Goal: Complete application form: Complete application form

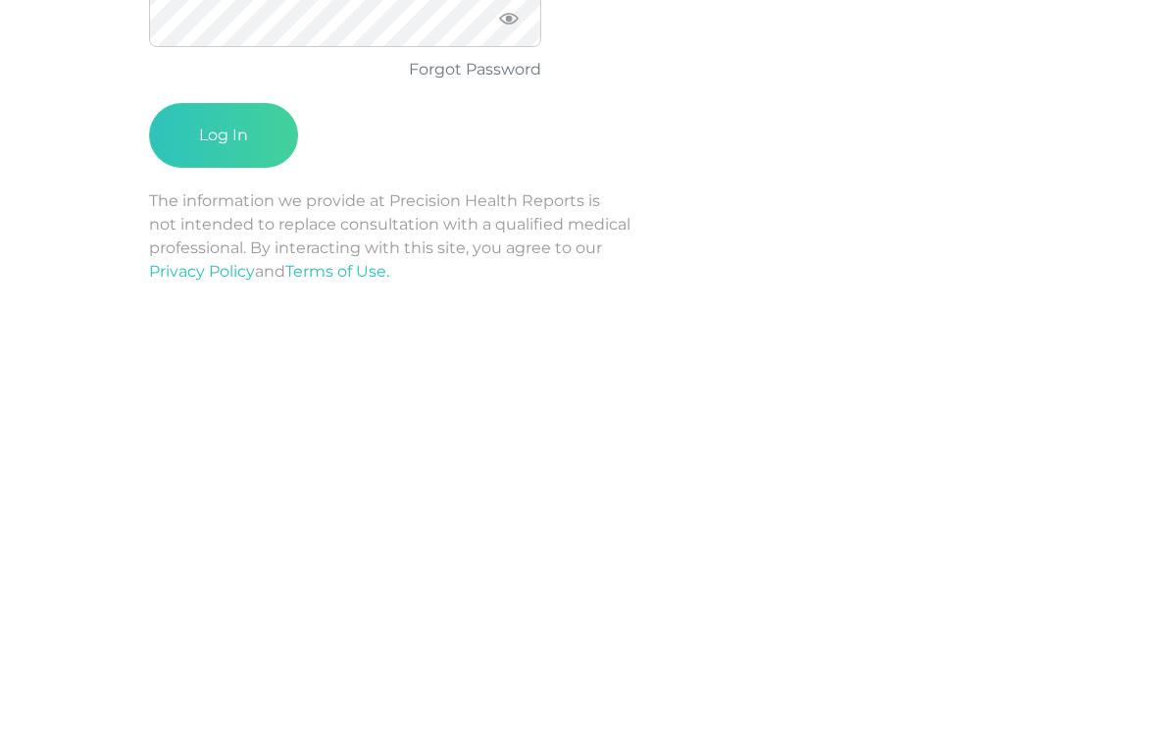
type input "e"
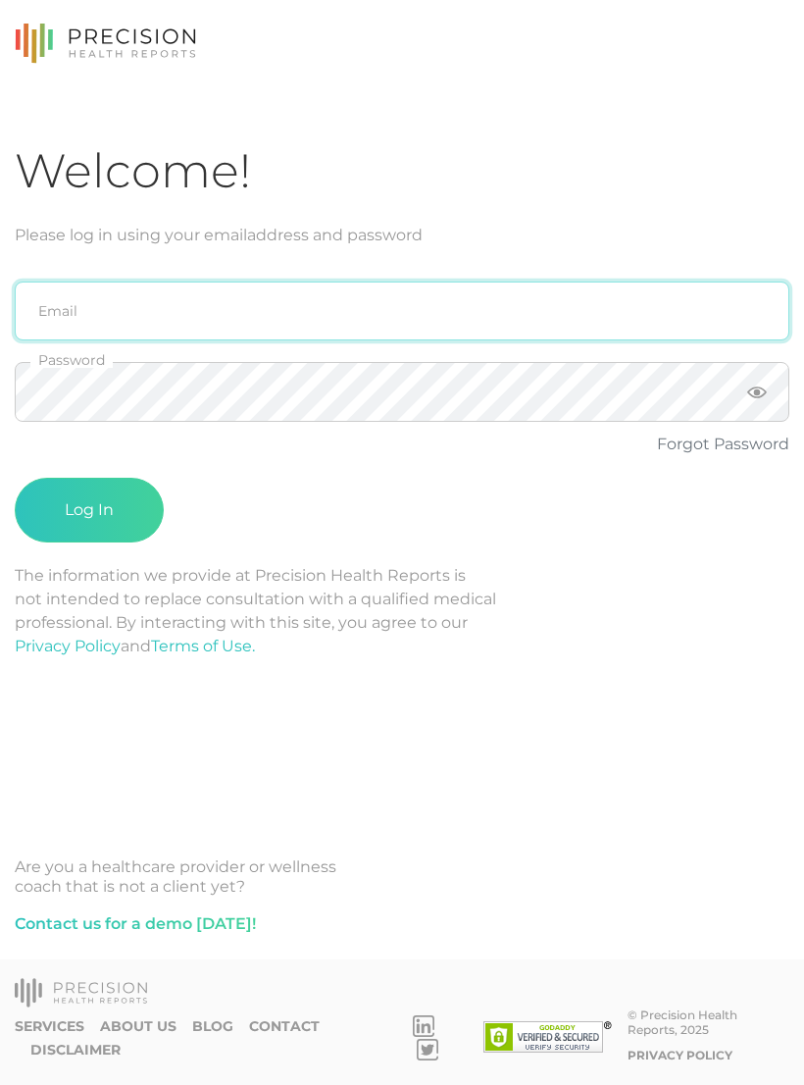
scroll to position [30, 0]
type input "[PERSON_NAME][EMAIL_ADDRESS][PERSON_NAME][DOMAIN_NAME]"
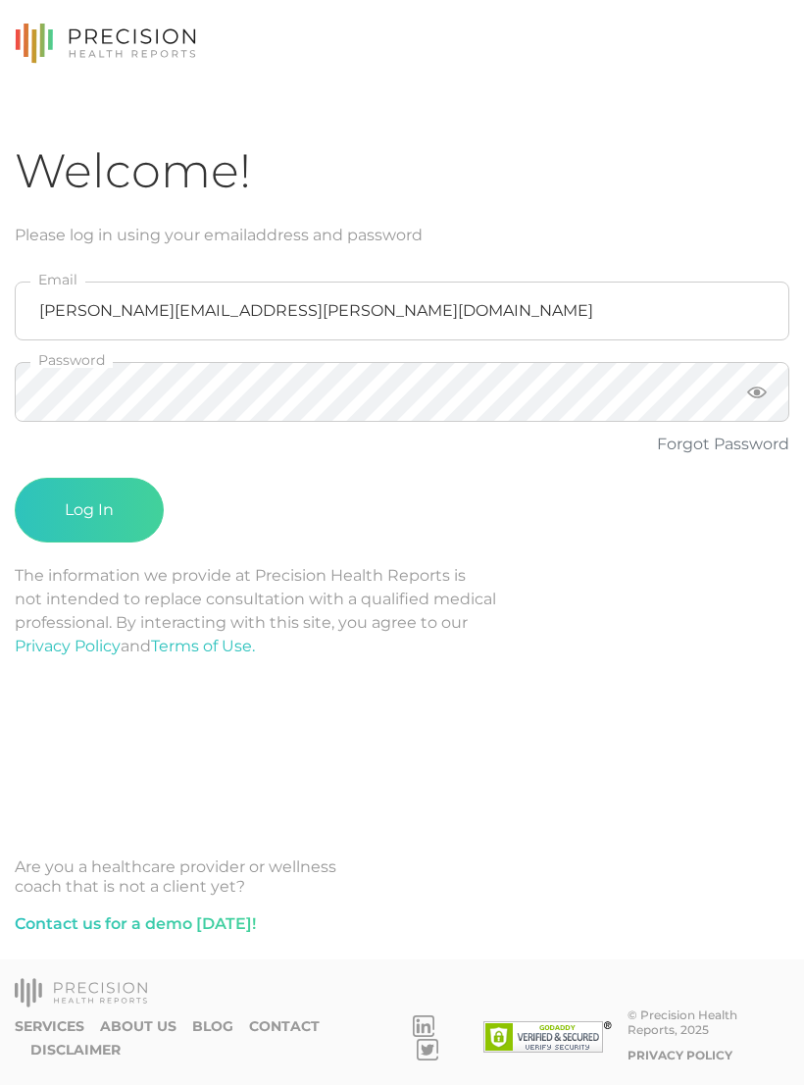
click at [126, 484] on button "Log In" at bounding box center [89, 510] width 149 height 65
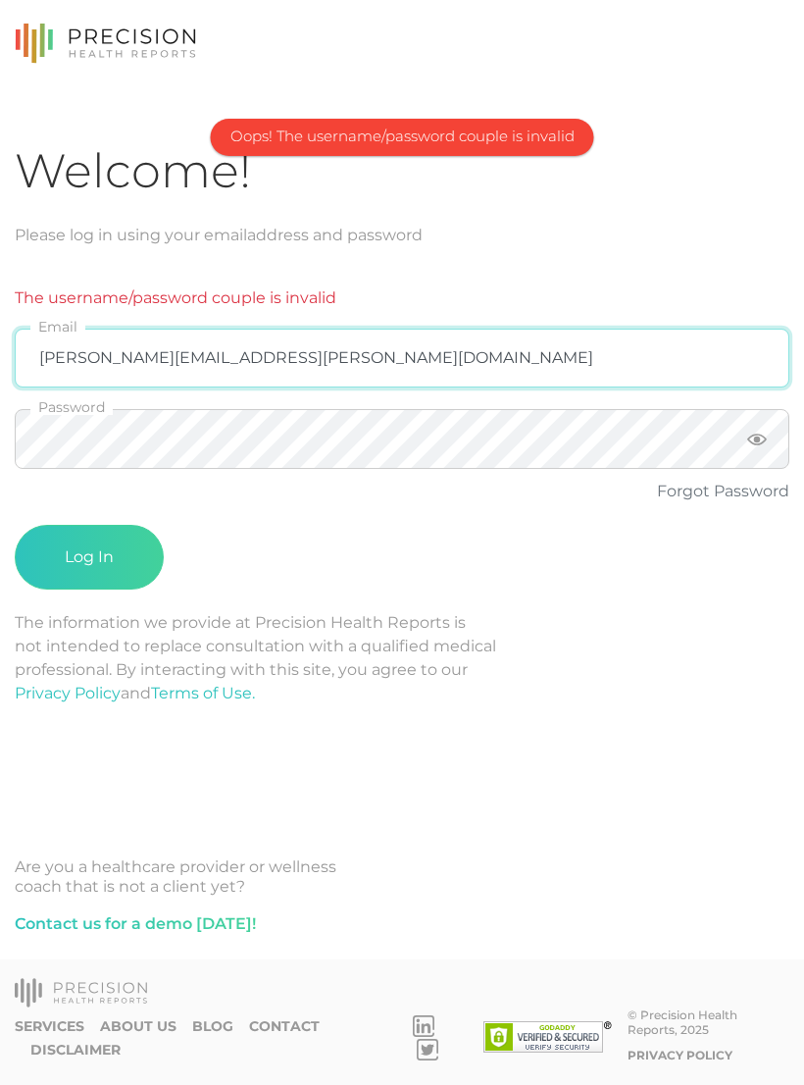
click at [456, 328] on input "[PERSON_NAME][EMAIL_ADDRESS][PERSON_NAME][DOMAIN_NAME]" at bounding box center [402, 357] width 775 height 59
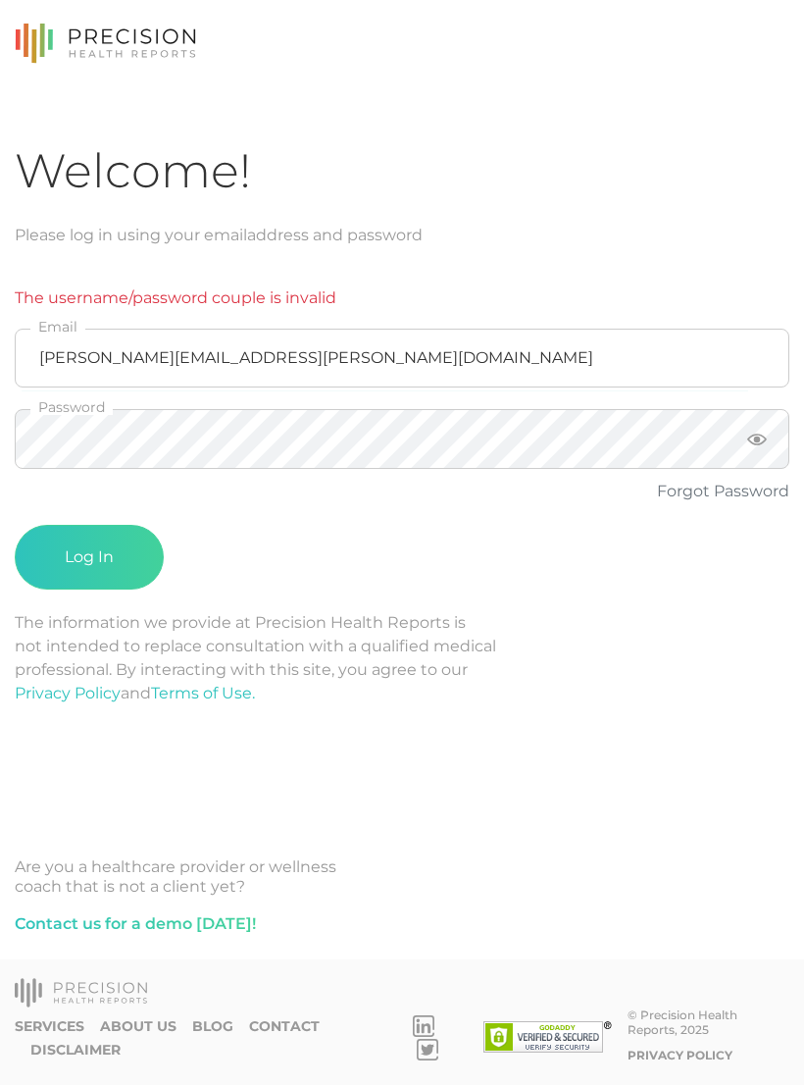
click at [121, 525] on button "Log In" at bounding box center [89, 557] width 149 height 65
click at [108, 525] on button "Log In" at bounding box center [89, 557] width 149 height 65
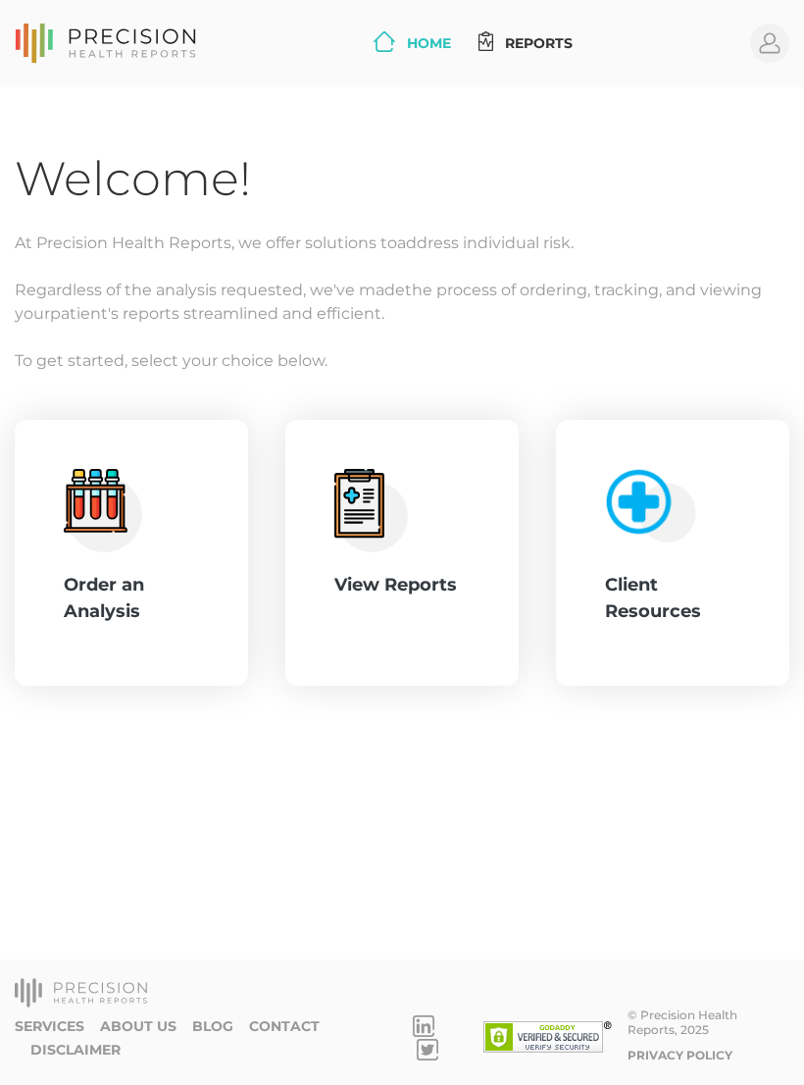
click at [416, 587] on div "View Reports" at bounding box center [401, 585] width 135 height 26
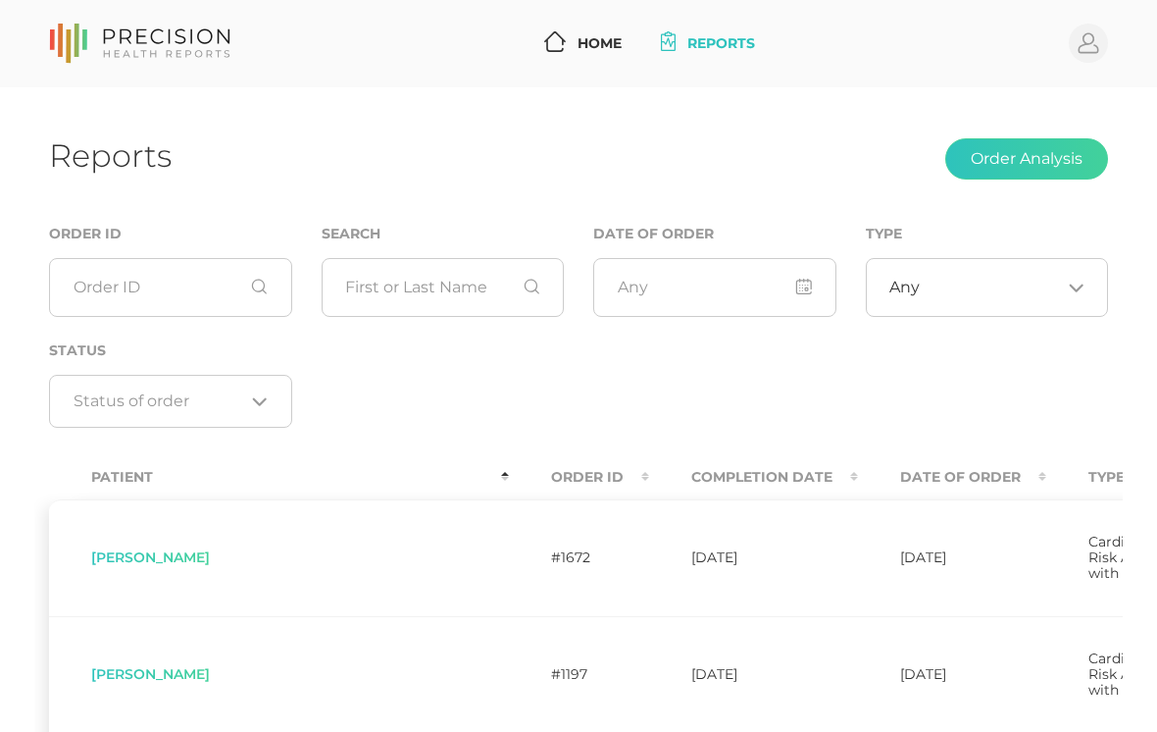
click at [649, 475] on th "Completion Date" at bounding box center [753, 477] width 209 height 44
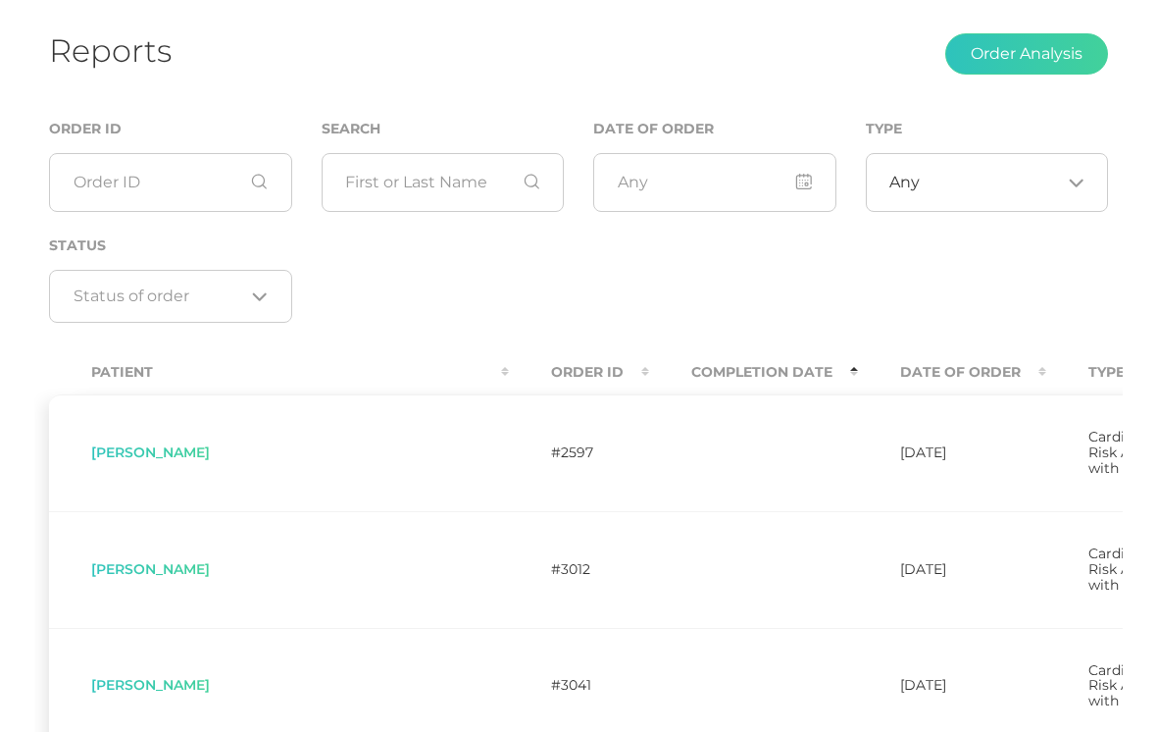
scroll to position [105, 0]
click at [803, 369] on th "Date Of Order" at bounding box center [952, 372] width 188 height 44
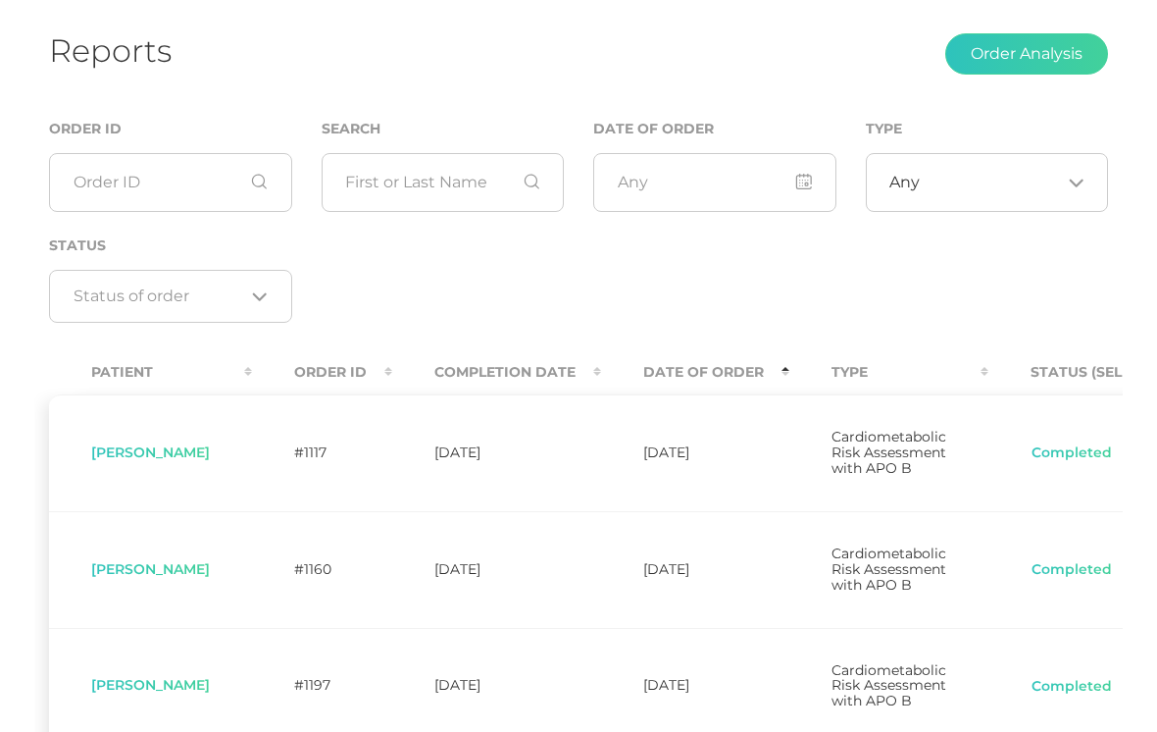
click at [751, 376] on th "Date Of Order" at bounding box center [695, 372] width 188 height 44
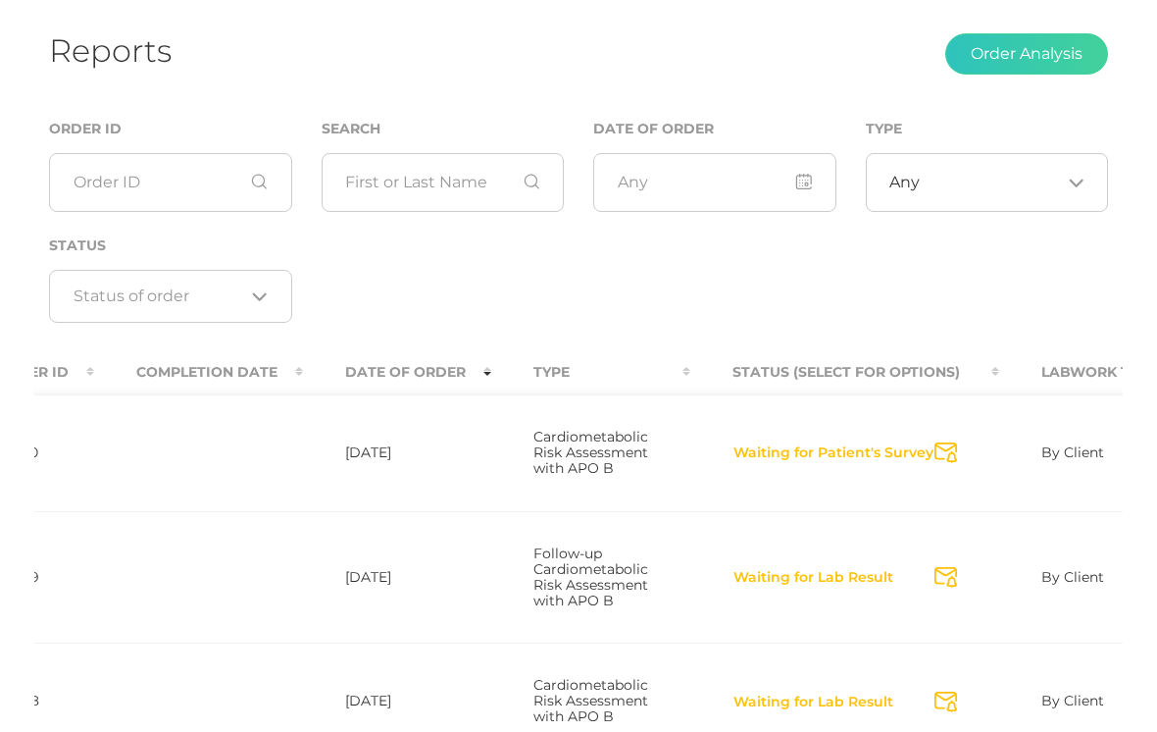
scroll to position [0, 555]
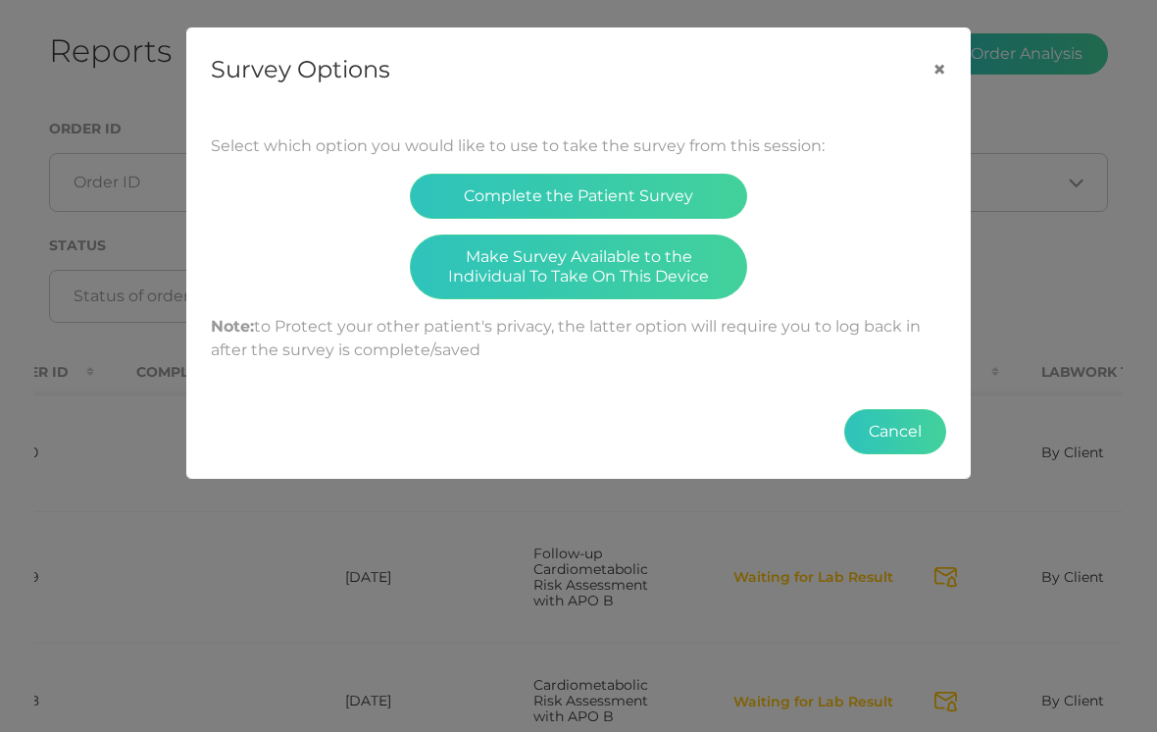
click at [627, 264] on button "Make Survey Available to the Individual To Take On This Device" at bounding box center [578, 266] width 337 height 65
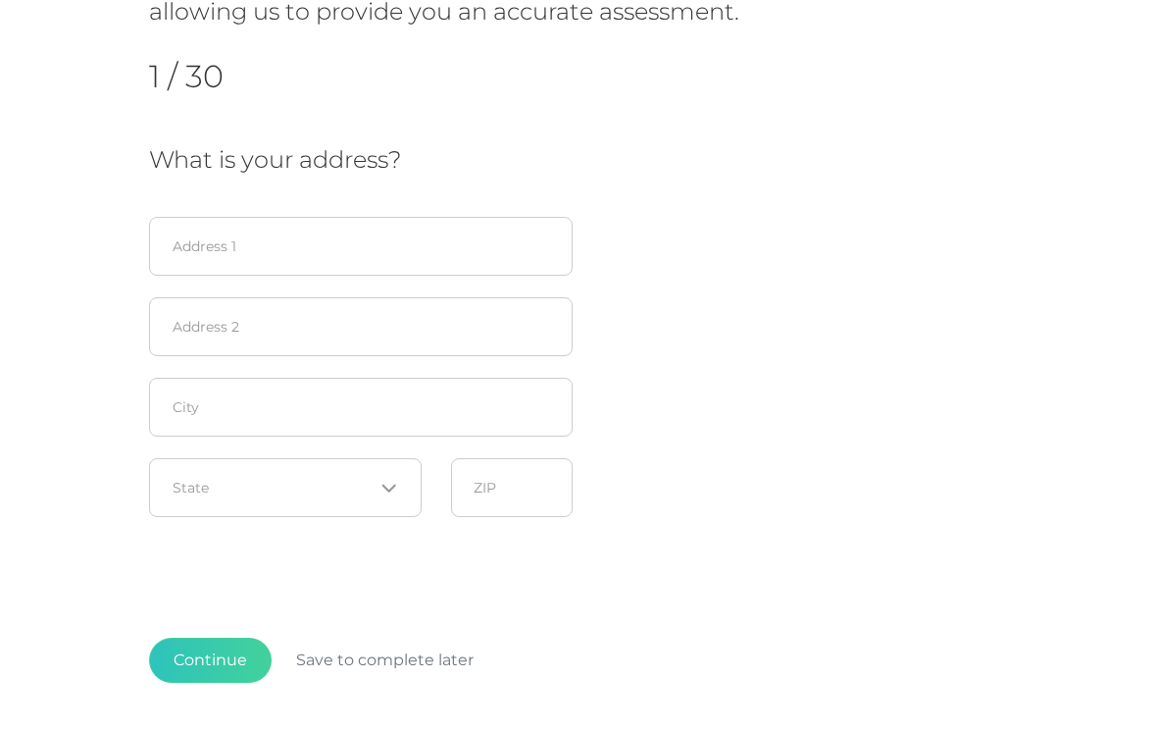
scroll to position [356, 0]
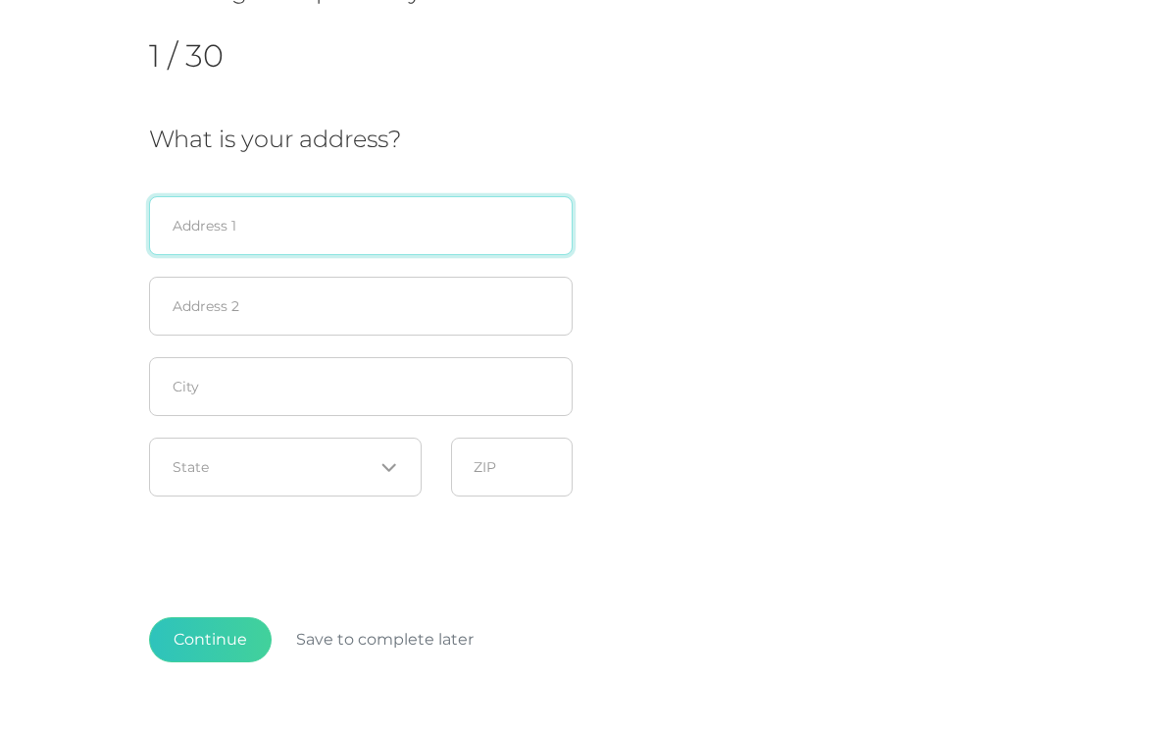
click at [475, 220] on input "text" at bounding box center [361, 226] width 424 height 59
type input "1331 E 48th Pl"
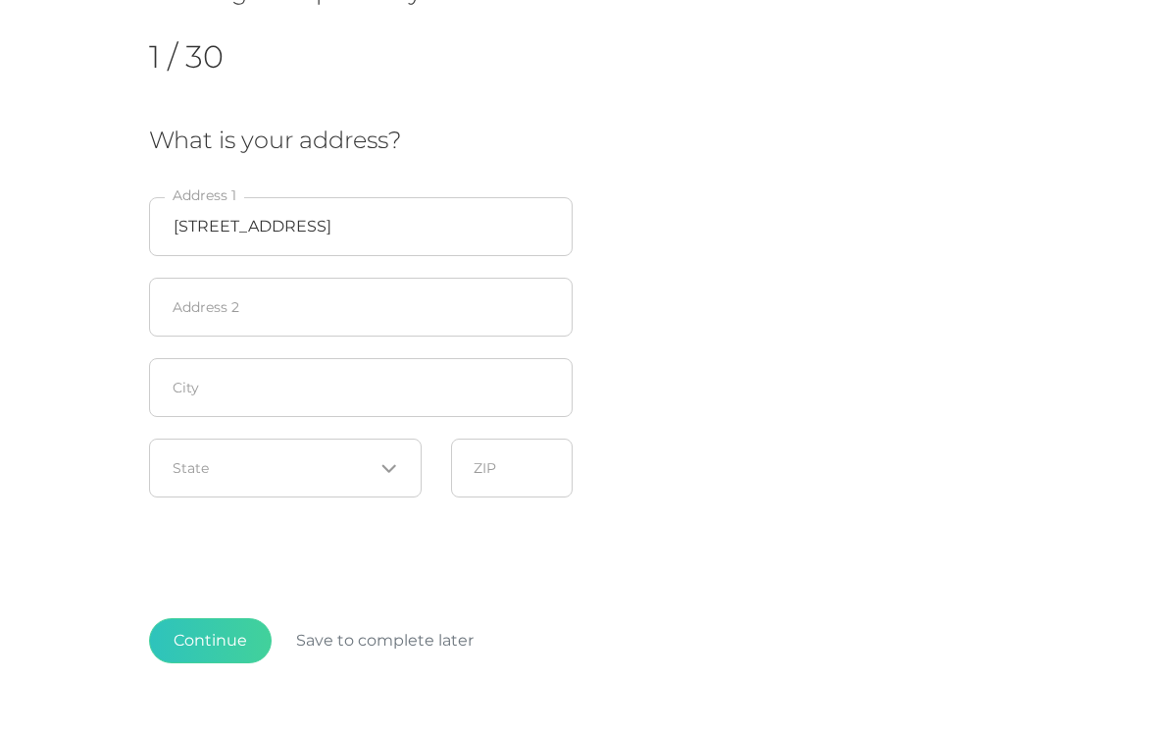
click at [747, 258] on div "What is your address? 1331 E 48th Pl Address 1 Address 2 City Loading... State …" at bounding box center [578, 316] width 859 height 381
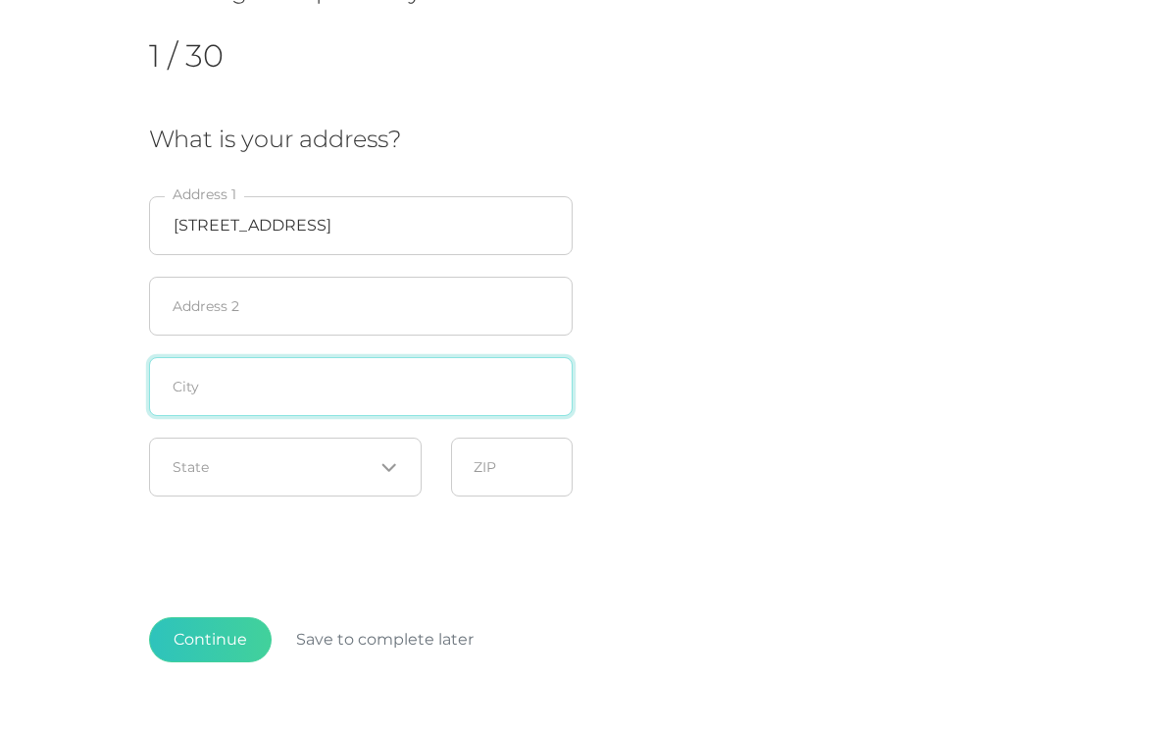
click at [426, 379] on input "text" at bounding box center [361, 386] width 424 height 59
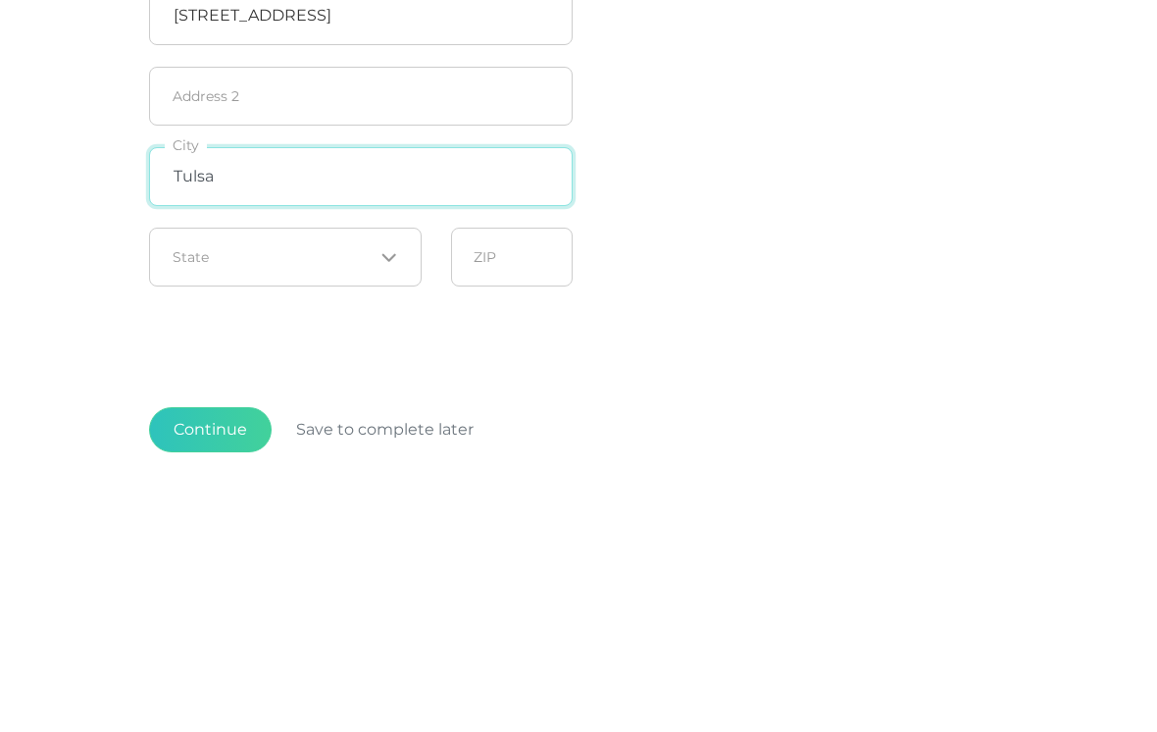
type input "Tulsa"
click at [360, 458] on input "Search for option" at bounding box center [274, 468] width 201 height 20
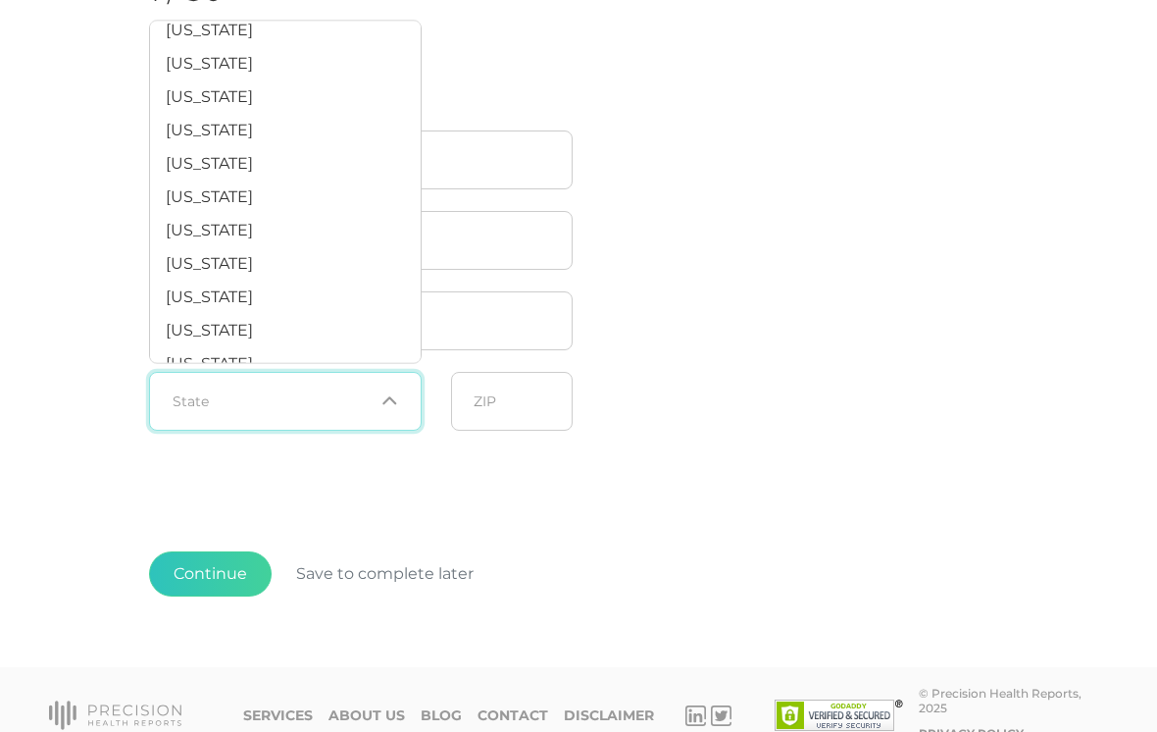
scroll to position [1250, 0]
click at [275, 180] on li "Oklahoma" at bounding box center [285, 163] width 271 height 33
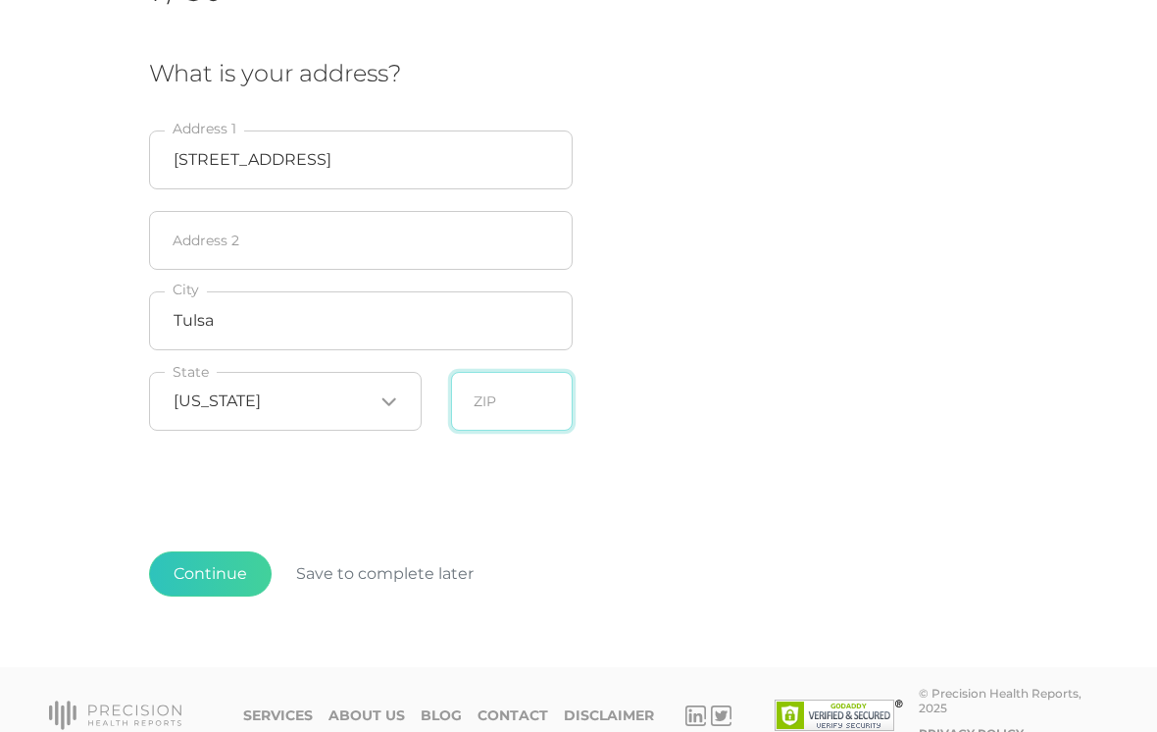
click at [524, 406] on input "text" at bounding box center [512, 401] width 122 height 59
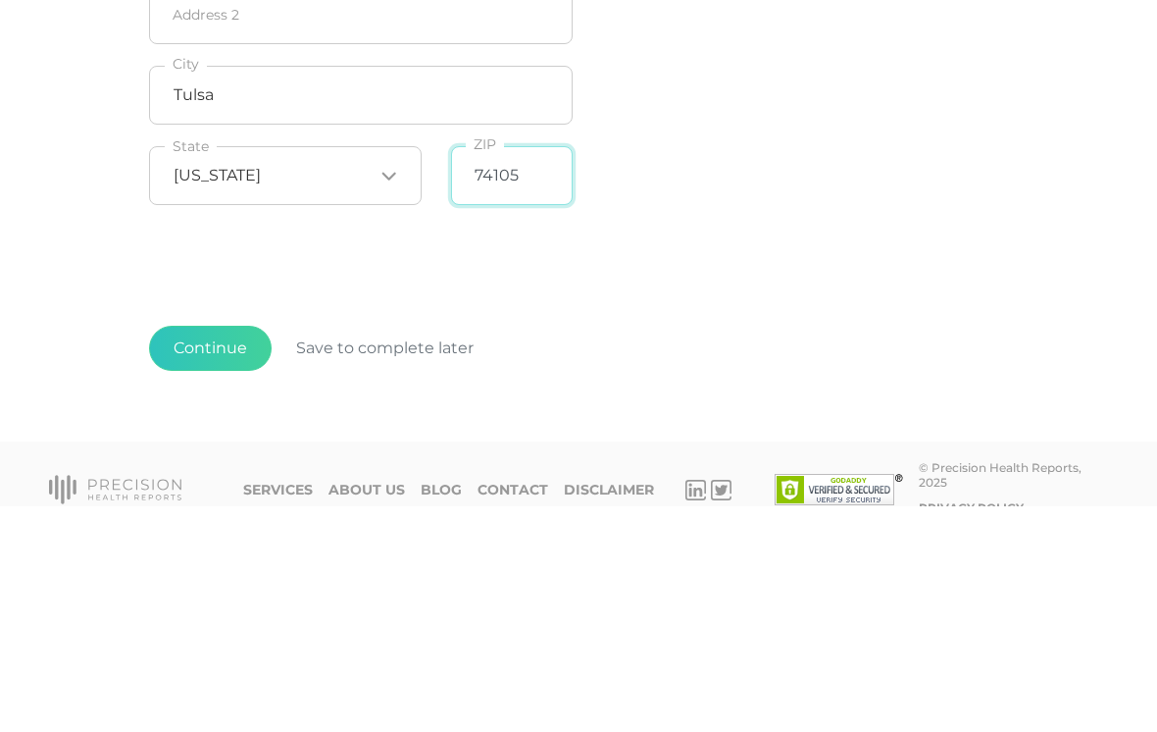
type input "74105"
click at [761, 243] on div "To start, let’s gather a little information about you. This should take about 3…" at bounding box center [578, 149] width 859 height 645
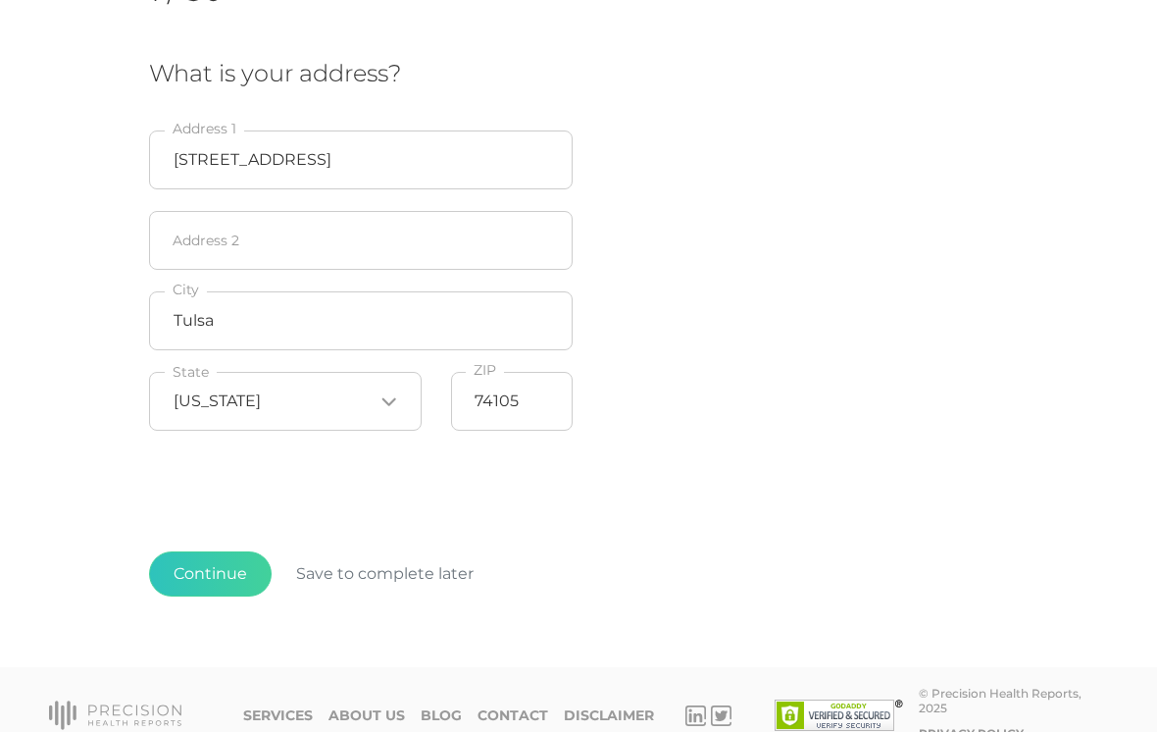
click at [217, 563] on button "Continue" at bounding box center [210, 573] width 123 height 45
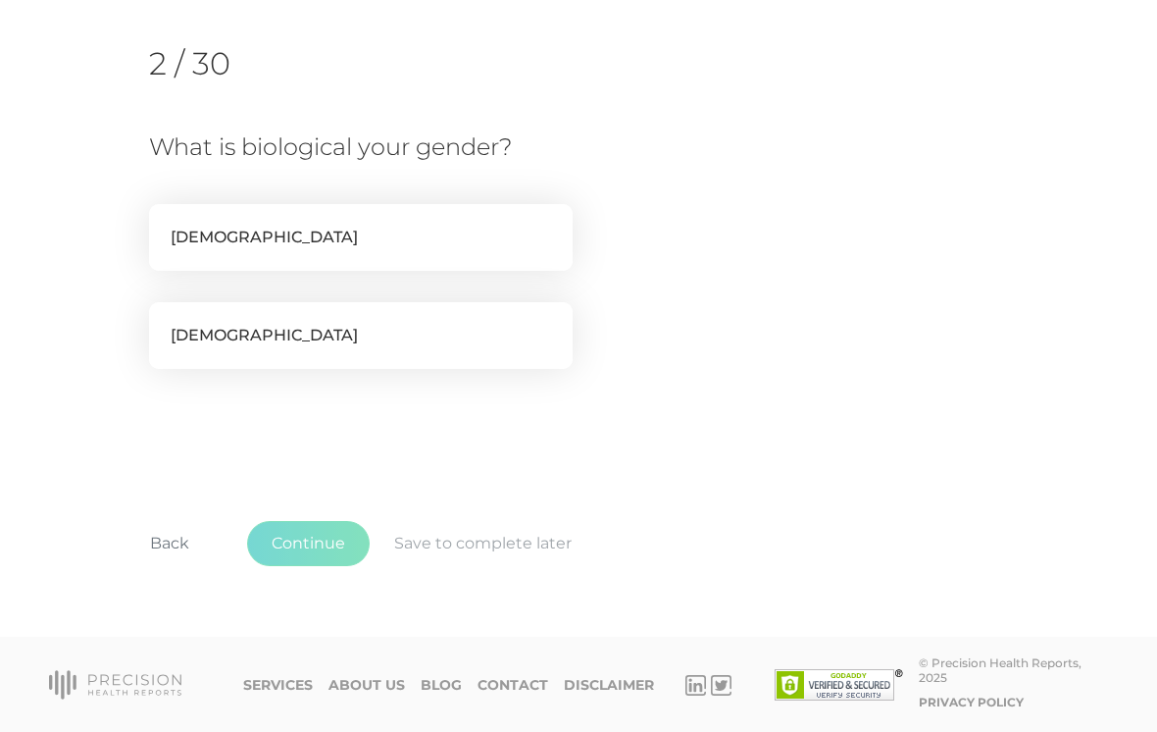
scroll to position [205, 0]
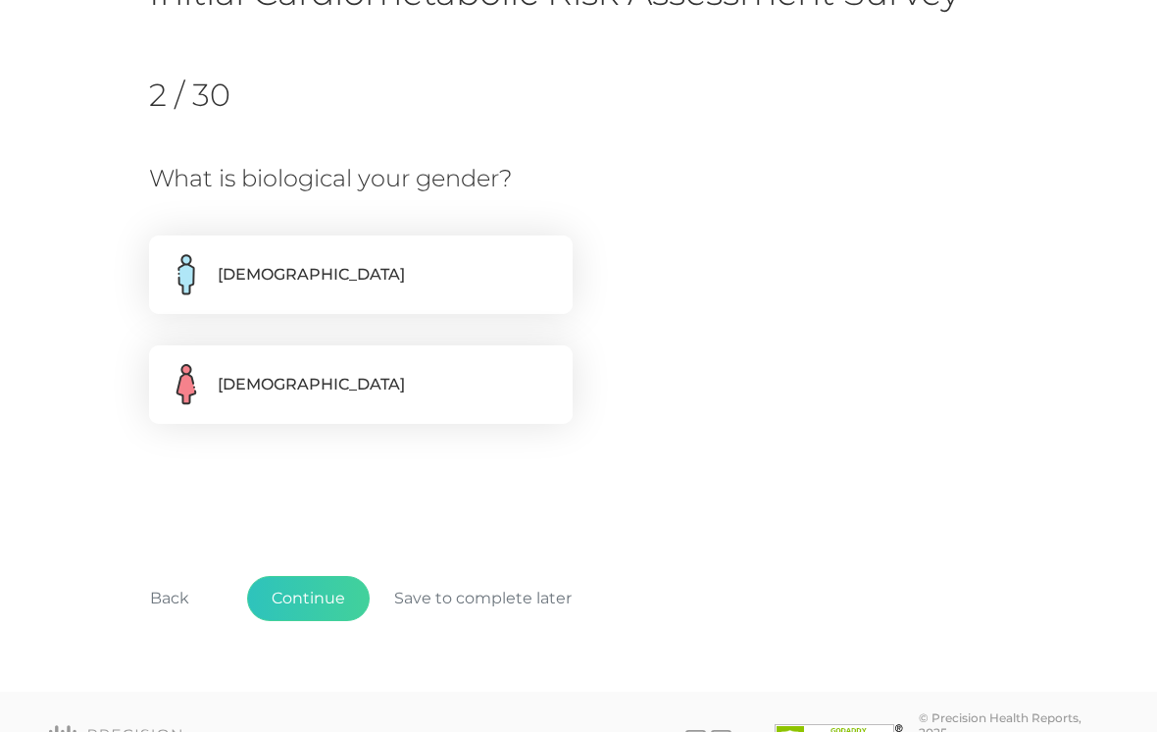
click at [449, 381] on label "Female" at bounding box center [361, 384] width 424 height 78
click at [165, 365] on input "Female" at bounding box center [157, 355] width 16 height 20
radio input "true"
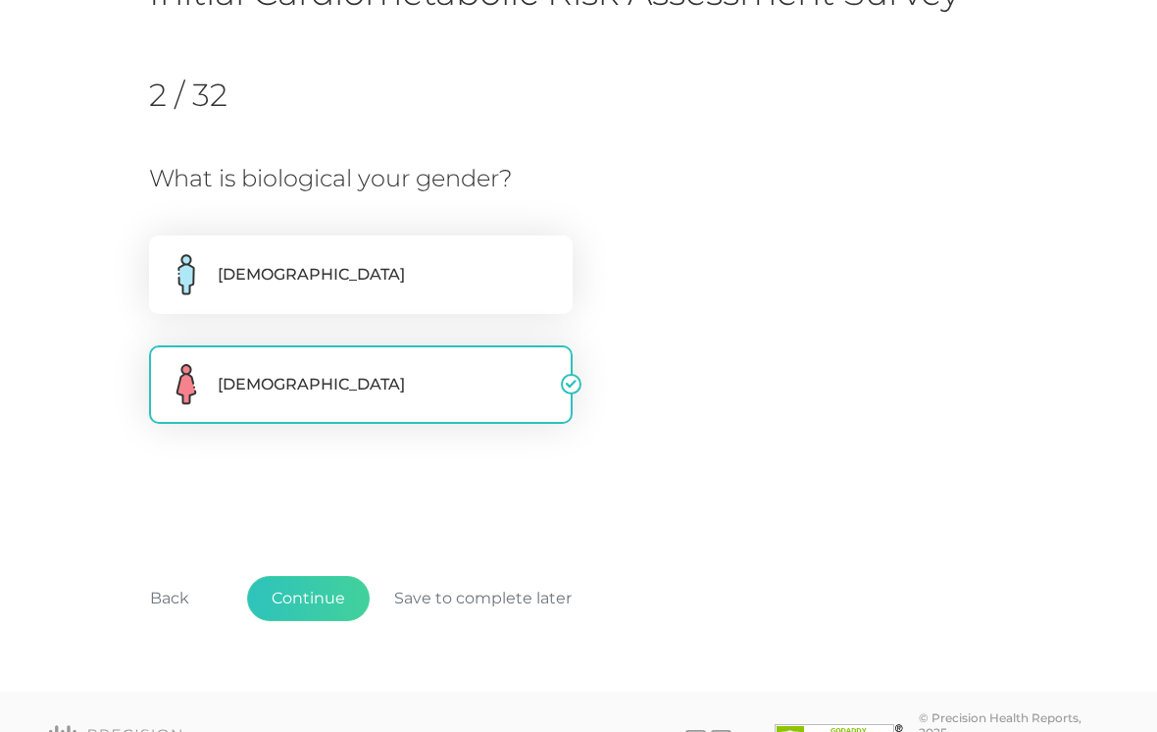
click at [322, 593] on button "Continue" at bounding box center [308, 598] width 123 height 45
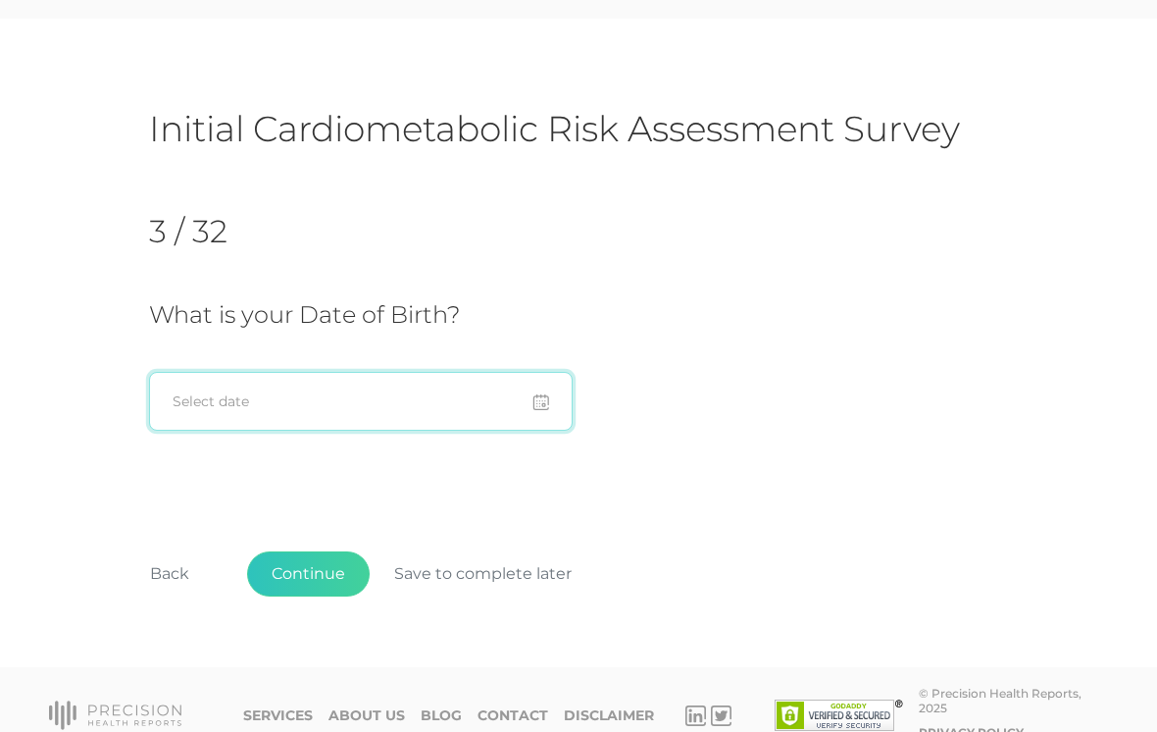
click at [369, 398] on input at bounding box center [361, 401] width 424 height 59
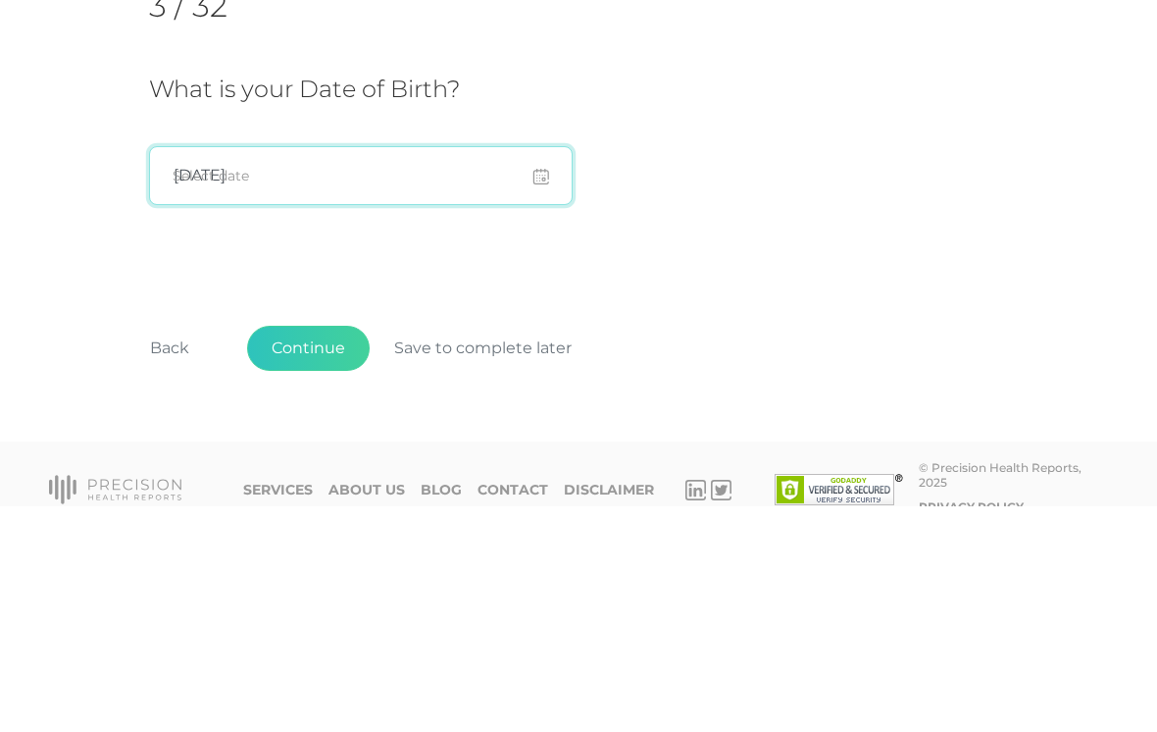
type input "07/19/1963"
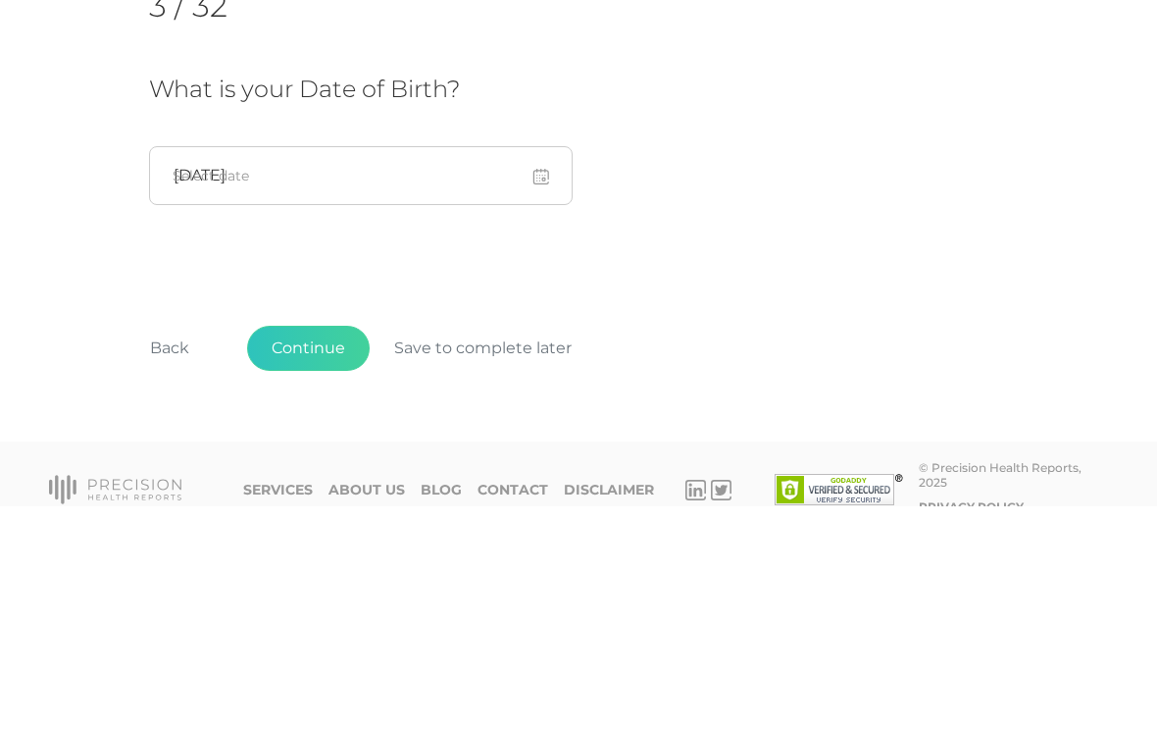
click at [700, 258] on div "Initial Cardiometabolic Risk Assessment Survey 3 / 32 What is your Date of Birt…" at bounding box center [578, 382] width 859 height 550
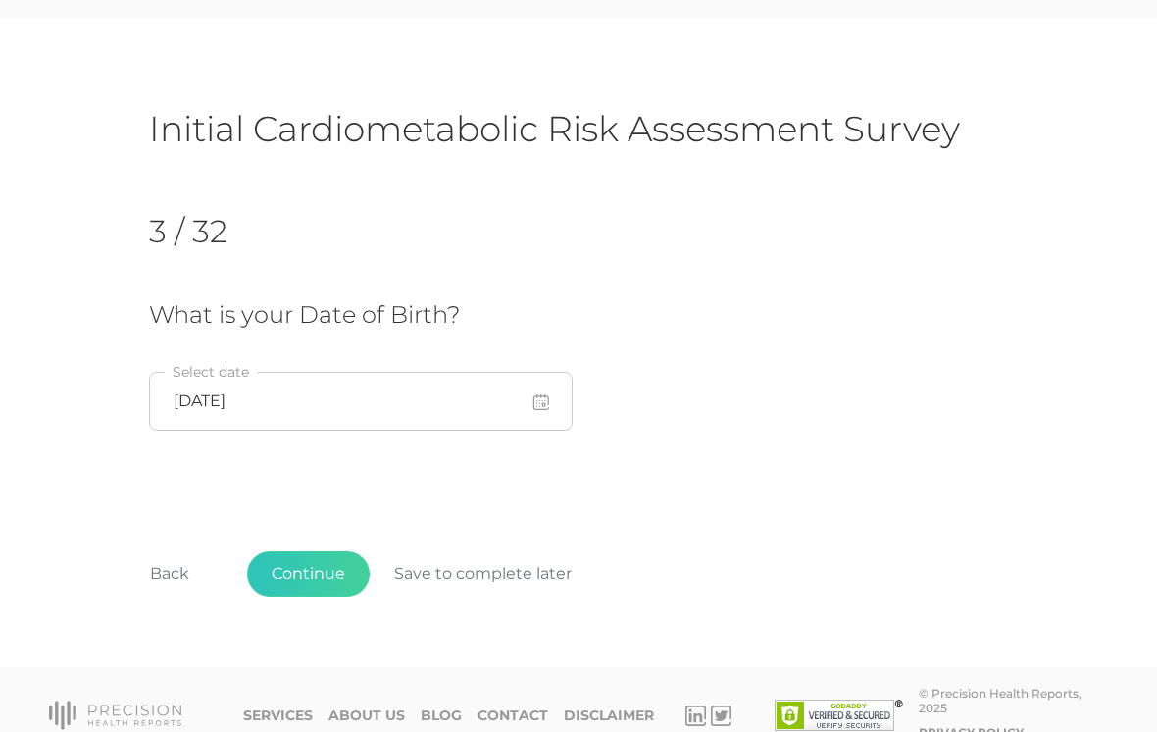
click at [324, 560] on button "Continue" at bounding box center [308, 573] width 123 height 45
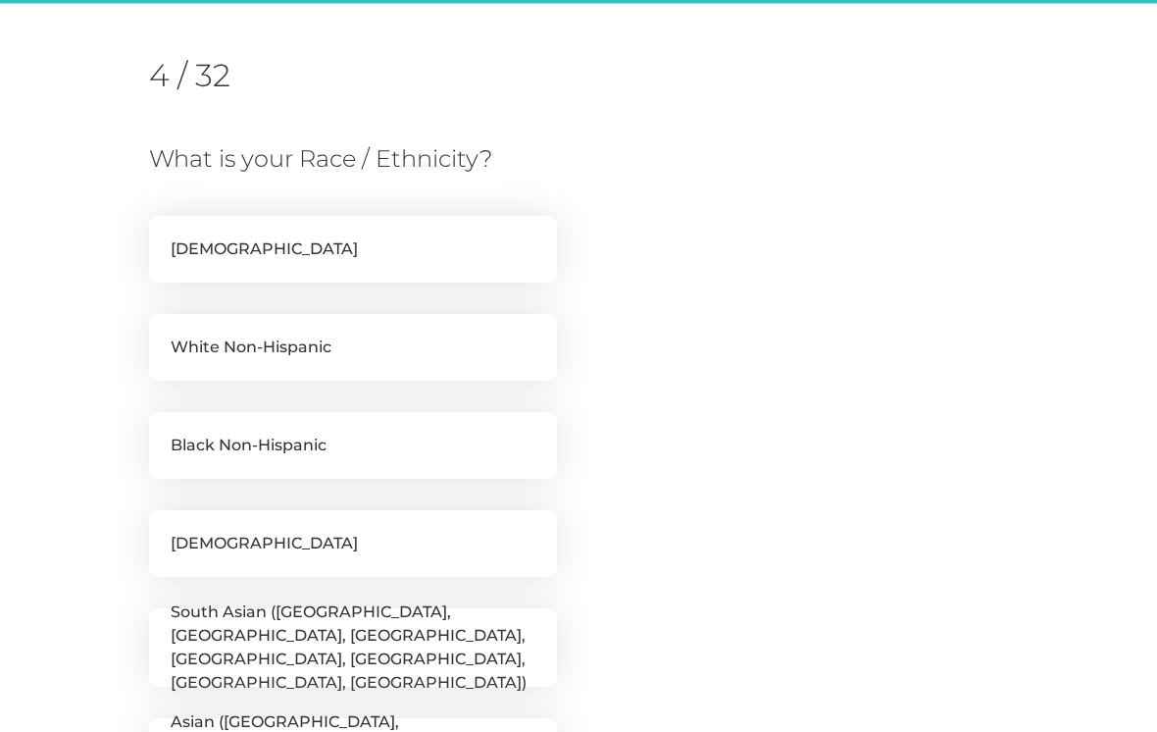
scroll to position [250, 0]
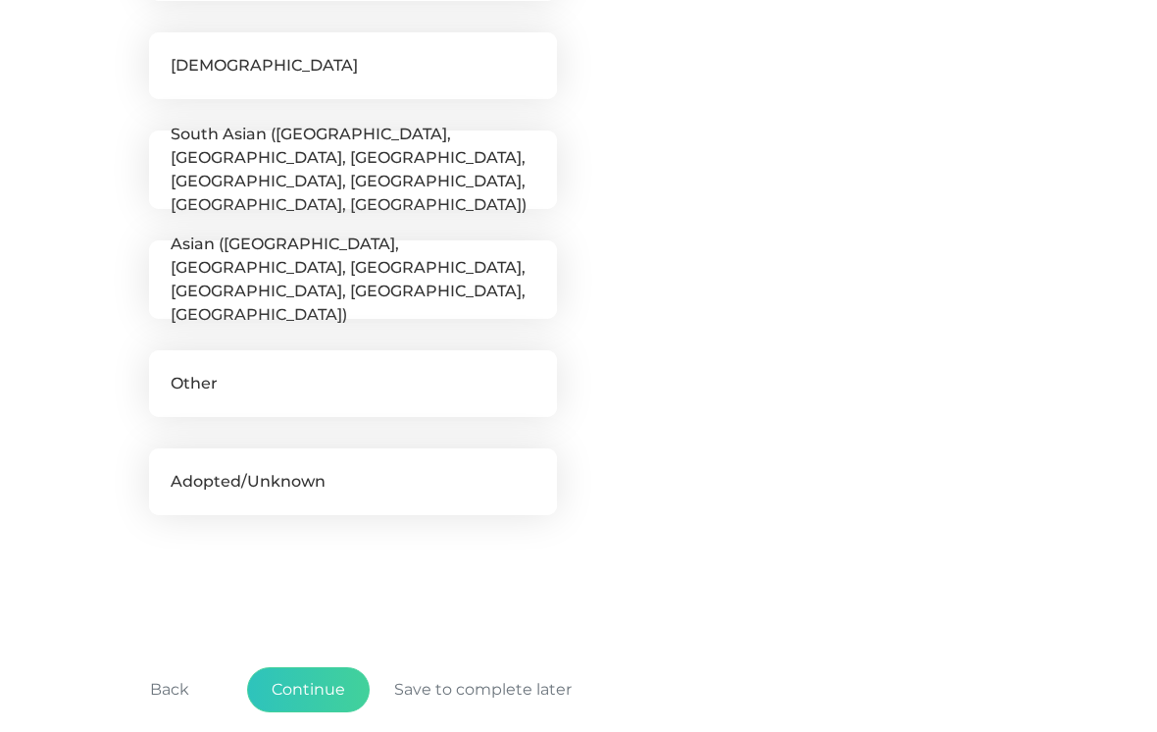
click at [334, 679] on button "Continue" at bounding box center [308, 690] width 123 height 45
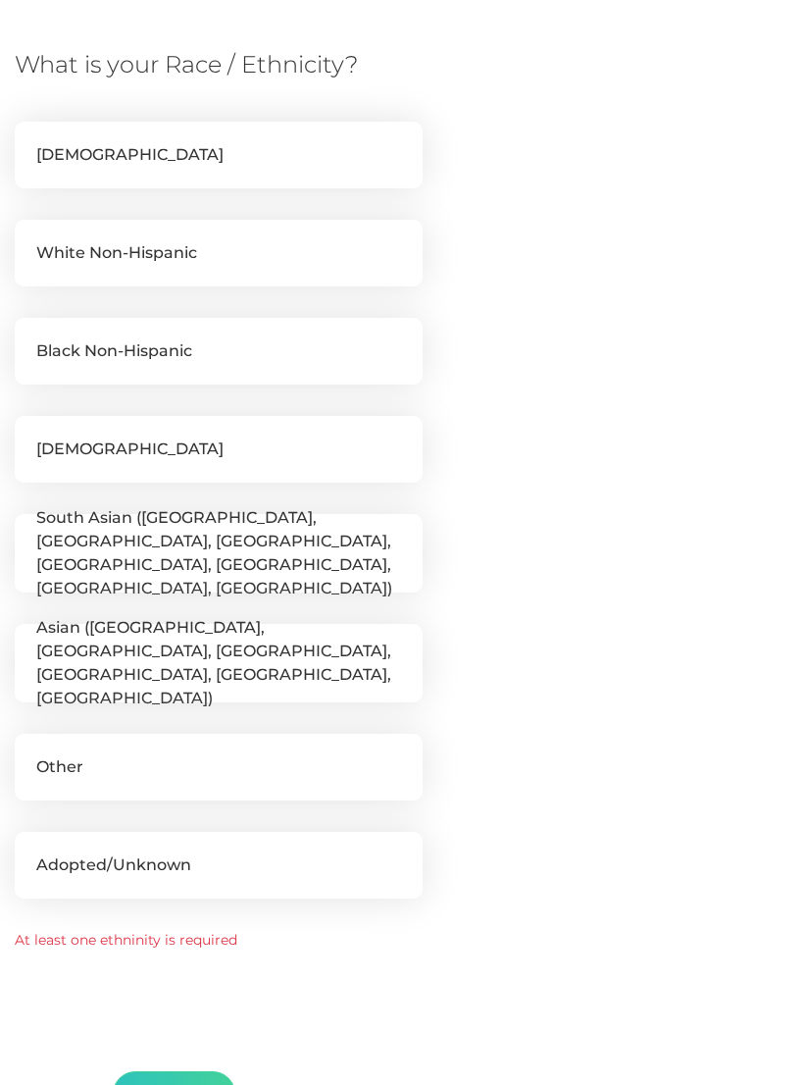
scroll to position [335, 0]
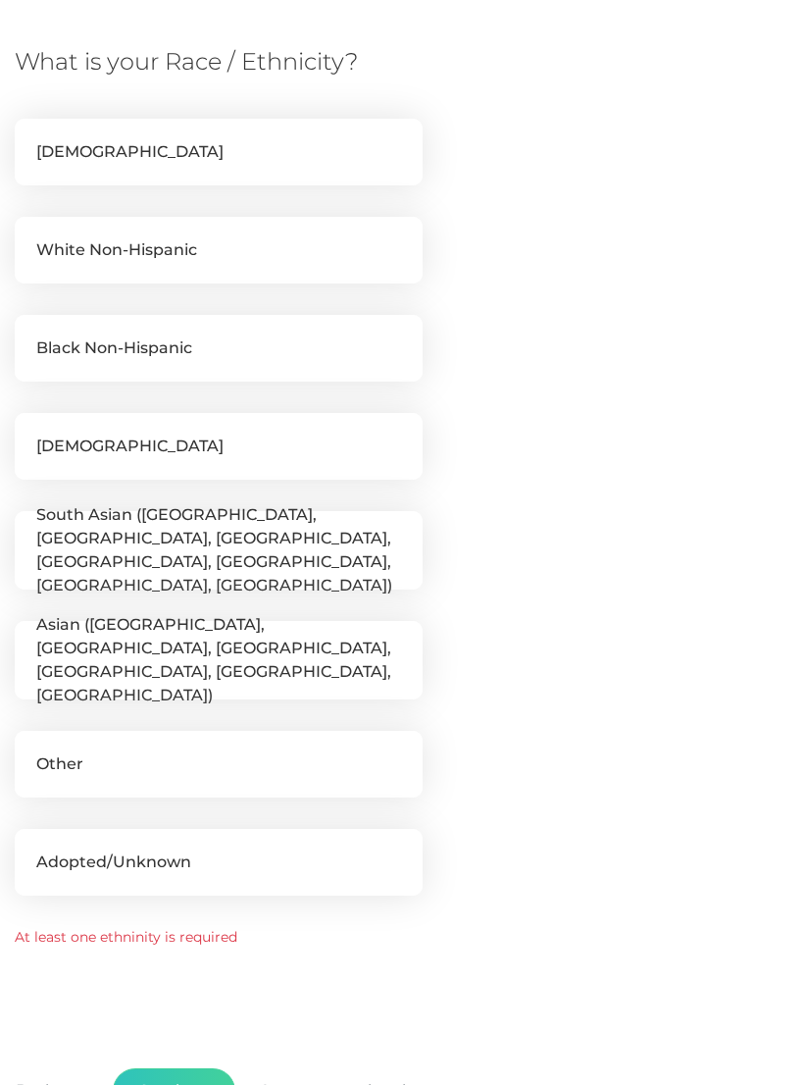
click at [126, 257] on label "White Non-Hispanic" at bounding box center [219, 250] width 408 height 67
click at [30, 236] on input "White Non-Hispanic" at bounding box center [23, 227] width 16 height 20
checkbox input "true"
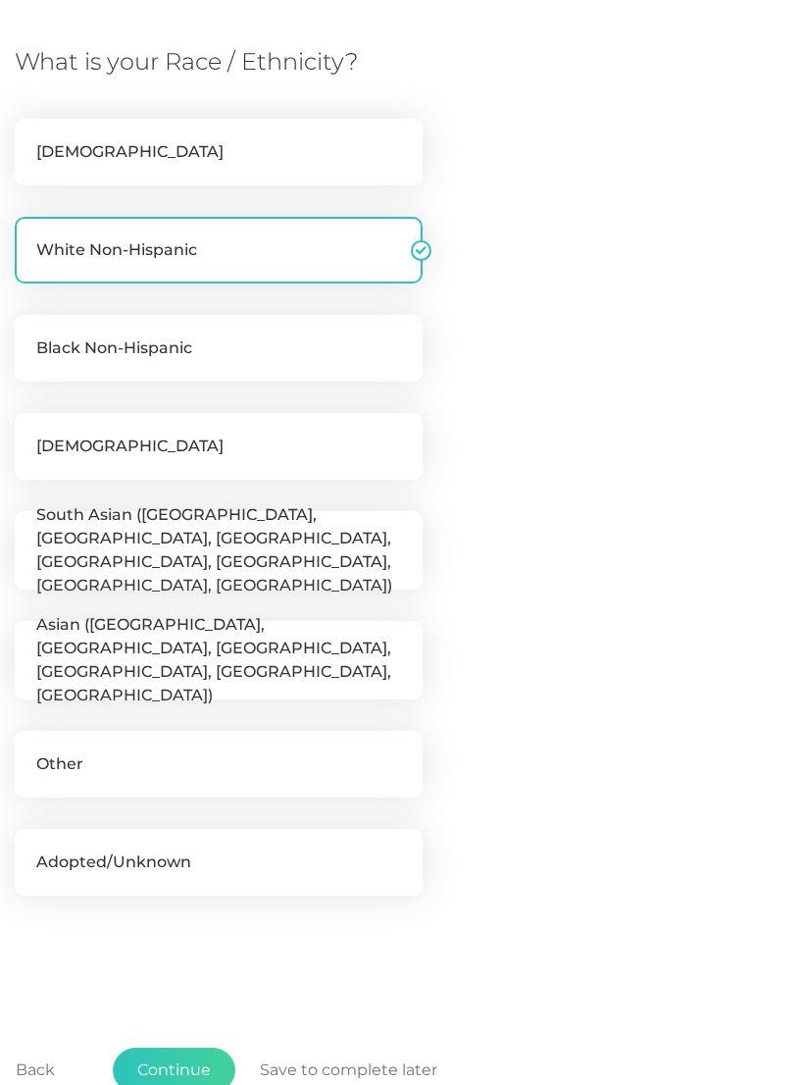
click at [166, 731] on button "Continue" at bounding box center [174, 1069] width 123 height 45
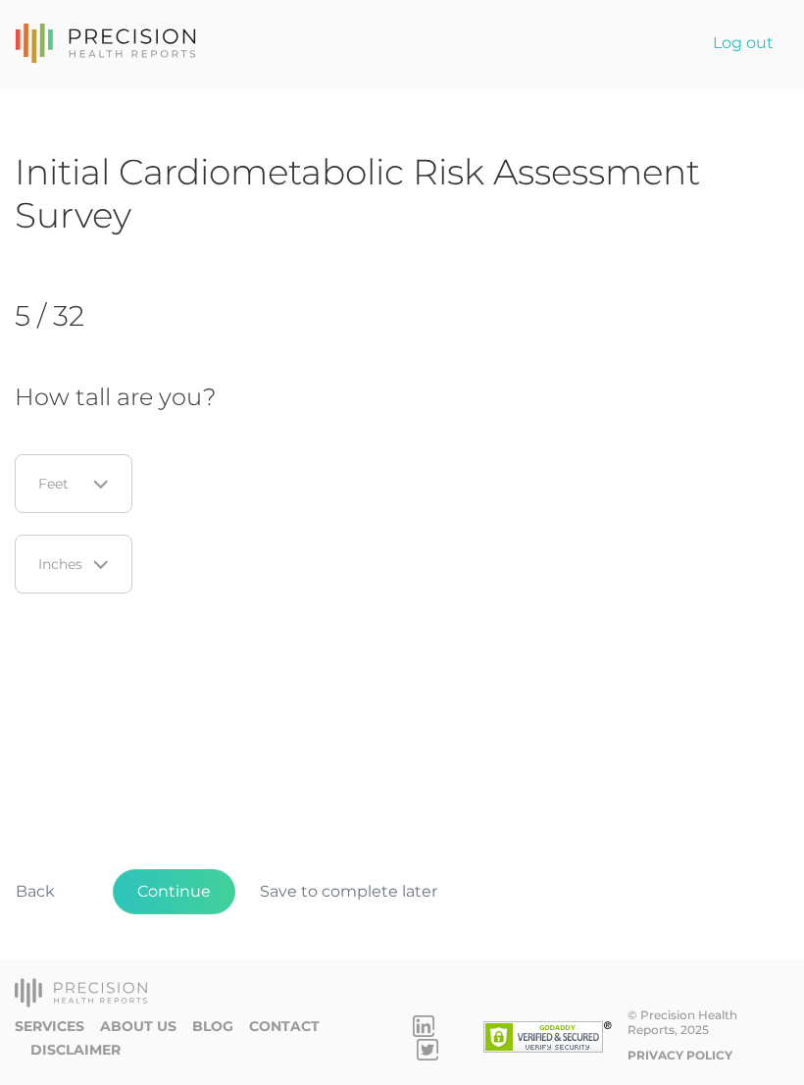
click at [59, 485] on input "Search for option" at bounding box center [62, 484] width 46 height 20
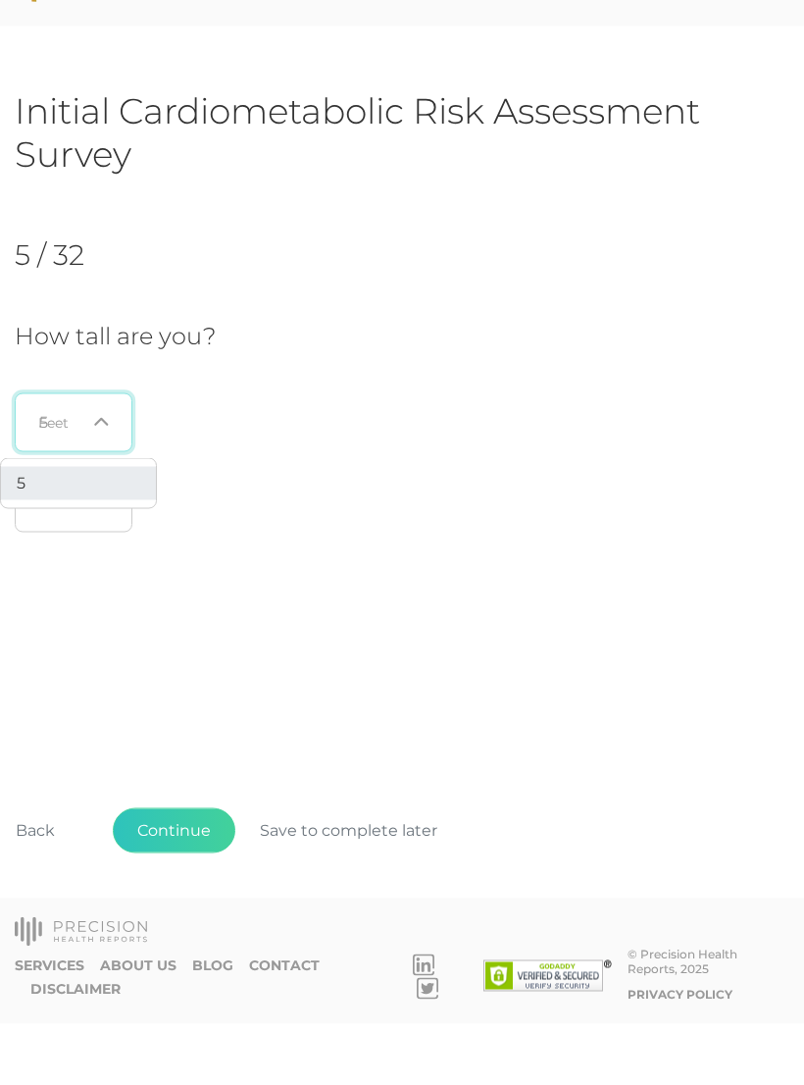
type input "5"
click at [61, 534] on div "Loading..." at bounding box center [74, 563] width 118 height 59
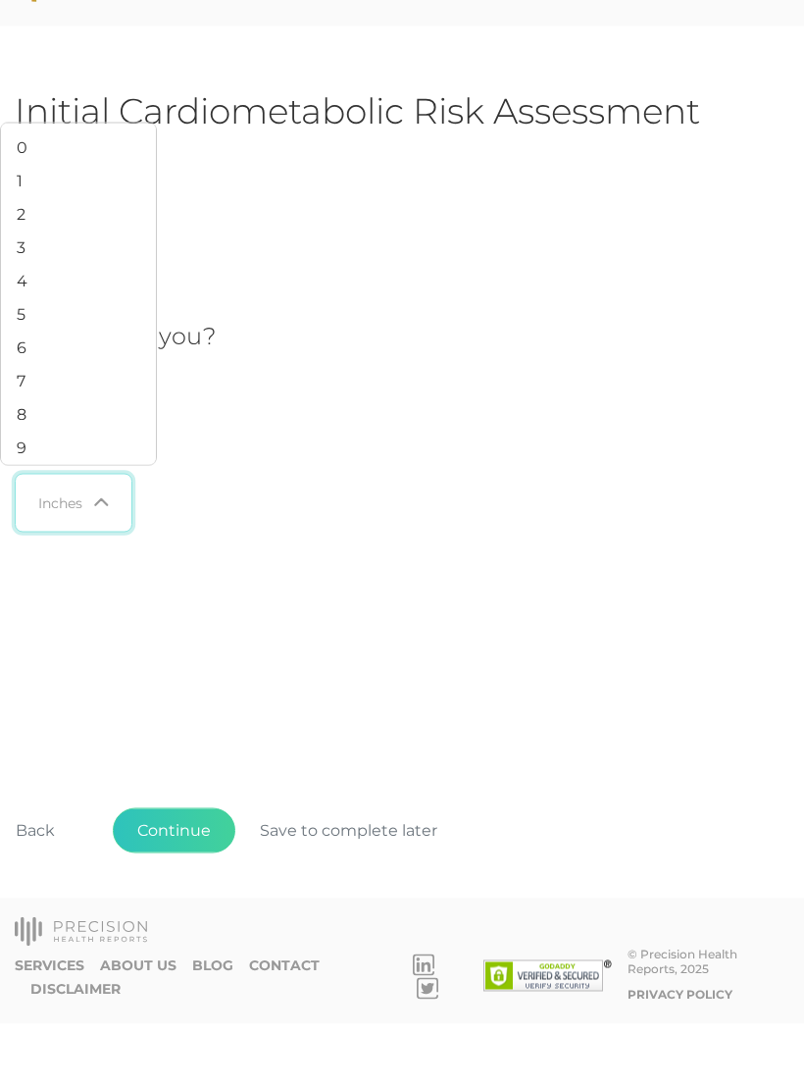
click at [14, 292] on li "3" at bounding box center [78, 308] width 155 height 33
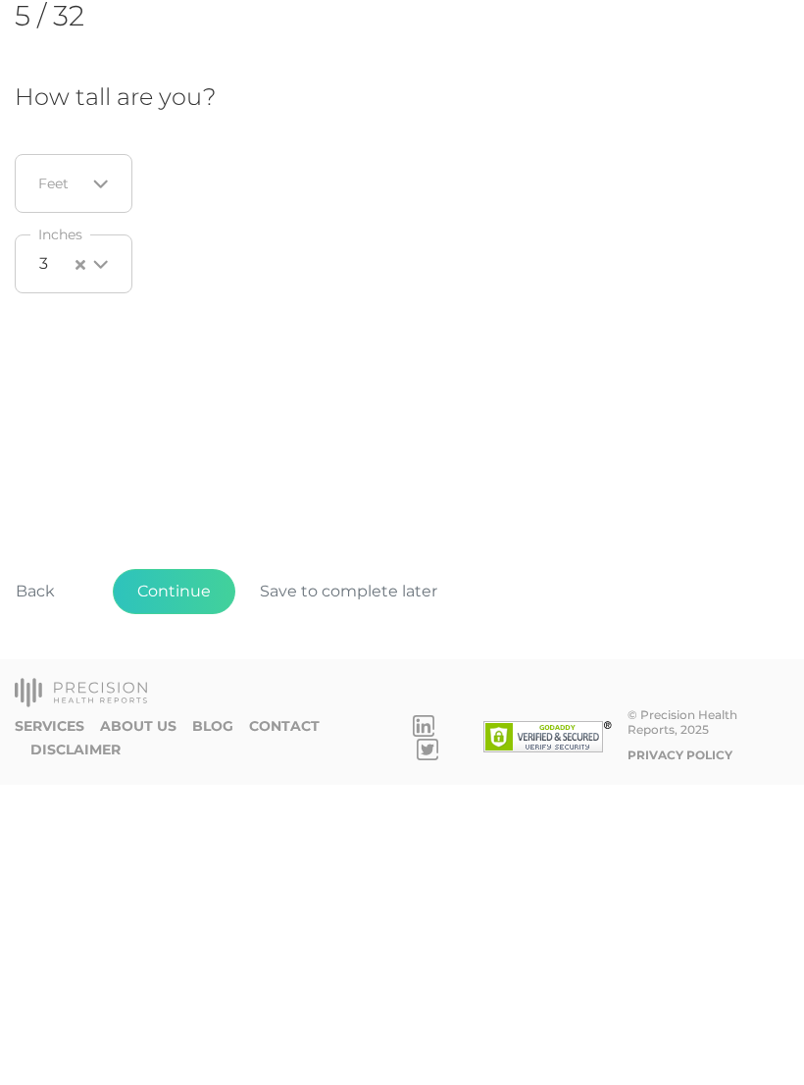
scroll to position [28, 0]
click at [77, 474] on input "Search for option" at bounding box center [62, 484] width 46 height 20
click at [48, 566] on li "5" at bounding box center [78, 582] width 155 height 33
click at [157, 731] on button "Continue" at bounding box center [174, 891] width 123 height 45
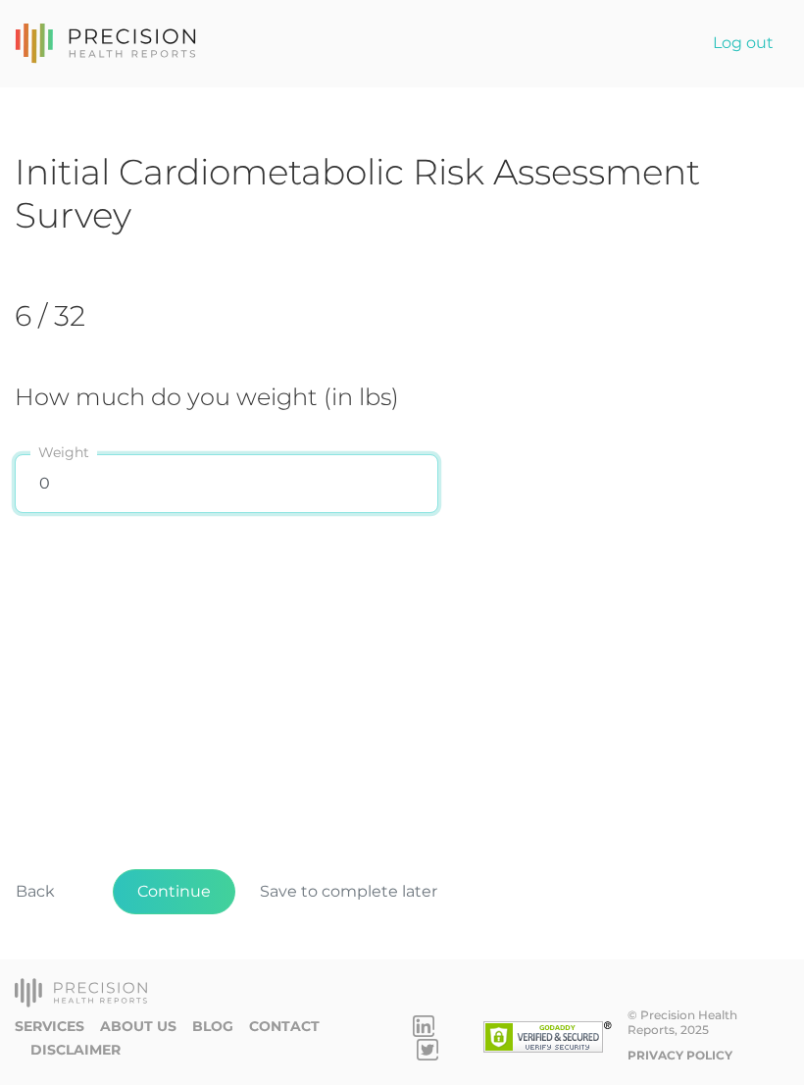
click at [90, 480] on input "0" at bounding box center [227, 483] width 424 height 59
type input "170"
click at [643, 636] on div "Initial Cardiometabolic Risk Assessment Survey 6 / 32 How much do you weight (i…" at bounding box center [402, 563] width 775 height 826
click at [183, 731] on button "Continue" at bounding box center [174, 891] width 123 height 45
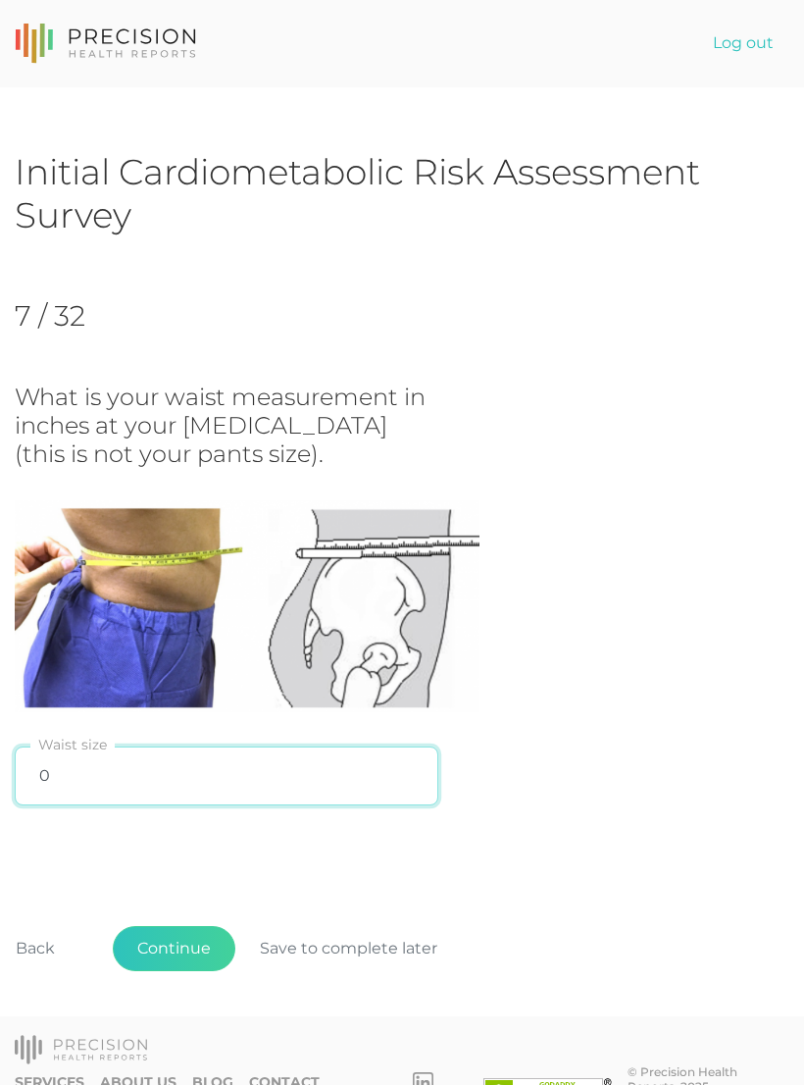
click at [259, 731] on input "0" at bounding box center [227, 775] width 424 height 59
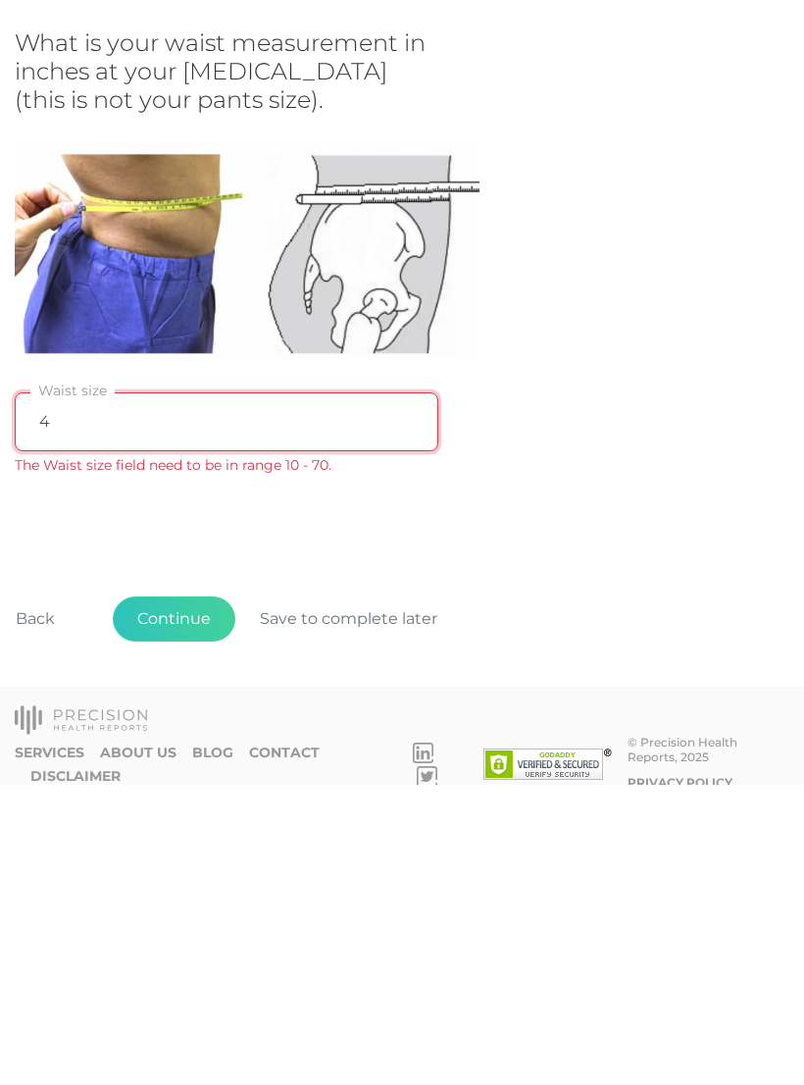
type input "45"
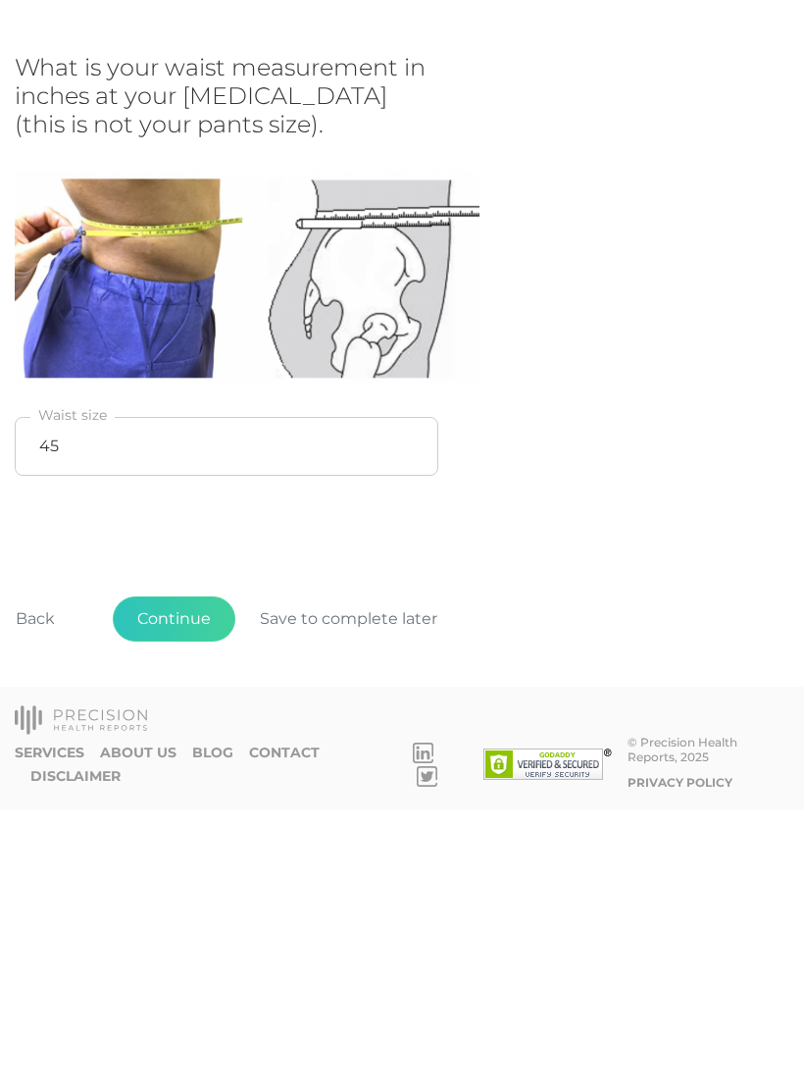
click at [190, 731] on button "Continue" at bounding box center [174, 894] width 123 height 45
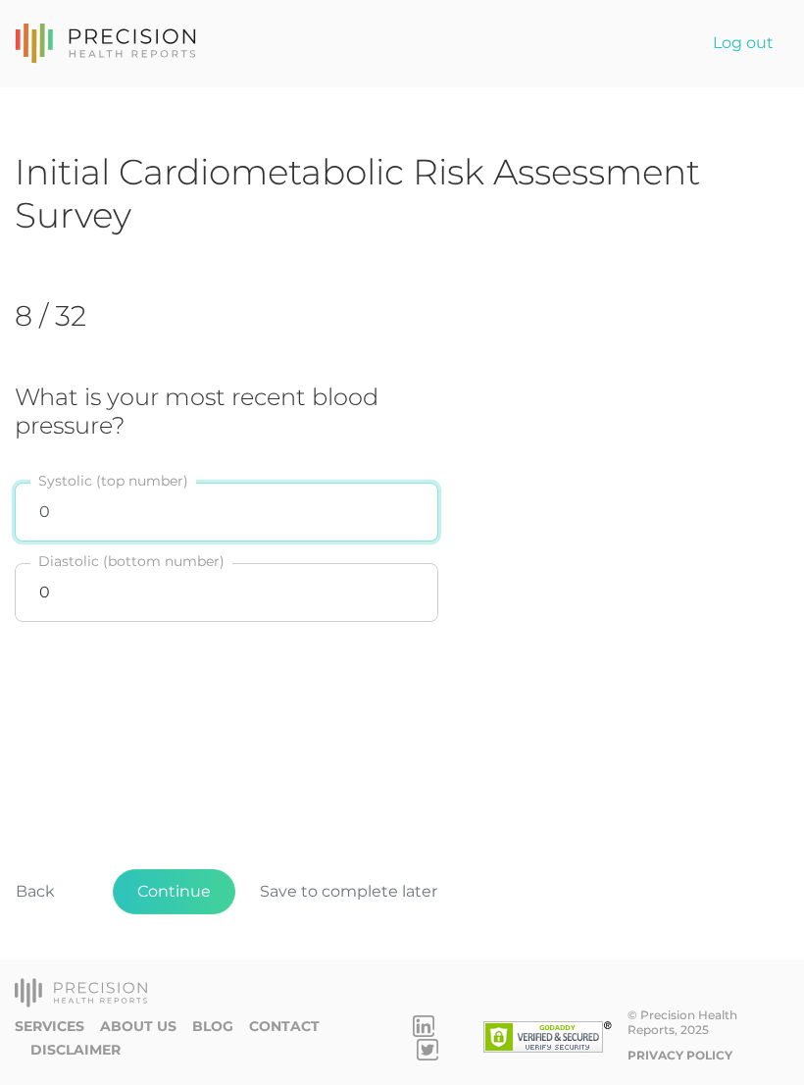
click at [315, 502] on input "0" at bounding box center [227, 511] width 424 height 59
click at [314, 497] on input "0" at bounding box center [227, 511] width 424 height 59
type input "120"
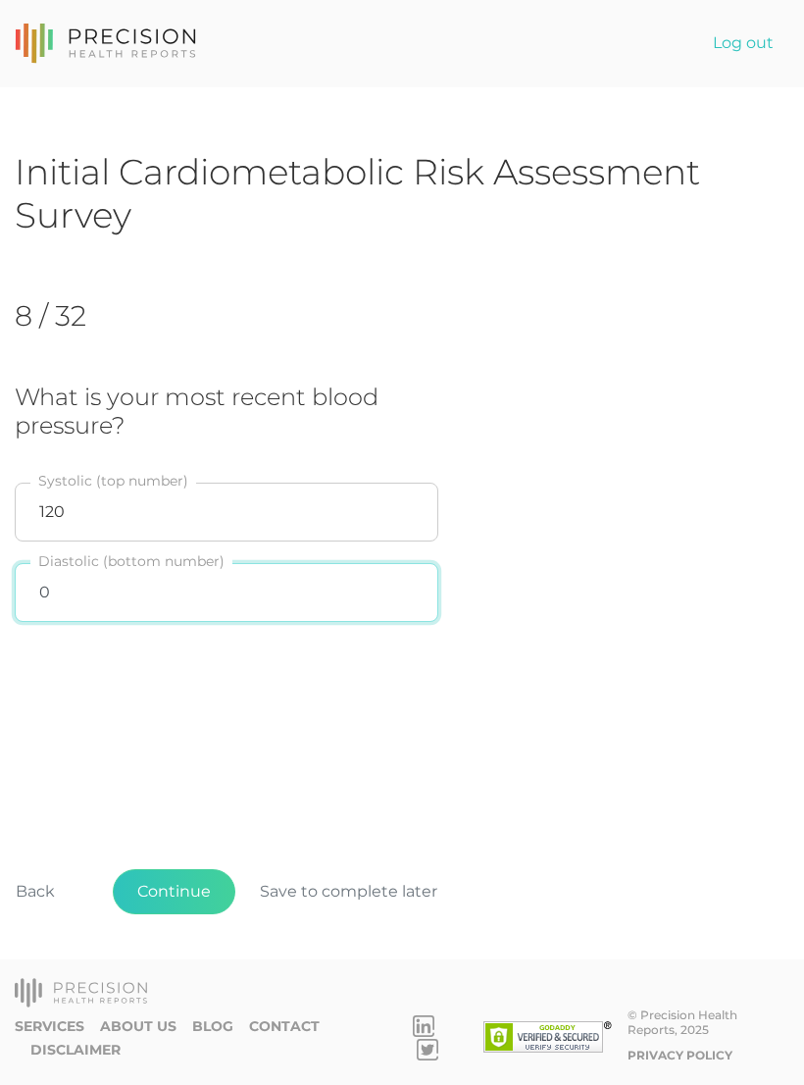
click at [287, 581] on input "0" at bounding box center [227, 592] width 424 height 59
type input "66"
click at [564, 659] on div "8 / 32 What is your most recent blood pressure? 120 Systolic (top number) 66 Di…" at bounding box center [402, 466] width 775 height 396
click at [171, 731] on button "Continue" at bounding box center [174, 891] width 123 height 45
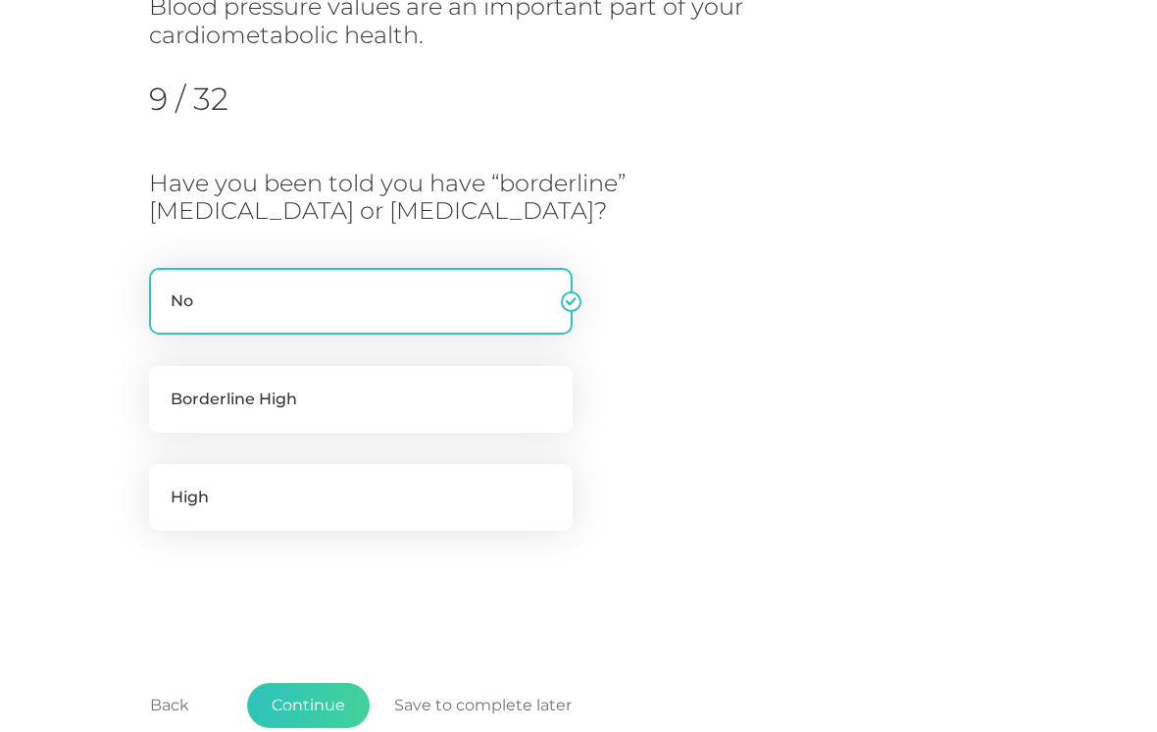
scroll to position [257, 0]
click at [320, 703] on button "Continue" at bounding box center [308, 704] width 123 height 45
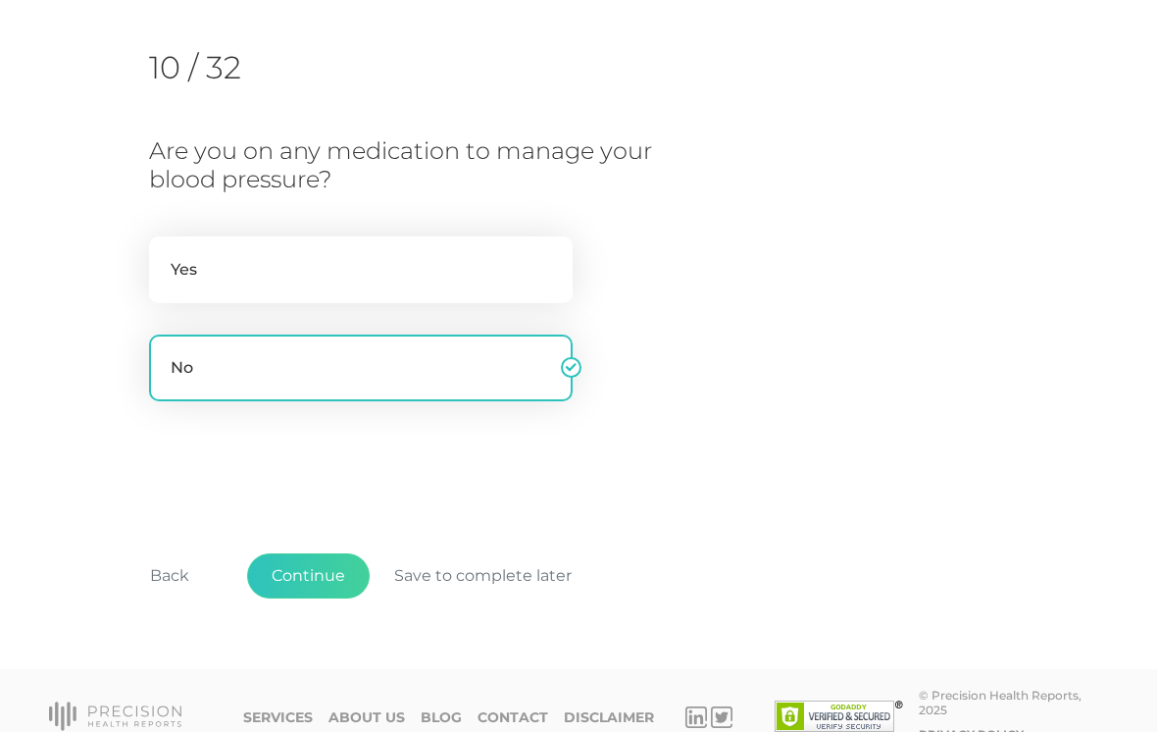
click at [318, 580] on button "Continue" at bounding box center [308, 575] width 123 height 45
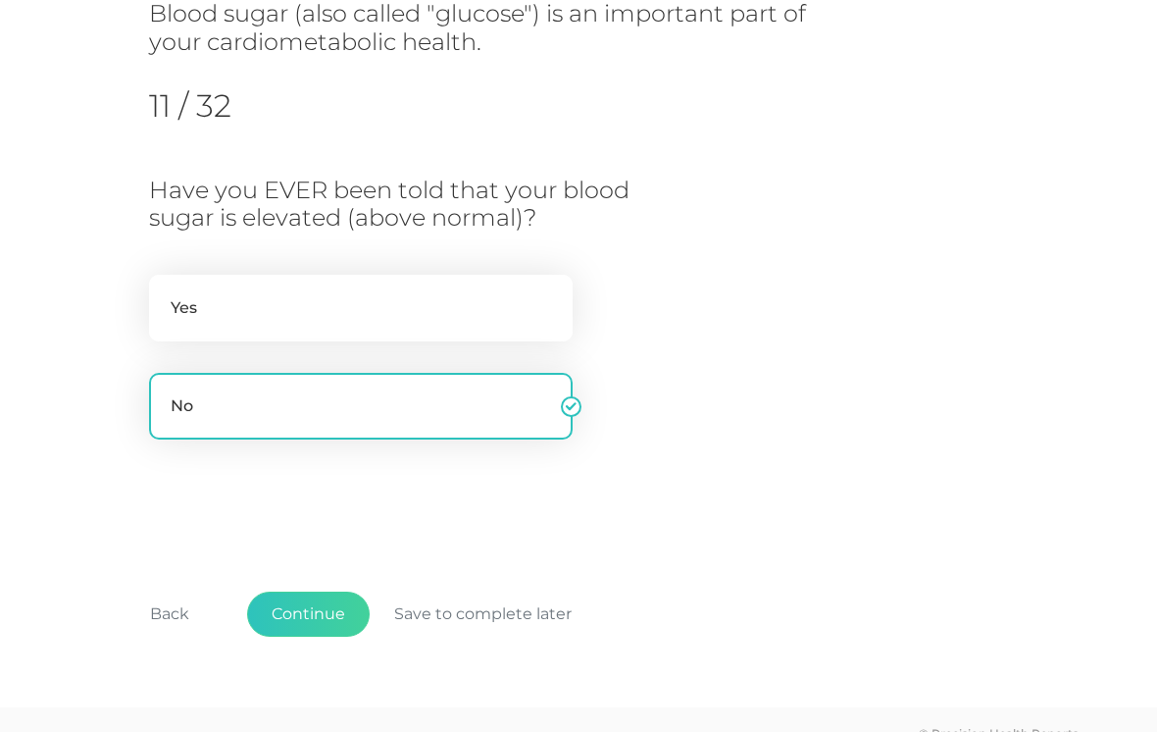
scroll to position [250, 0]
click at [323, 605] on button "Continue" at bounding box center [308, 613] width 123 height 45
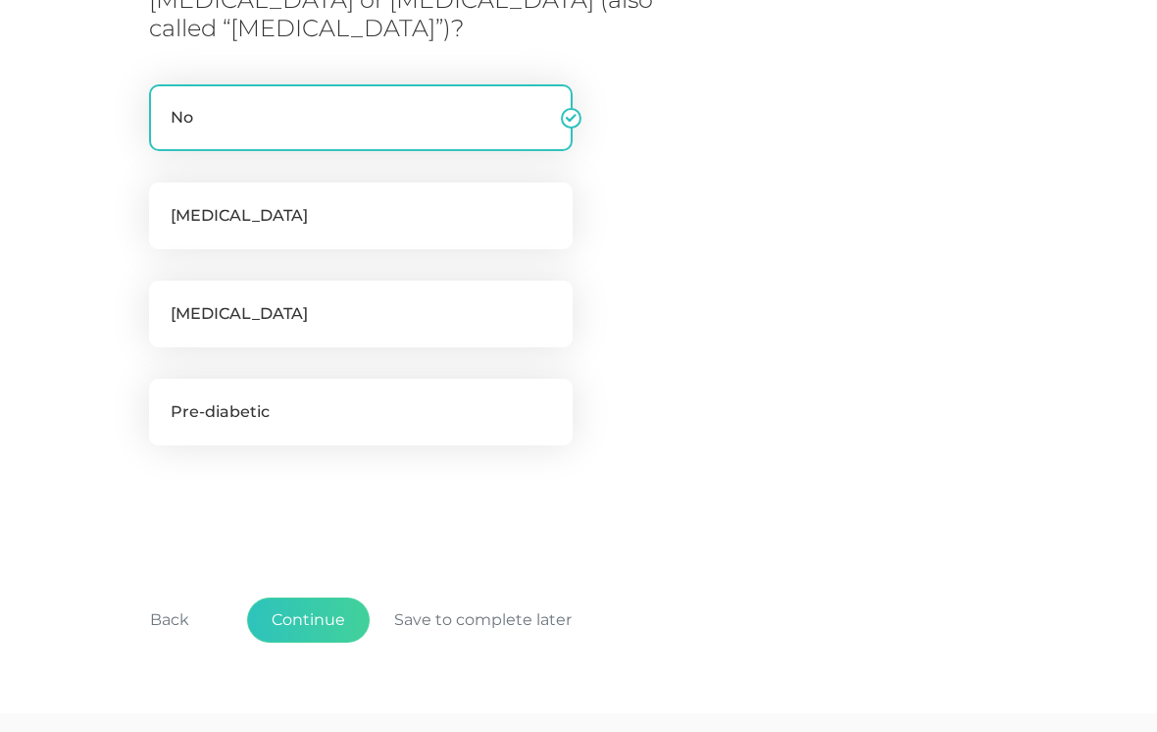
click at [308, 616] on button "Continue" at bounding box center [308, 619] width 123 height 45
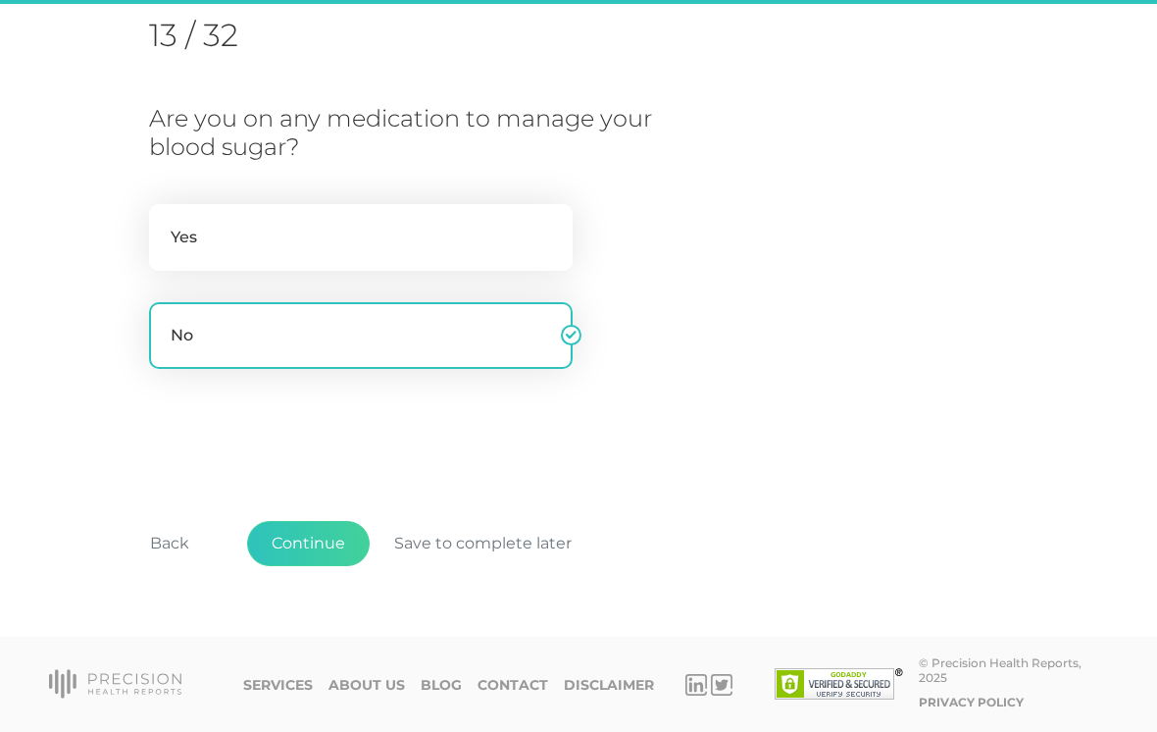
scroll to position [232, 0]
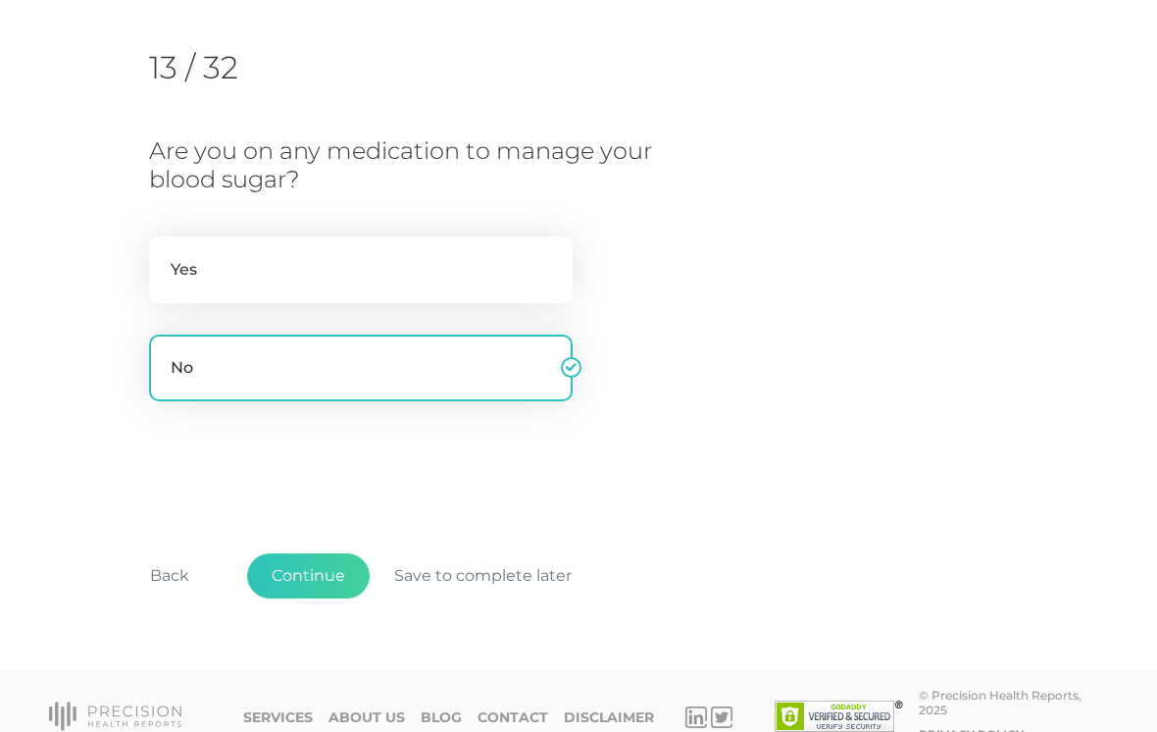
click at [326, 577] on button "Continue" at bounding box center [308, 575] width 123 height 45
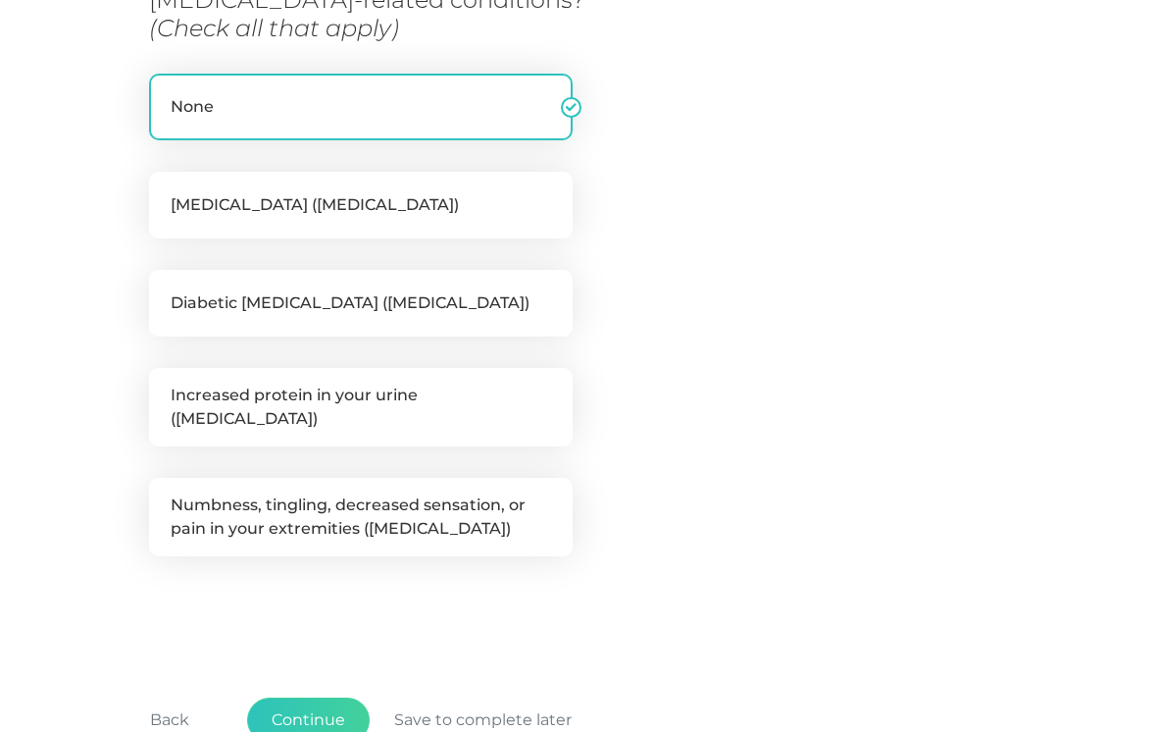
scroll to position [424, 0]
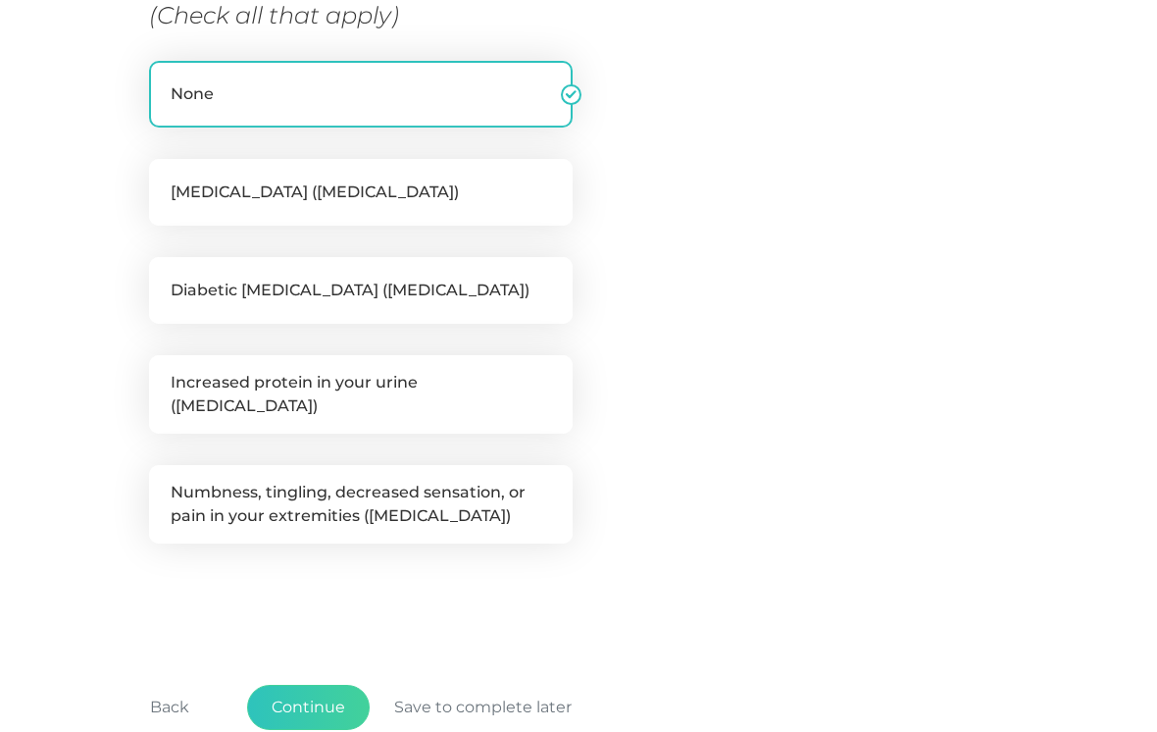
click at [317, 688] on button "Continue" at bounding box center [308, 707] width 123 height 45
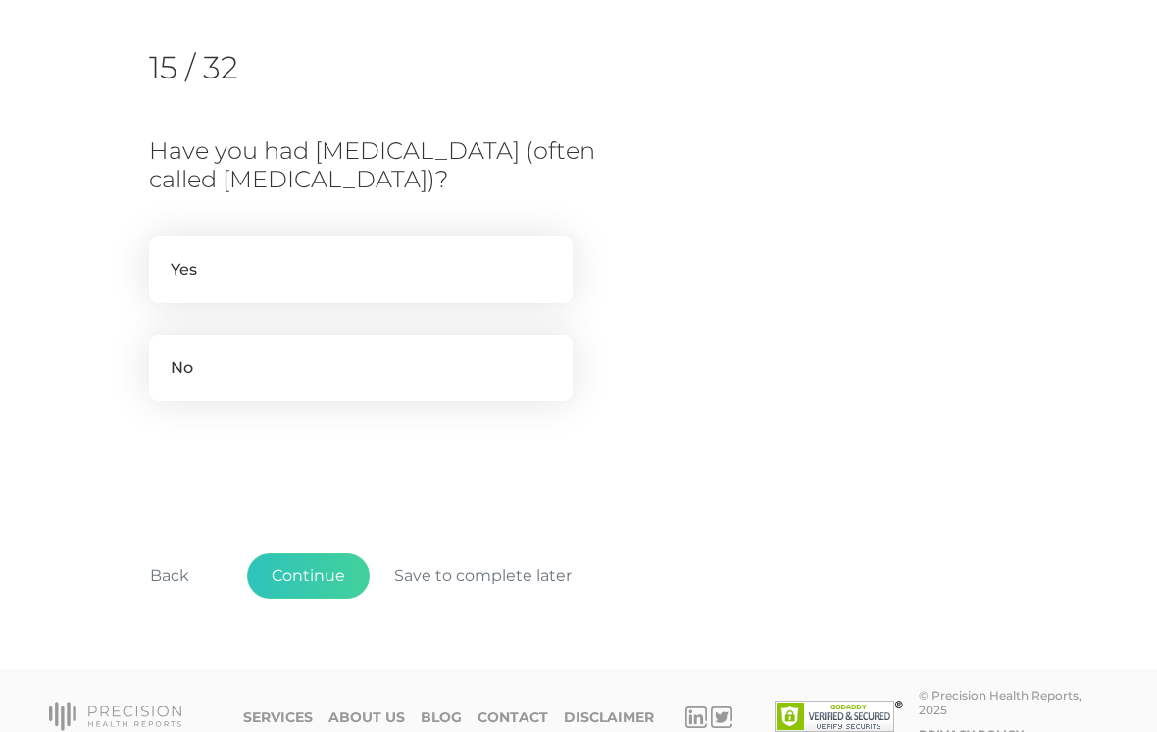
click at [227, 372] on label "No" at bounding box center [361, 367] width 424 height 67
click at [165, 354] on input "No" at bounding box center [157, 344] width 16 height 20
radio input "true"
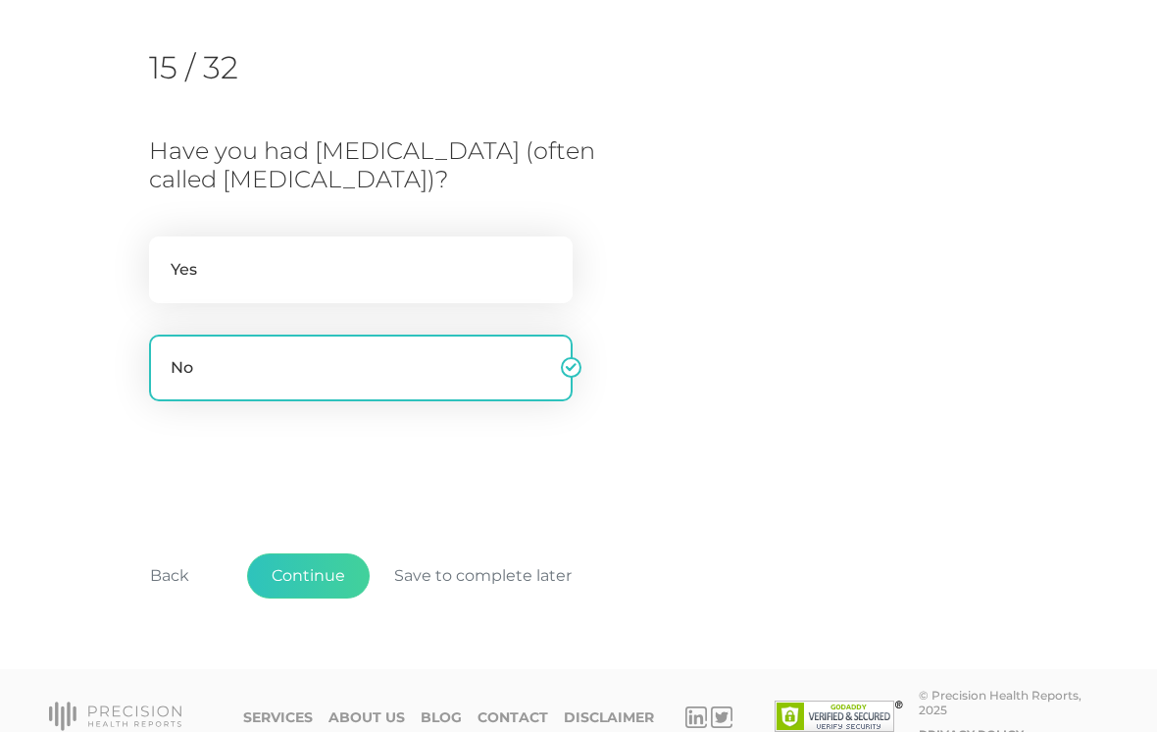
click at [311, 568] on button "Continue" at bounding box center [308, 575] width 123 height 45
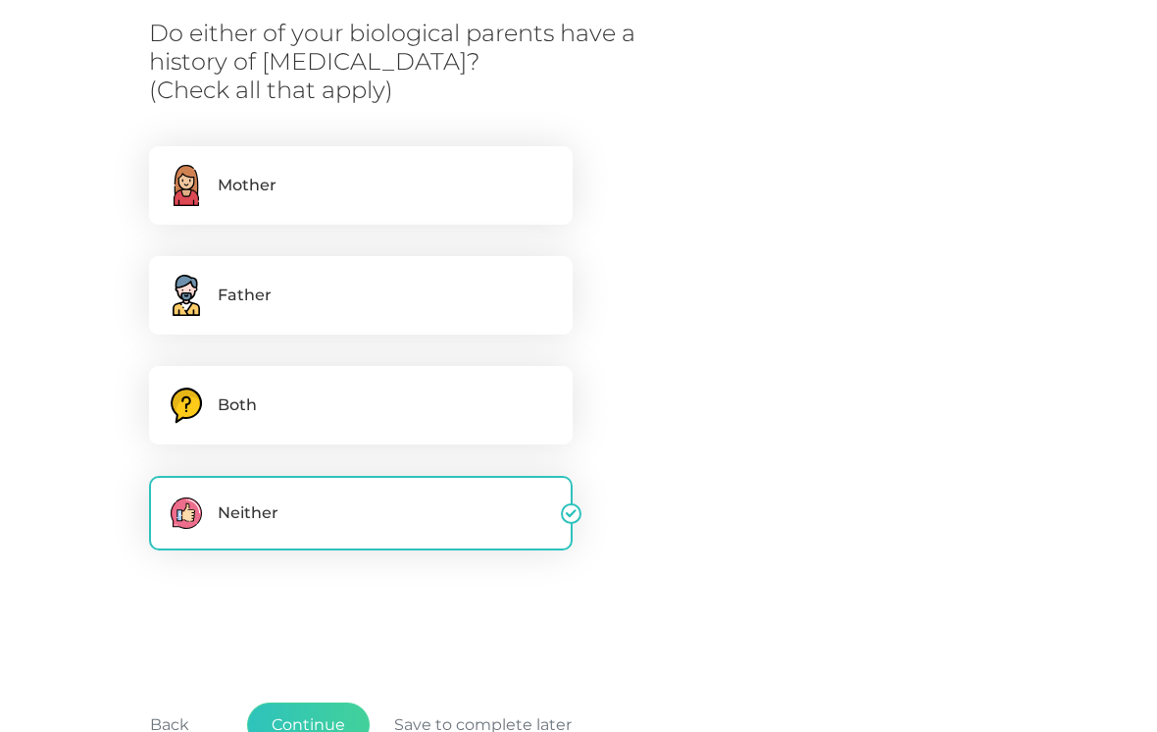
scroll to position [368, 0]
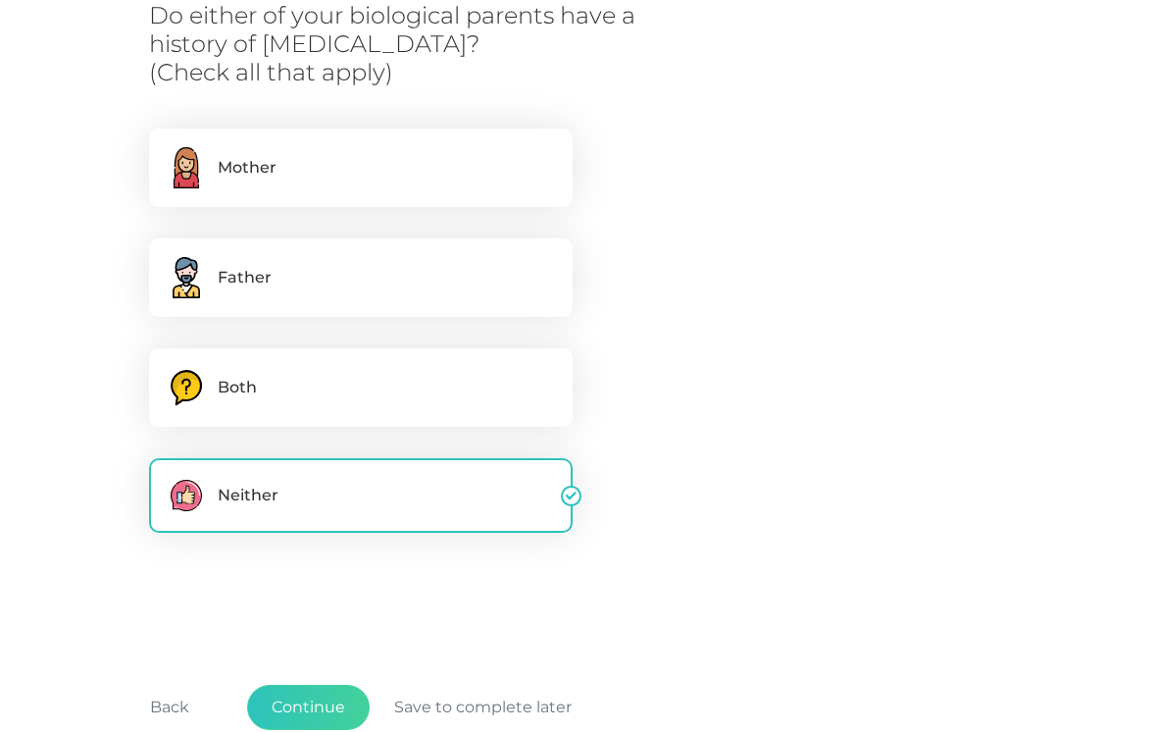
click at [312, 698] on button "Continue" at bounding box center [308, 706] width 123 height 45
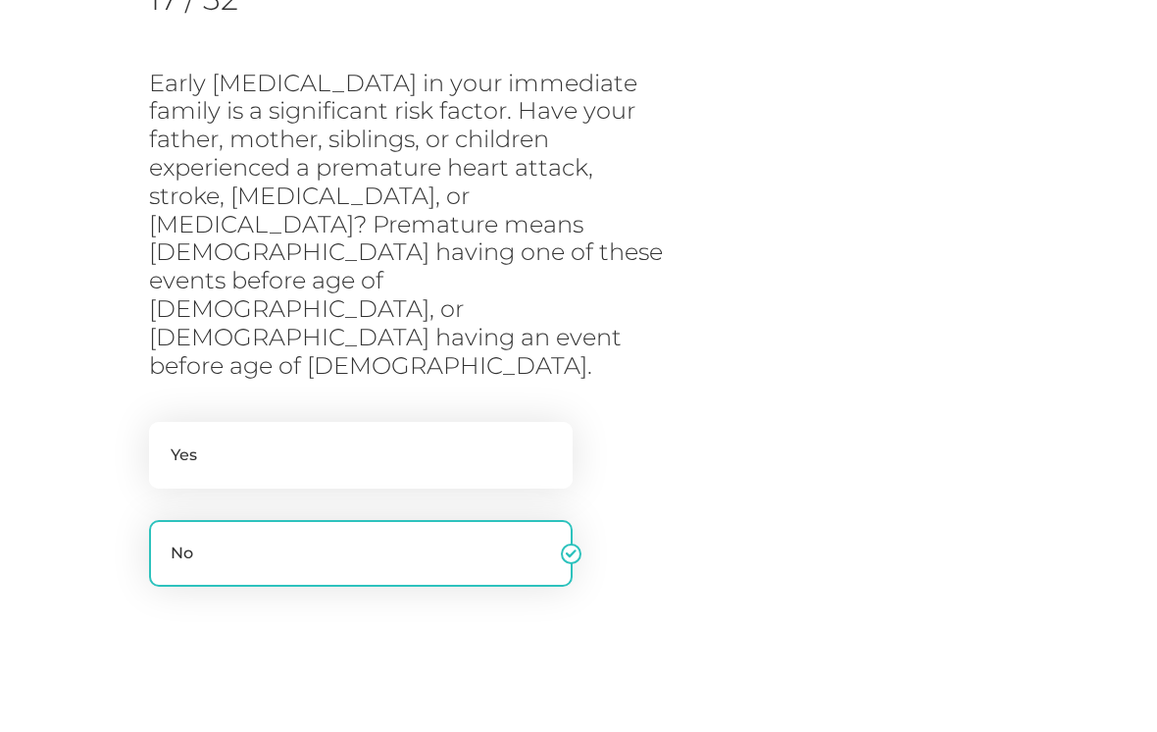
scroll to position [357, 0]
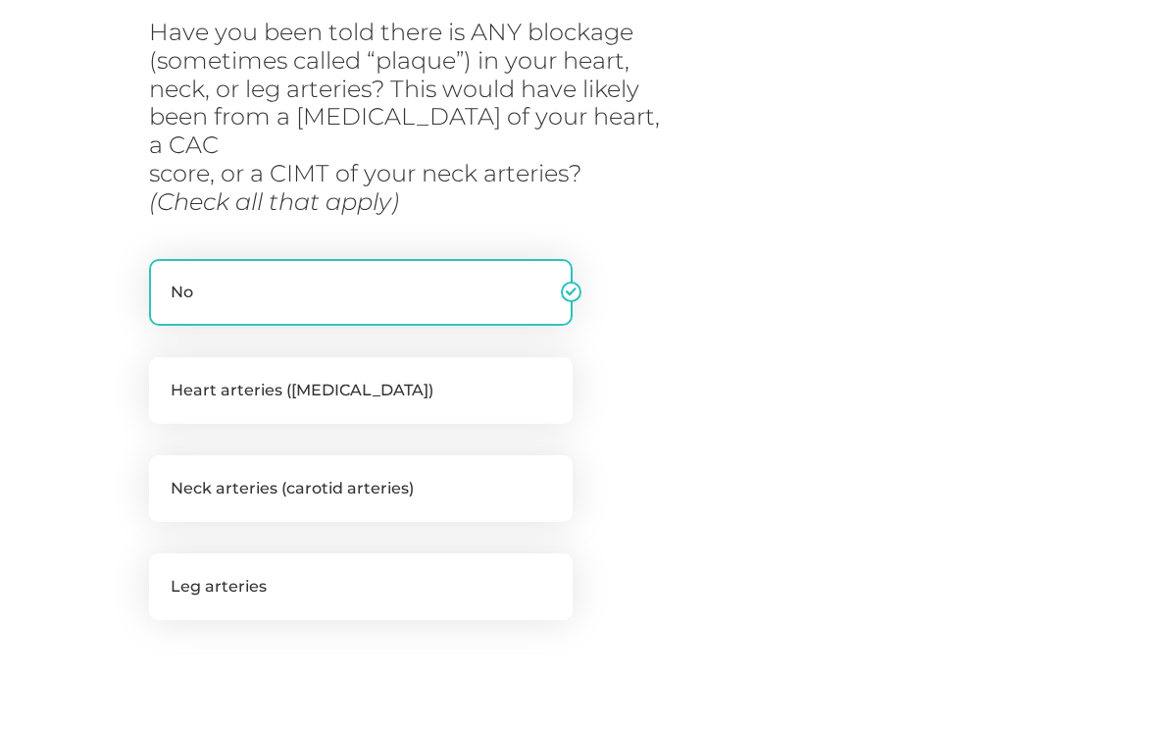
scroll to position [349, 0]
click at [192, 359] on label "Heart arteries (coronary arteries)" at bounding box center [361, 392] width 424 height 67
click at [165, 359] on input "Heart arteries (coronary arteries)" at bounding box center [157, 369] width 16 height 20
checkbox input "true"
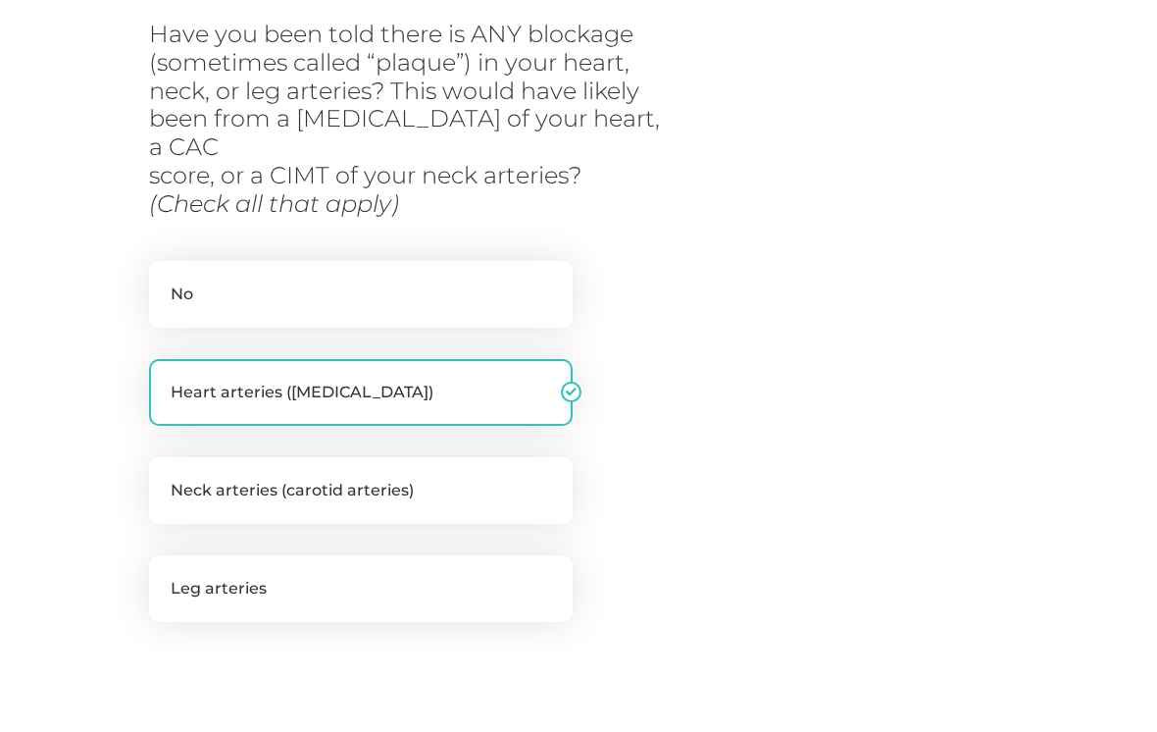
checkbox input "false"
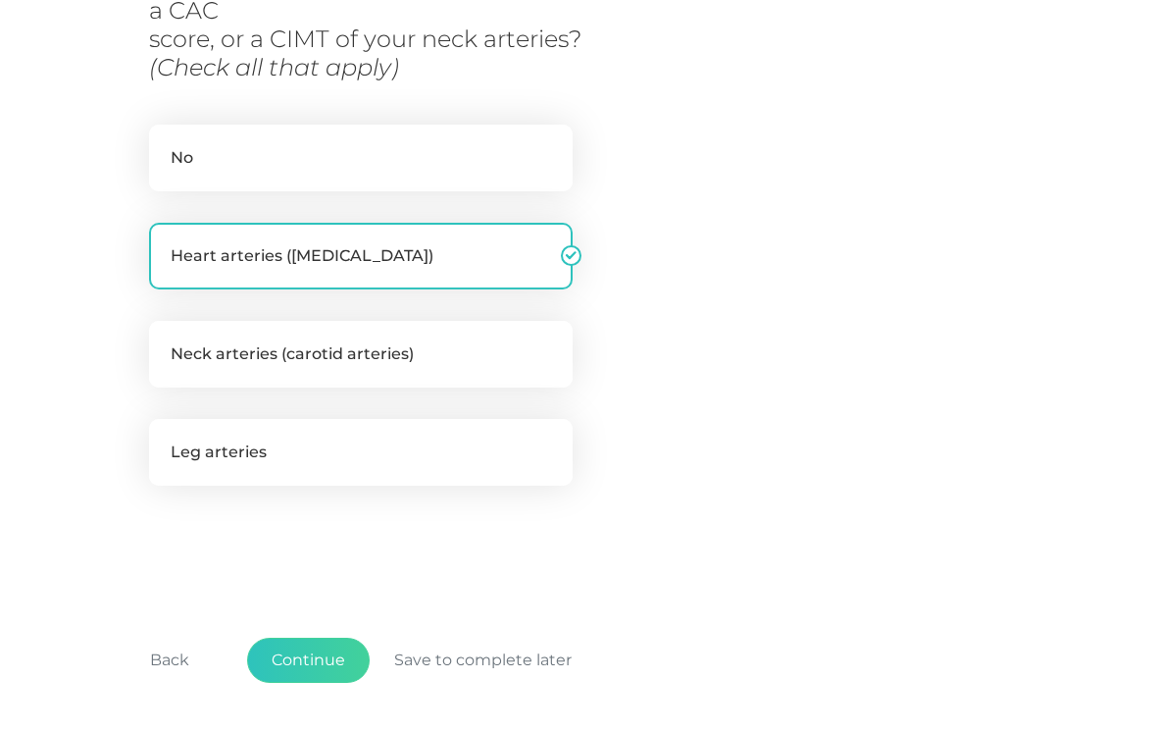
click at [318, 637] on button "Continue" at bounding box center [308, 659] width 123 height 45
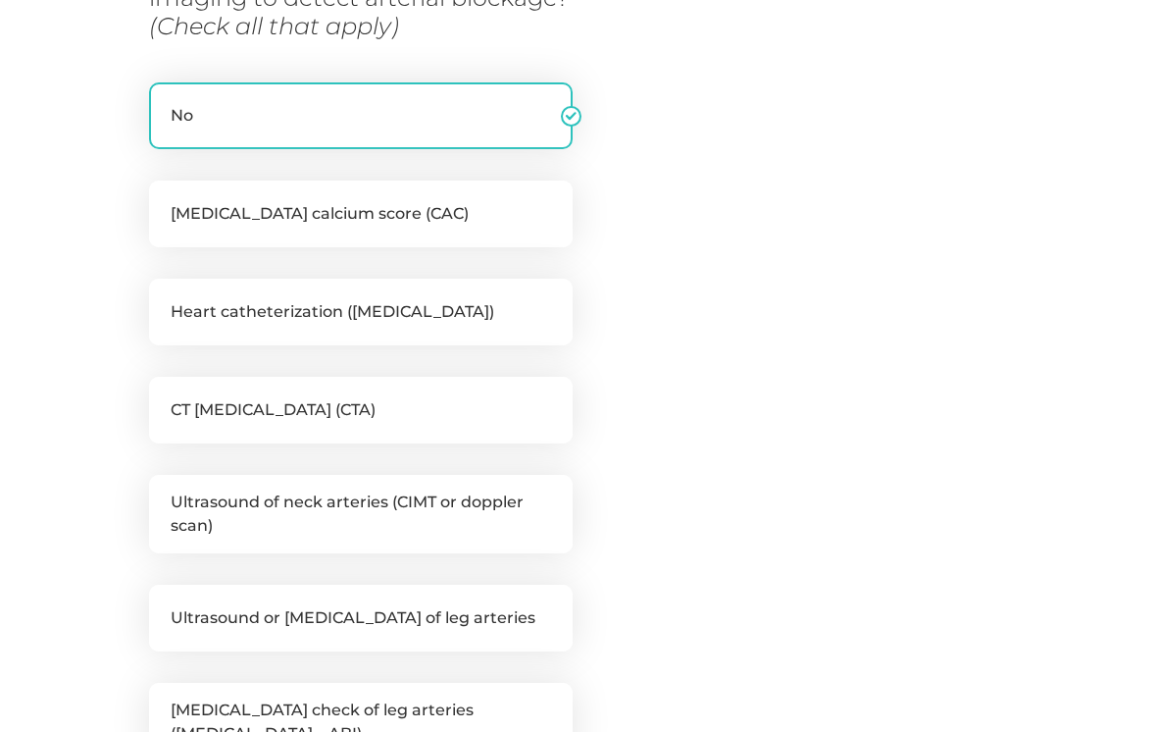
scroll to position [414, 0]
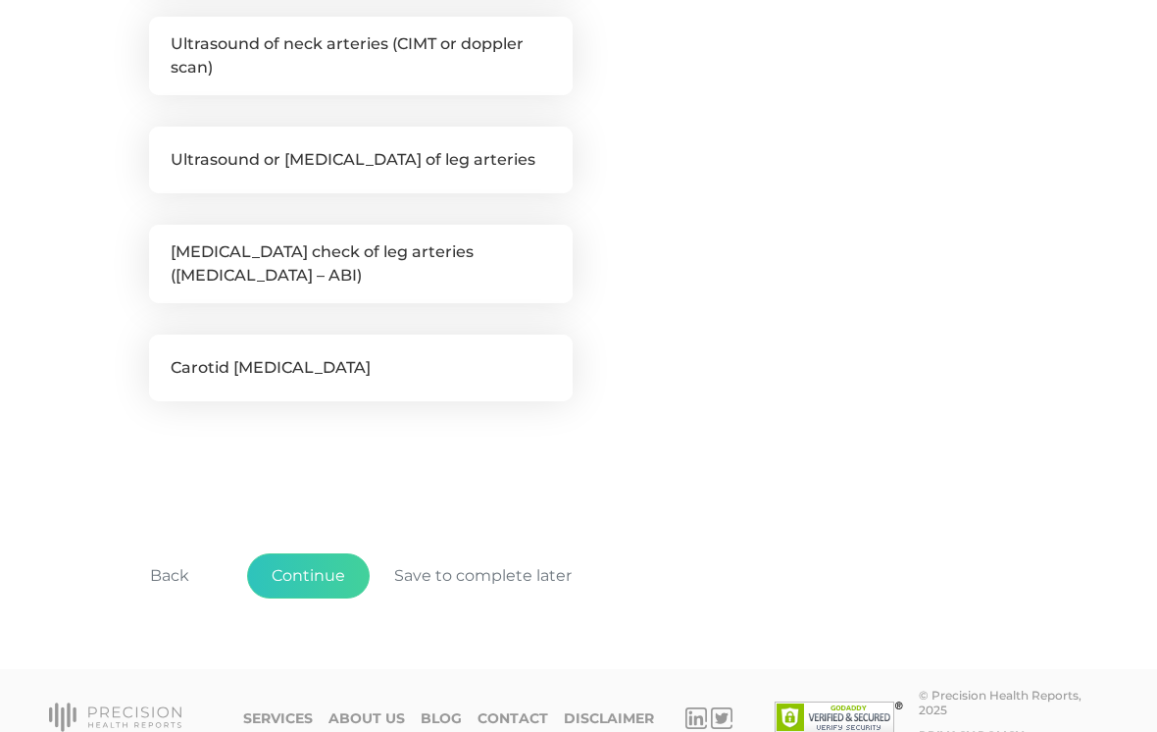
click at [181, 581] on button "Back" at bounding box center [170, 575] width 88 height 45
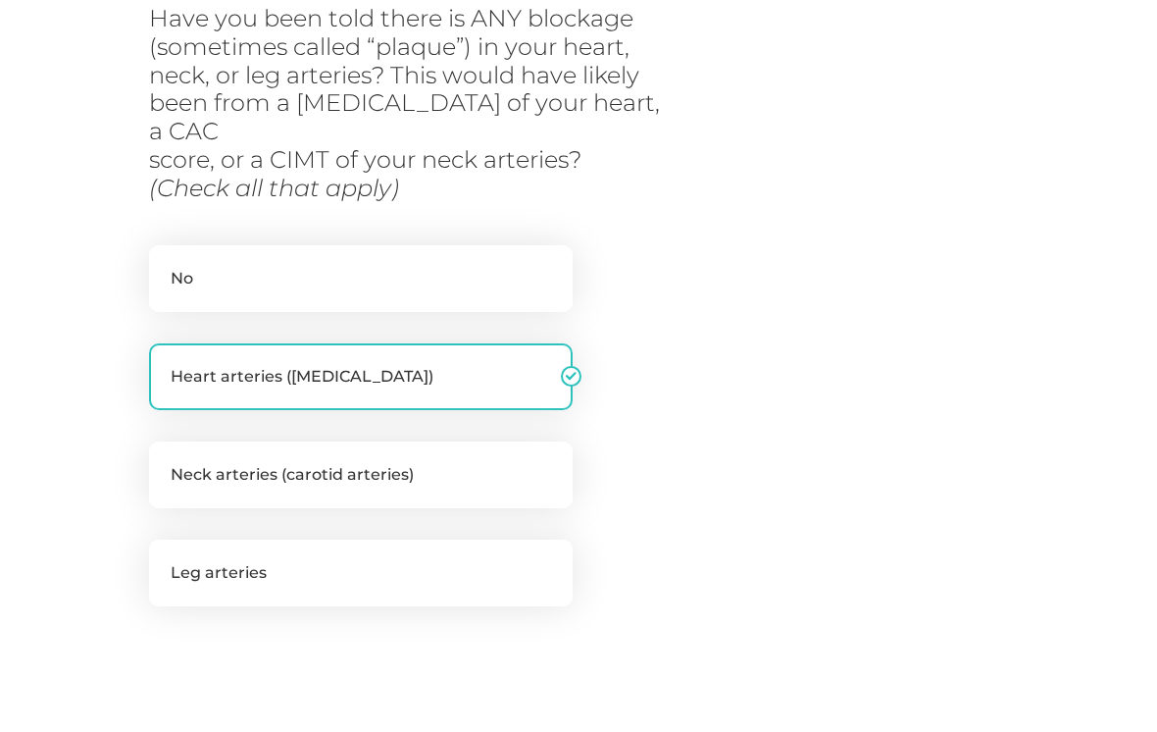
scroll to position [366, 0]
click at [196, 256] on label "No" at bounding box center [361, 277] width 424 height 67
click at [165, 256] on input "No" at bounding box center [157, 254] width 16 height 20
checkbox input "true"
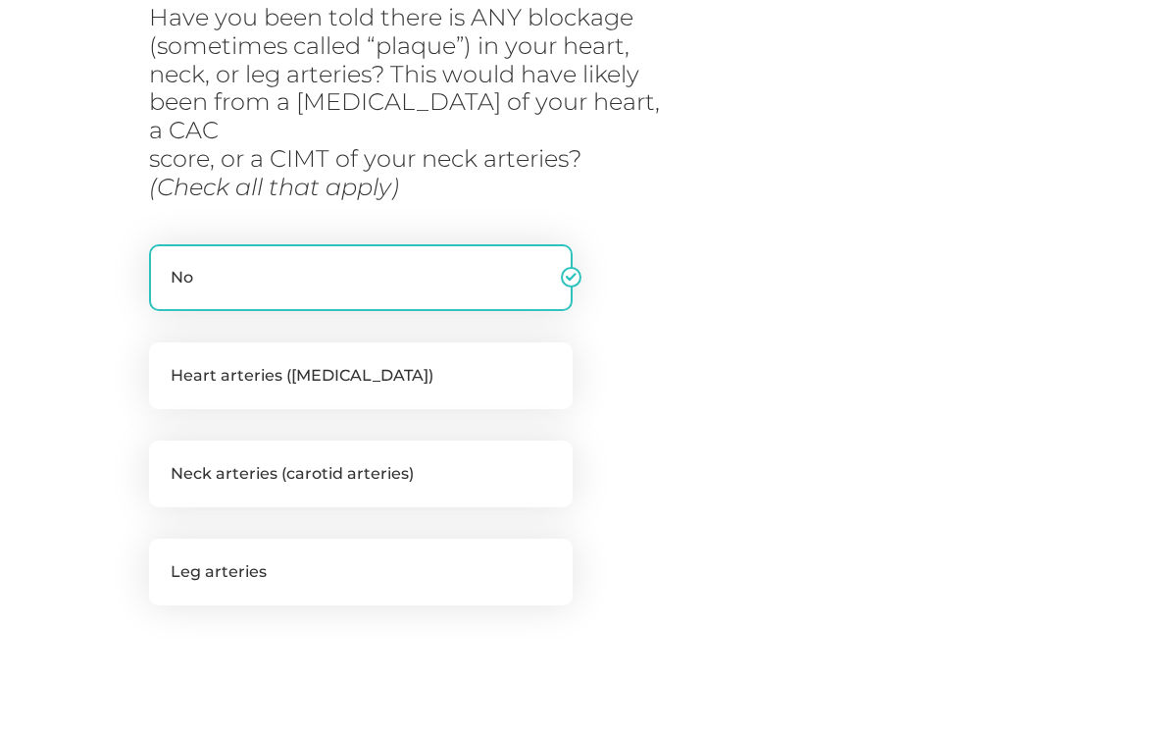
checkbox input "false"
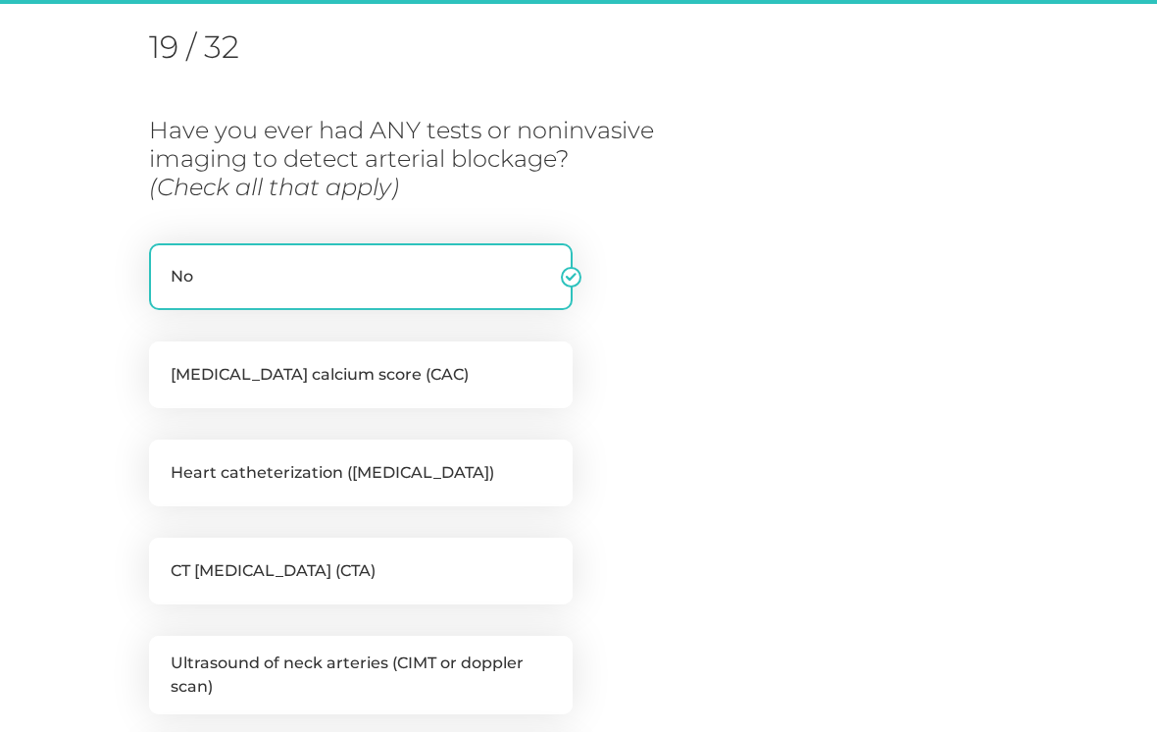
scroll to position [250, 0]
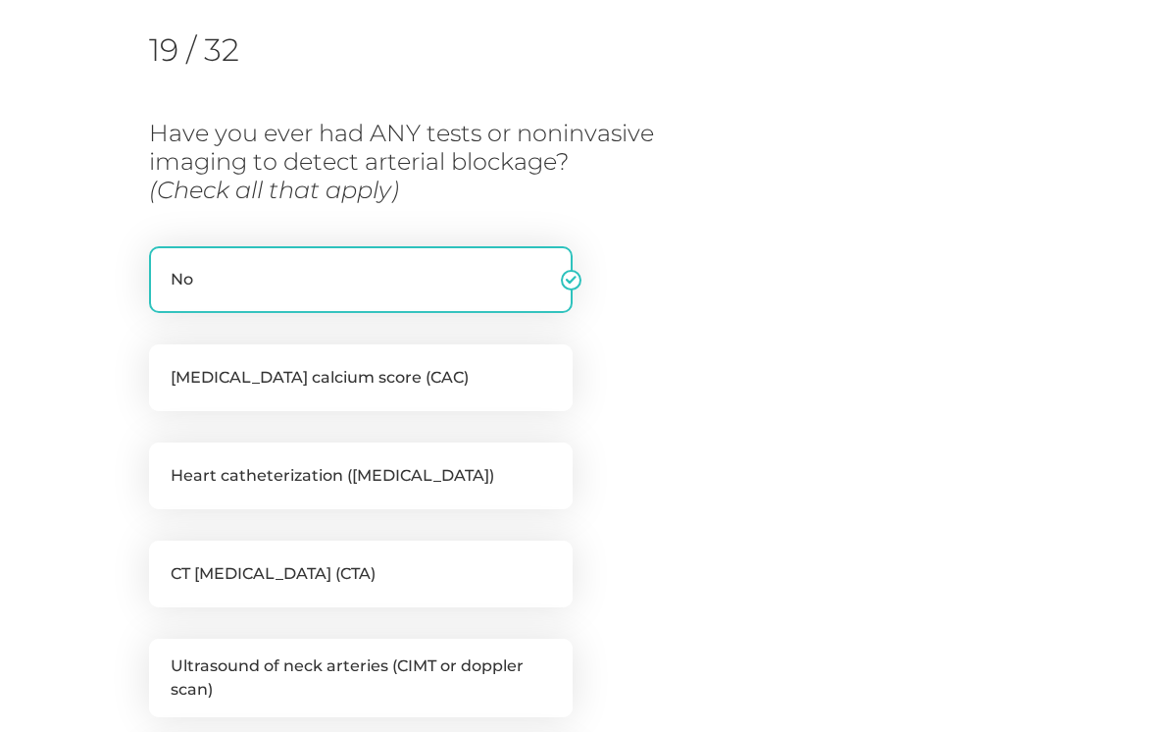
click at [200, 378] on label "Coronary artery calcium score (CAC)" at bounding box center [361, 377] width 424 height 67
click at [165, 364] on input "Coronary artery calcium score (CAC)" at bounding box center [157, 354] width 16 height 20
checkbox input "true"
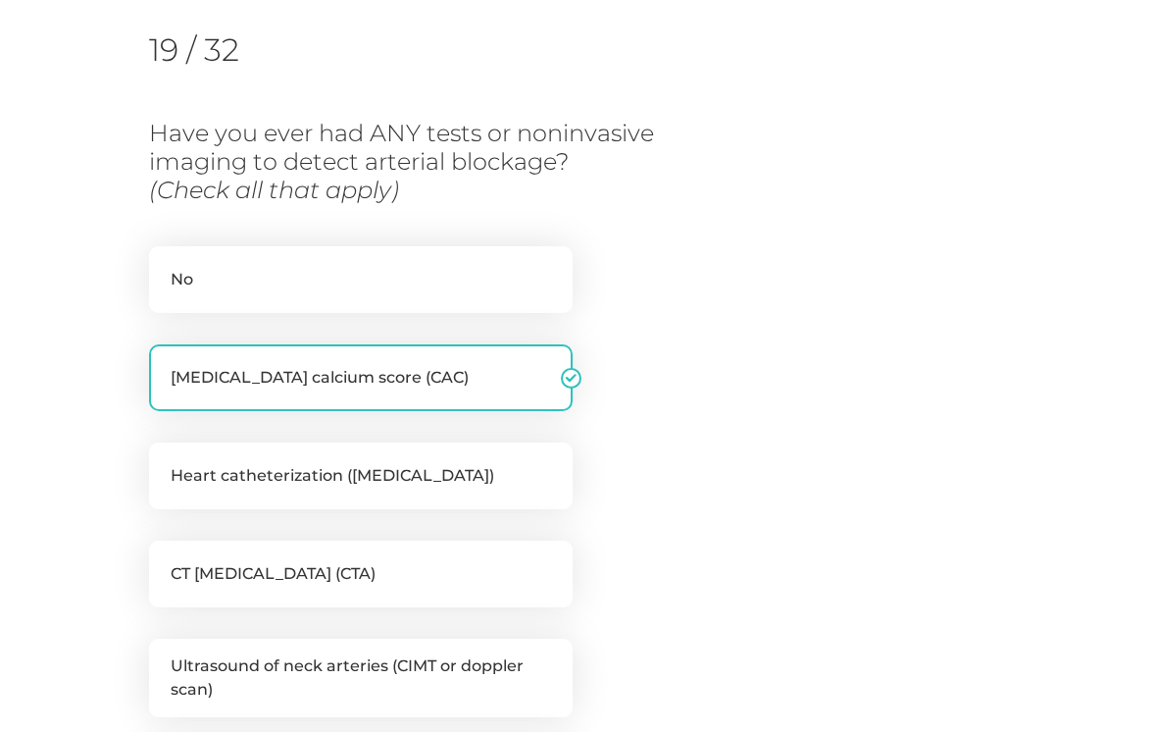
checkbox input "false"
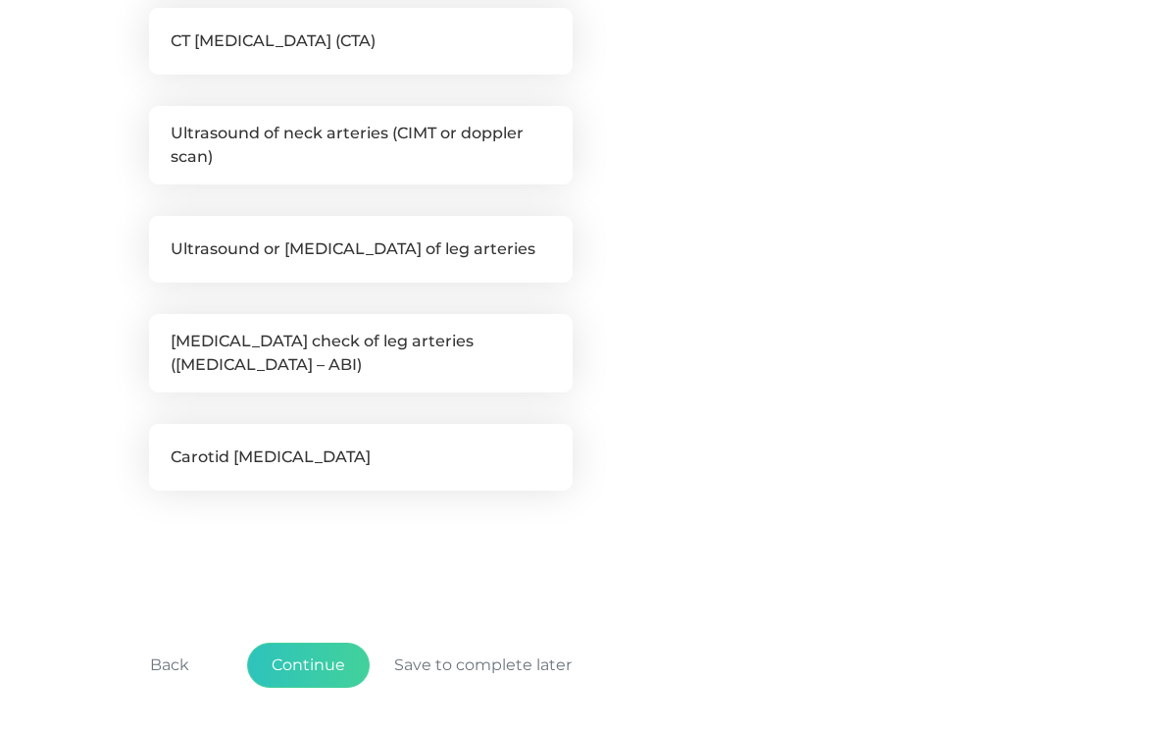
scroll to position [794, 0]
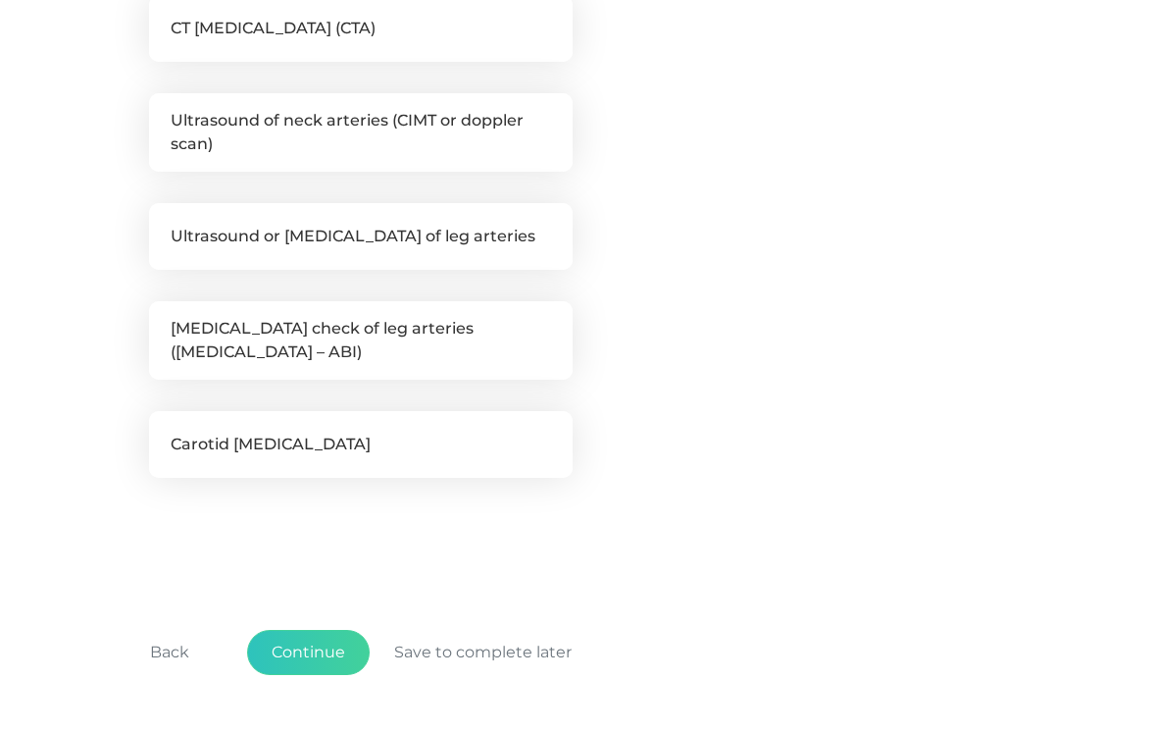
click at [341, 648] on button "Continue" at bounding box center [308, 653] width 123 height 45
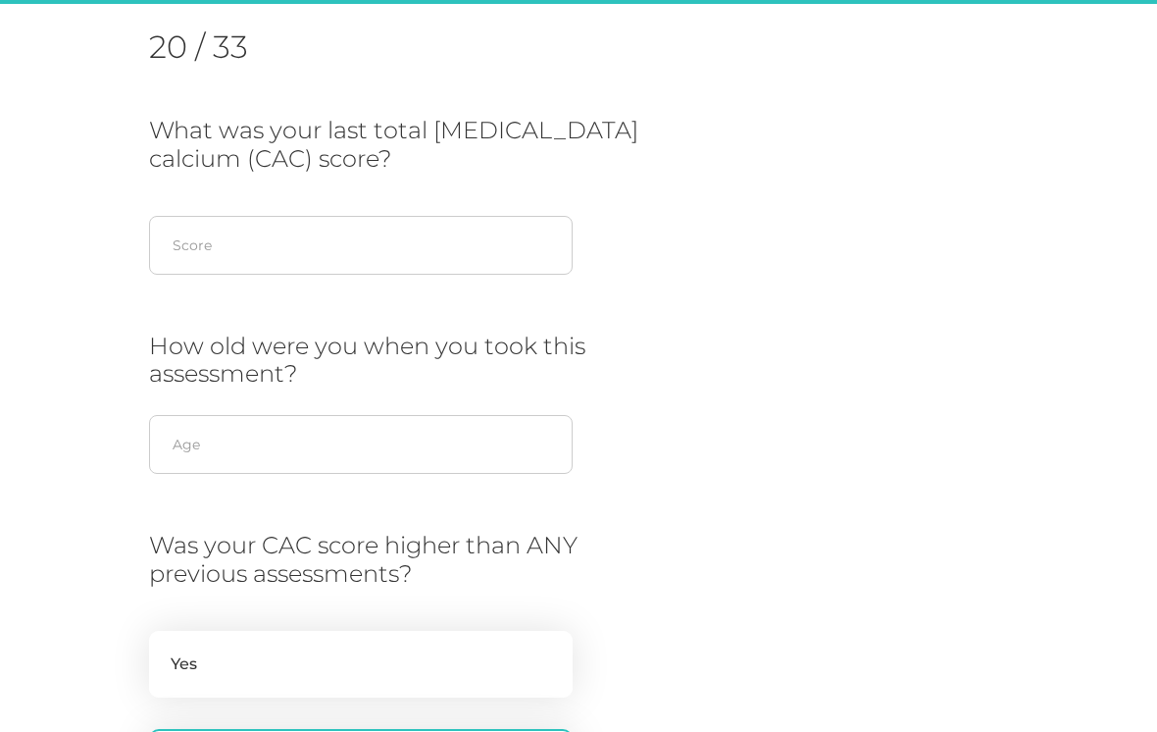
scroll to position [250, 0]
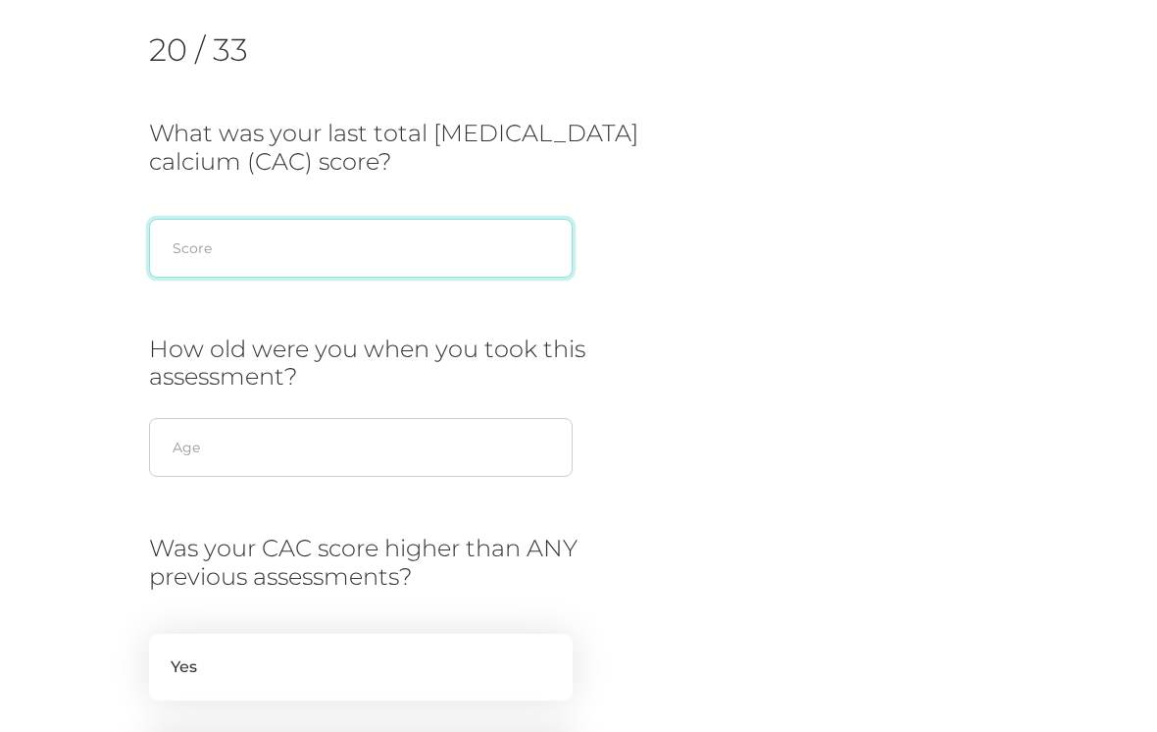
click at [216, 235] on input "text" at bounding box center [361, 248] width 424 height 59
type input "1400"
click at [74, 224] on div "Initial Cardiometabolic Risk Assessment Survey 20 / 33 What was your last total…" at bounding box center [578, 451] width 1157 height 1229
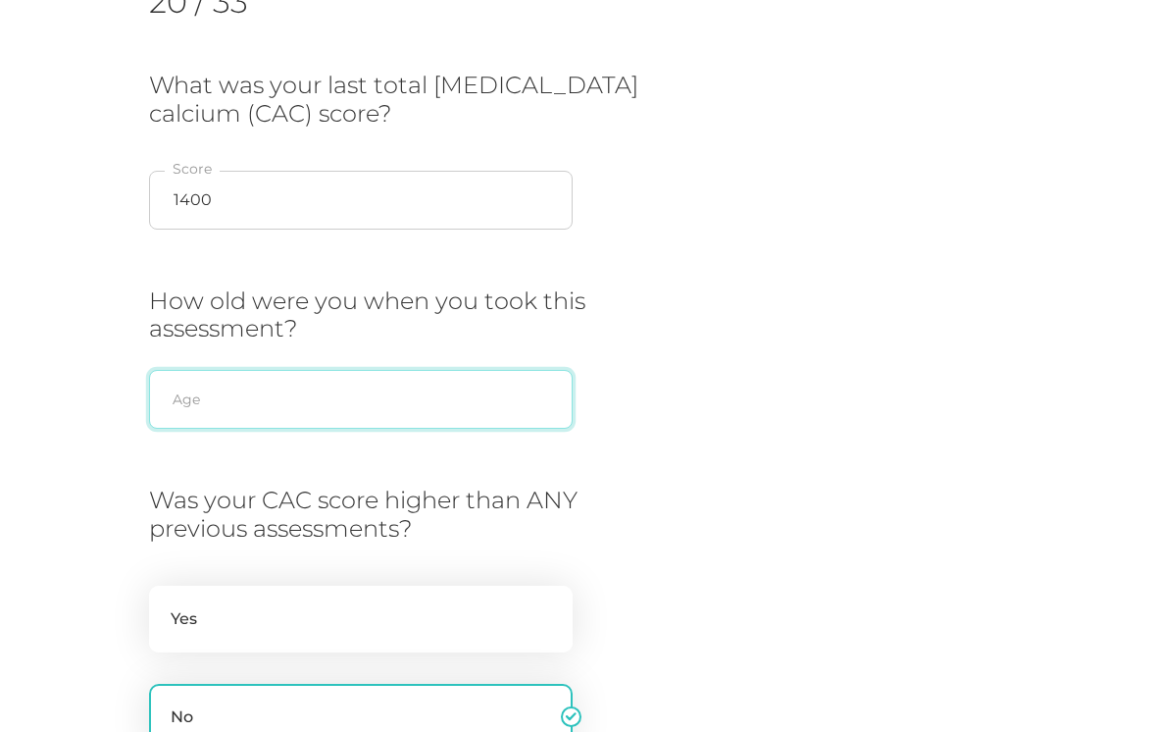
click at [210, 391] on input "text" at bounding box center [361, 399] width 424 height 59
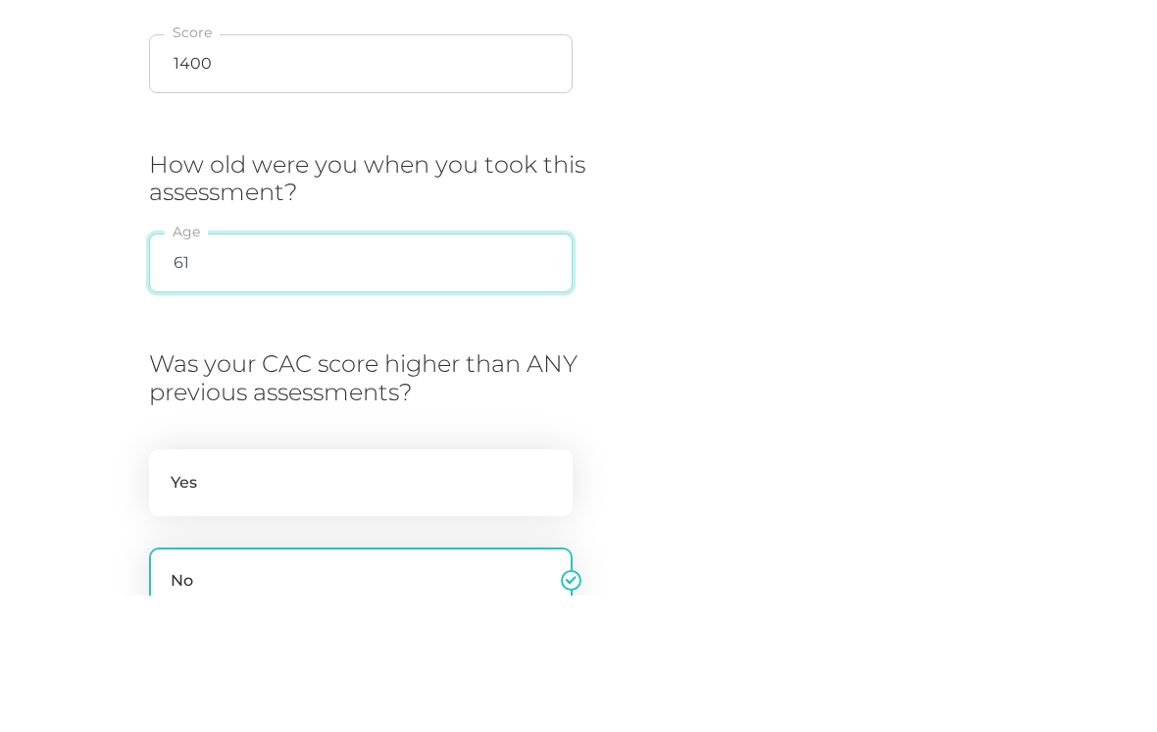
type input "61"
click at [64, 269] on div "Initial Cardiometabolic Risk Assessment Survey 20 / 33 What was your last total…" at bounding box center [578, 404] width 1157 height 1229
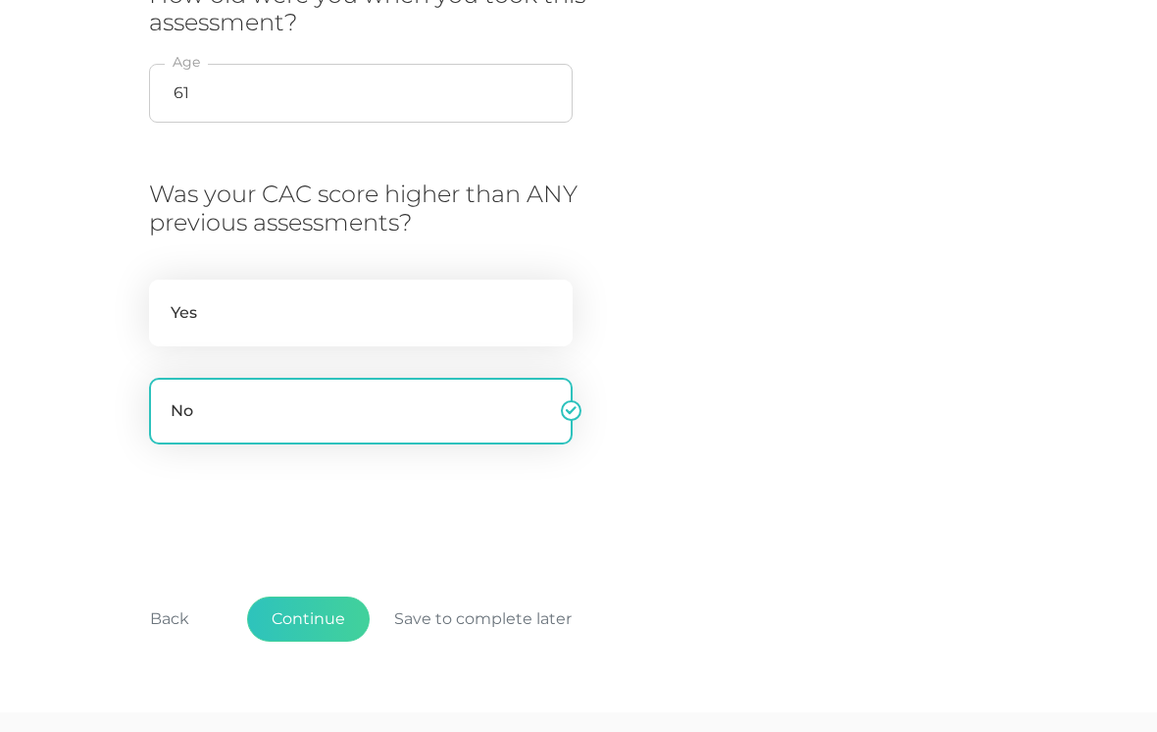
scroll to position [646, 0]
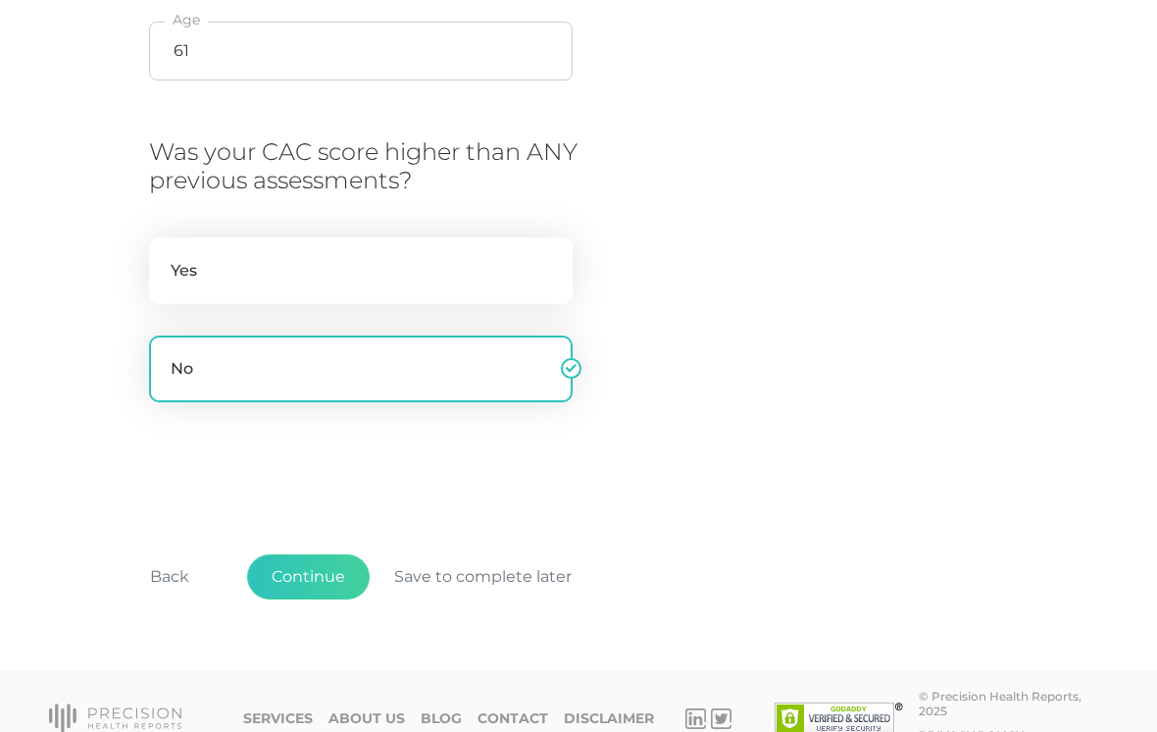
click at [322, 567] on button "Continue" at bounding box center [308, 576] width 123 height 45
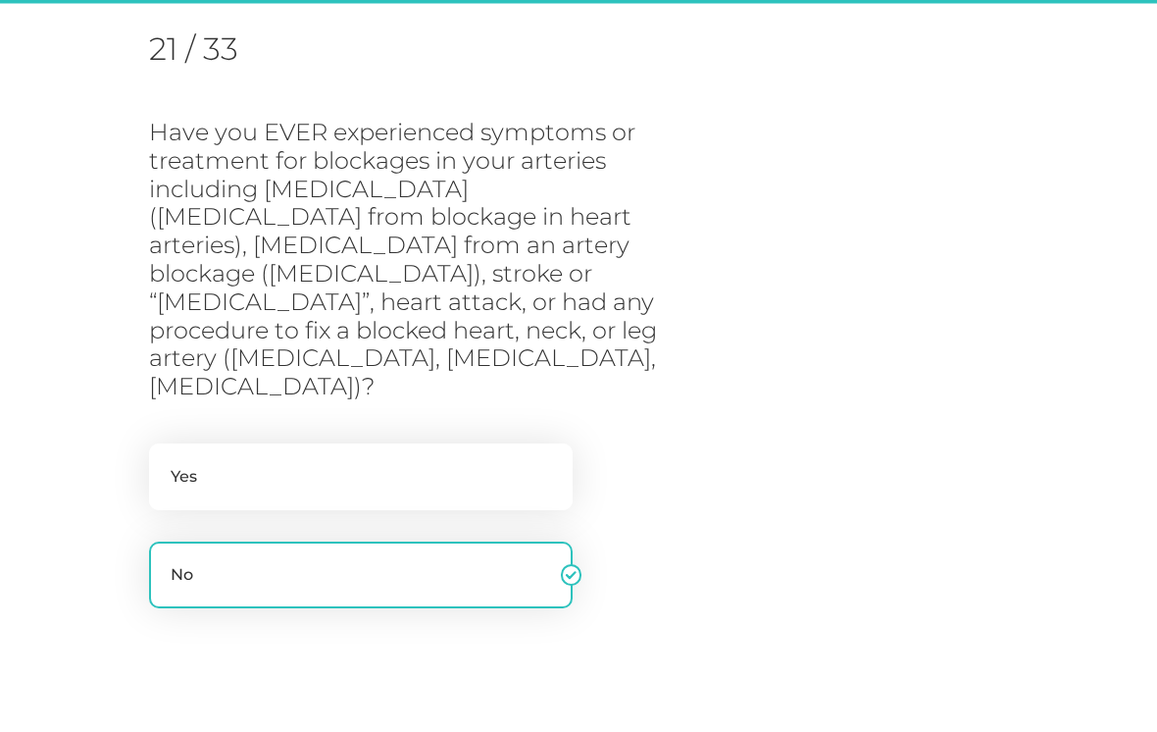
scroll to position [250, 0]
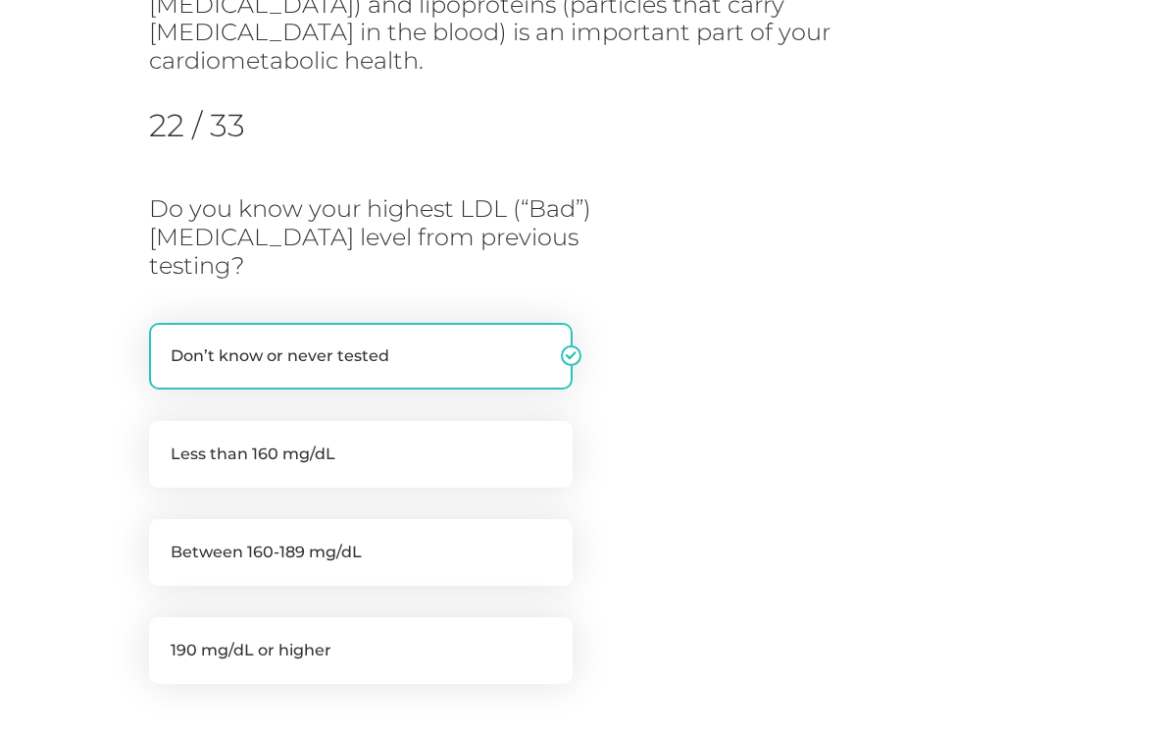
scroll to position [288, 0]
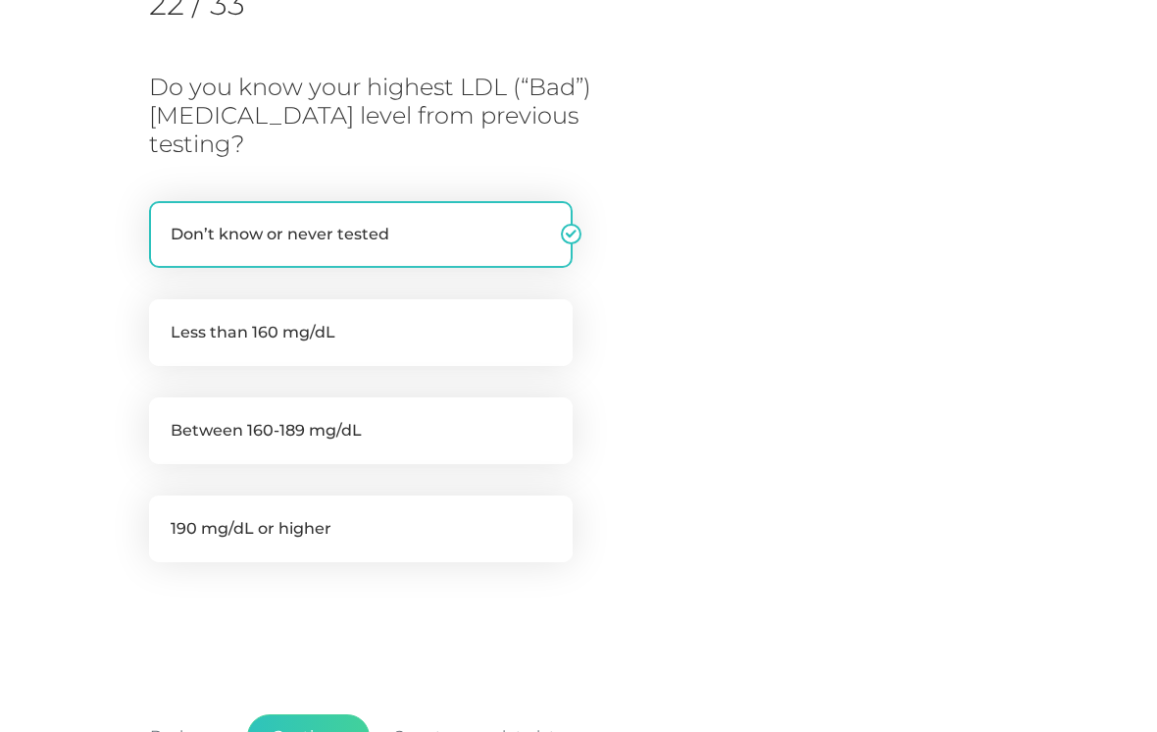
click at [330, 714] on button "Continue" at bounding box center [308, 736] width 123 height 45
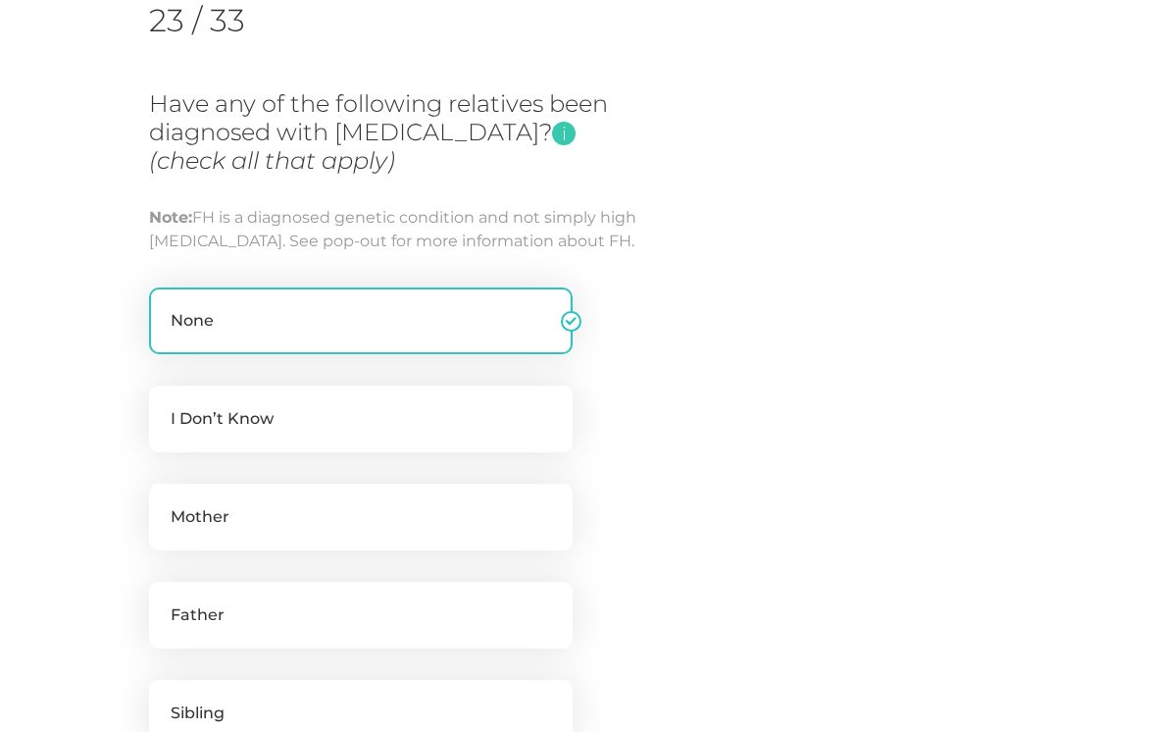
scroll to position [278, 0]
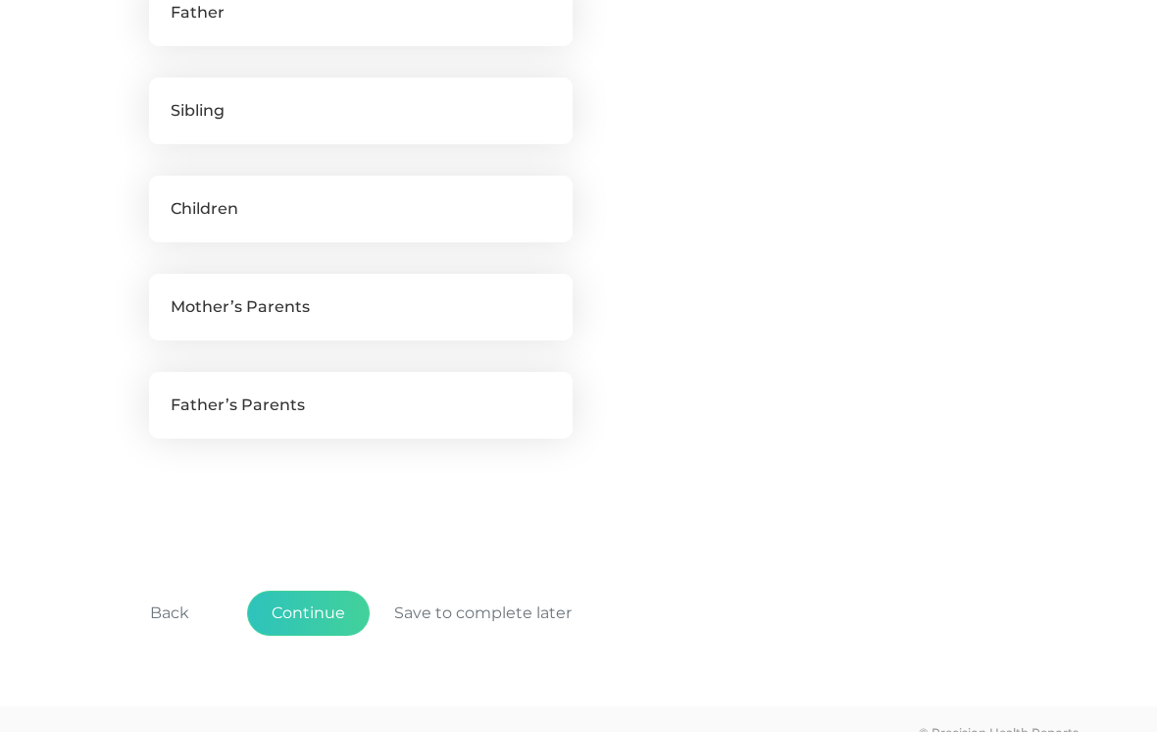
click at [339, 635] on button "Continue" at bounding box center [308, 613] width 123 height 45
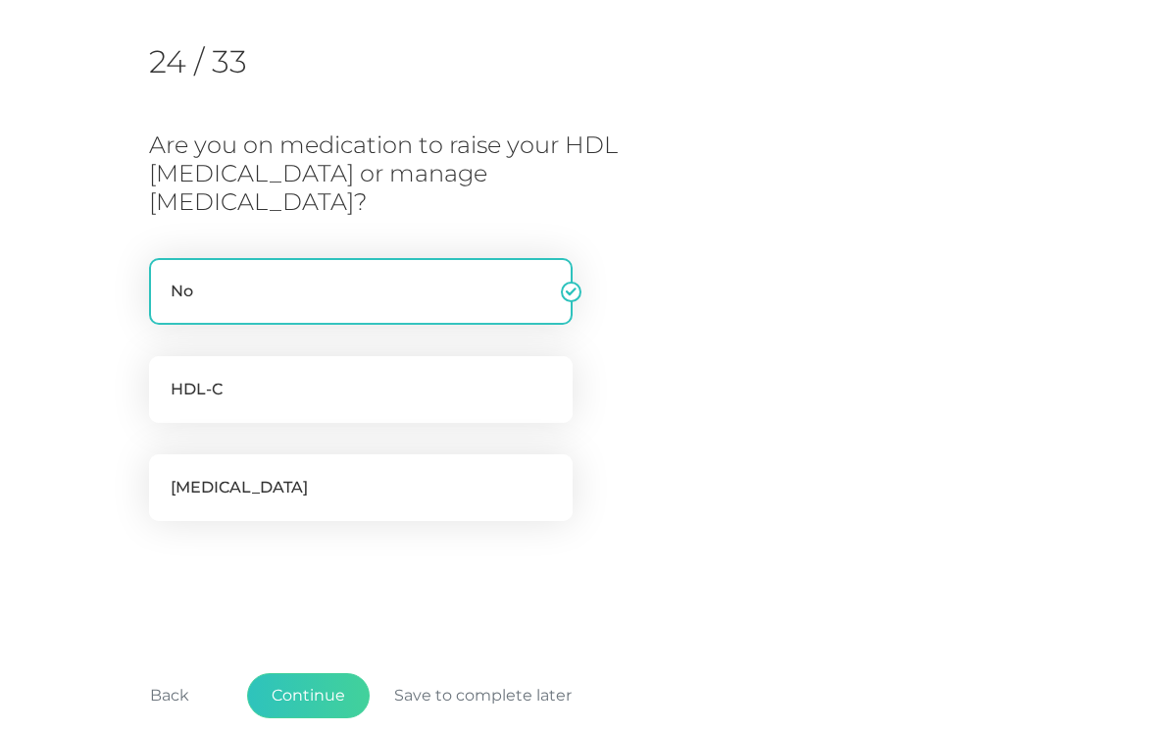
scroll to position [216, 0]
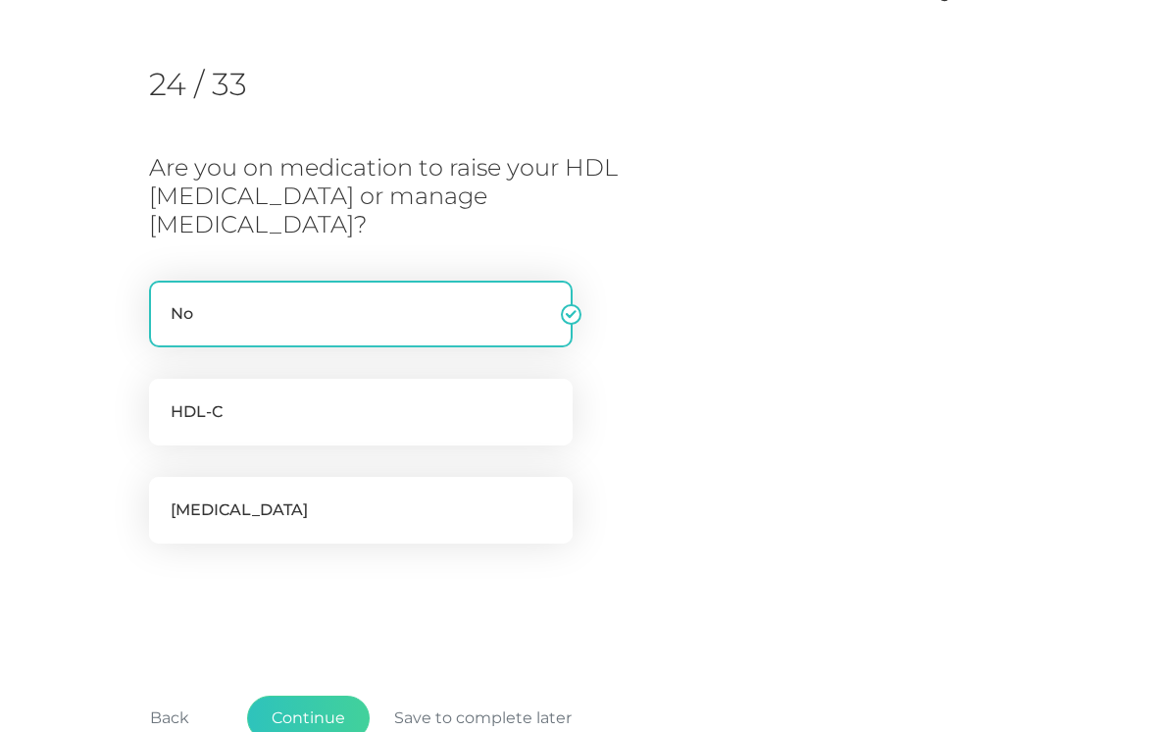
click at [177, 477] on label "Triglycerides" at bounding box center [361, 510] width 424 height 67
click at [165, 477] on input "Triglycerides" at bounding box center [157, 487] width 16 height 20
checkbox input "true"
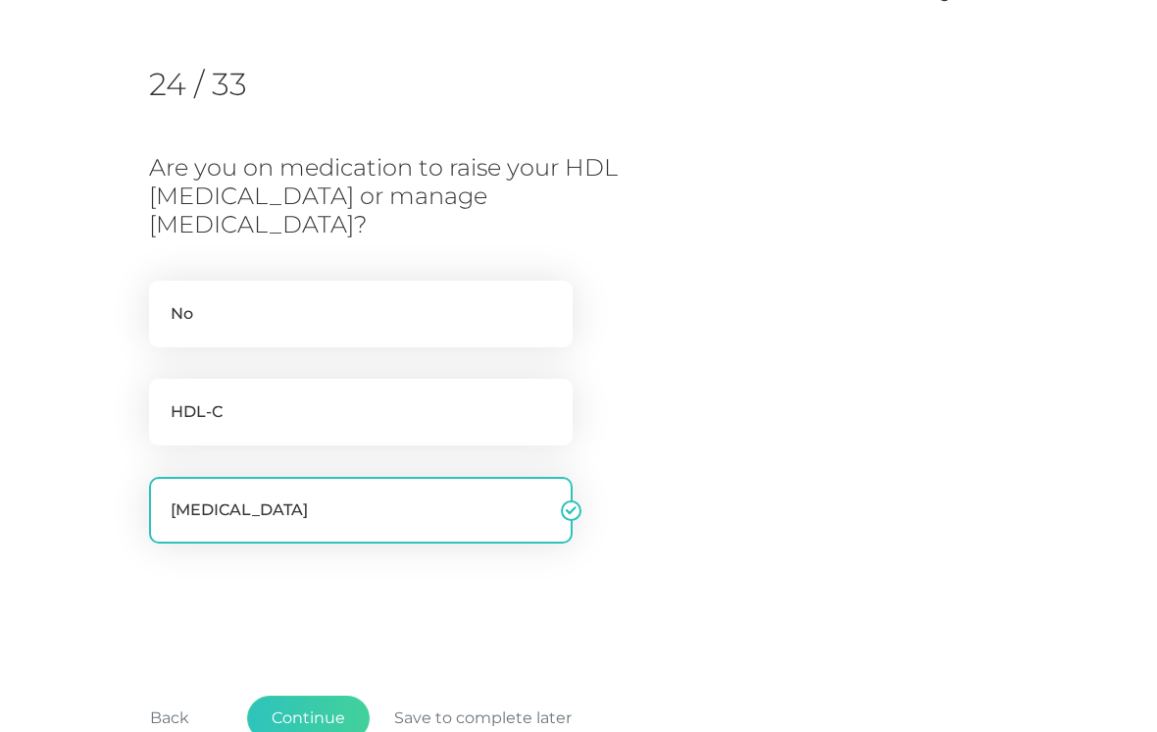
checkbox input "false"
click at [329, 695] on button "Continue" at bounding box center [308, 717] width 123 height 45
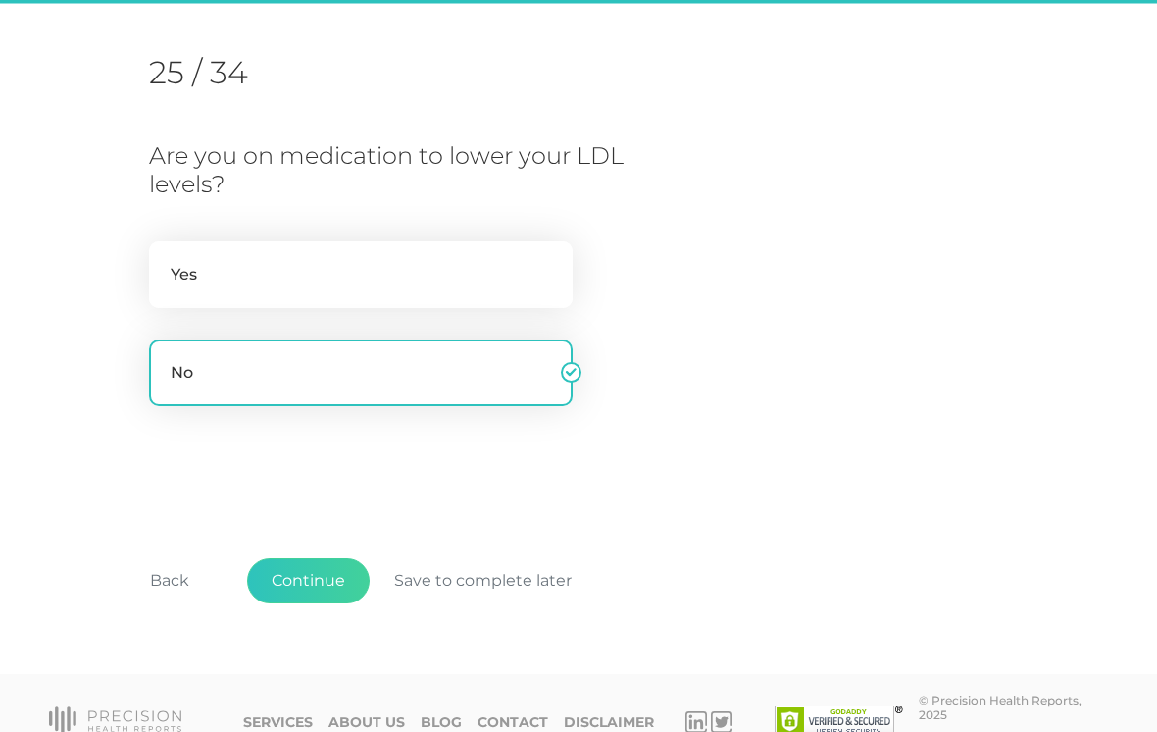
scroll to position [232, 0]
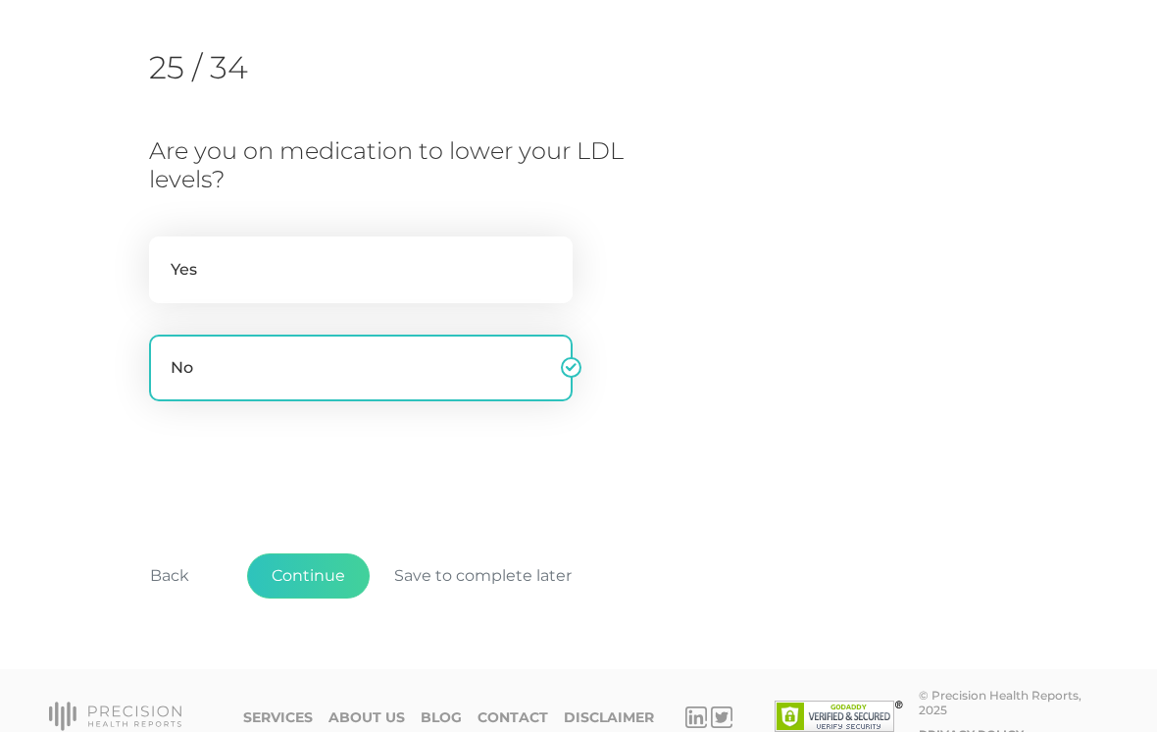
click at [332, 570] on button "Continue" at bounding box center [308, 575] width 123 height 45
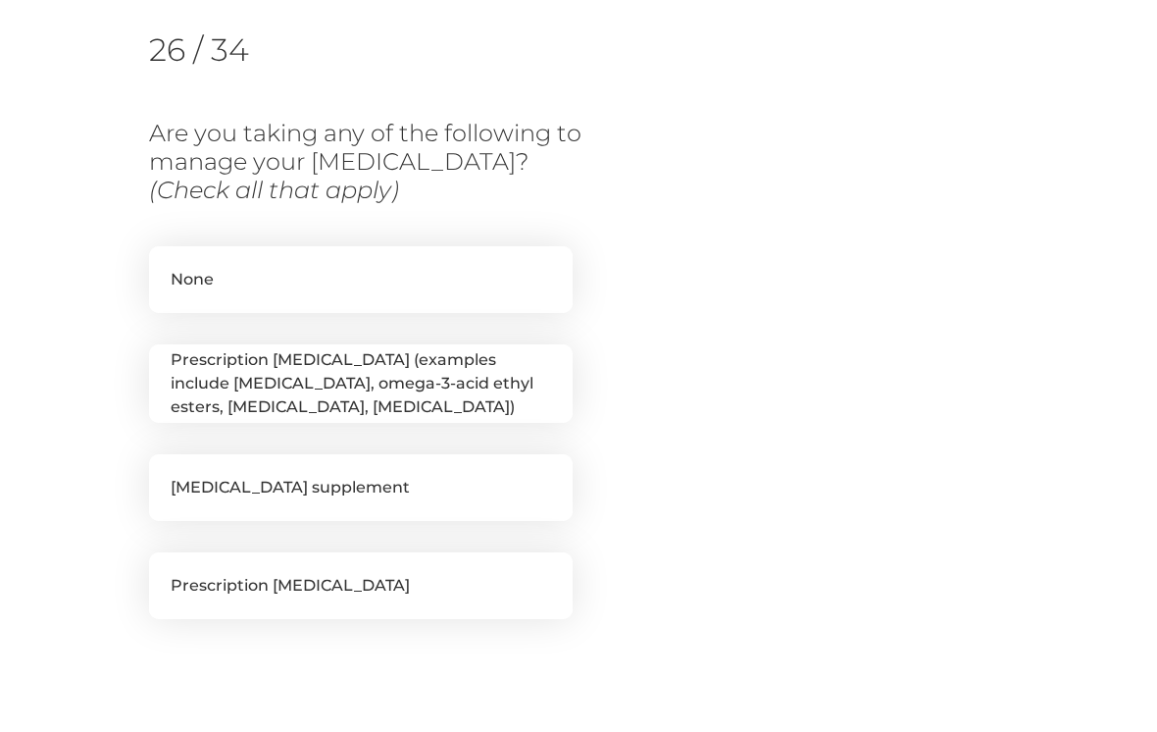
scroll to position [250, 0]
click at [177, 372] on label "Prescription fish oil (examples include lovaza, omega-3-acid ethyl esters, Omtr…" at bounding box center [361, 383] width 424 height 78
click at [165, 364] on input "Prescription fish oil (examples include lovaza, omega-3-acid ethyl esters, Omtr…" at bounding box center [157, 354] width 16 height 20
checkbox input "true"
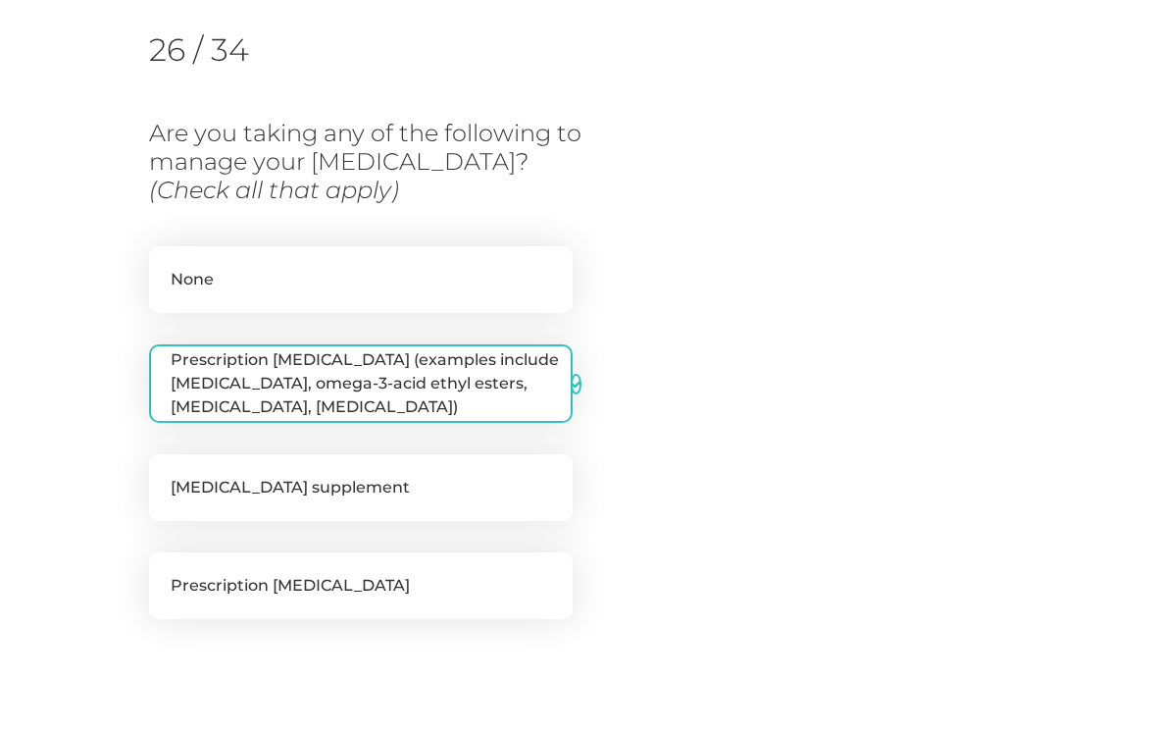
click at [193, 489] on label "Fish oil supplement" at bounding box center [361, 487] width 424 height 67
click at [165, 474] on input "Fish oil supplement" at bounding box center [157, 464] width 16 height 20
checkbox input "true"
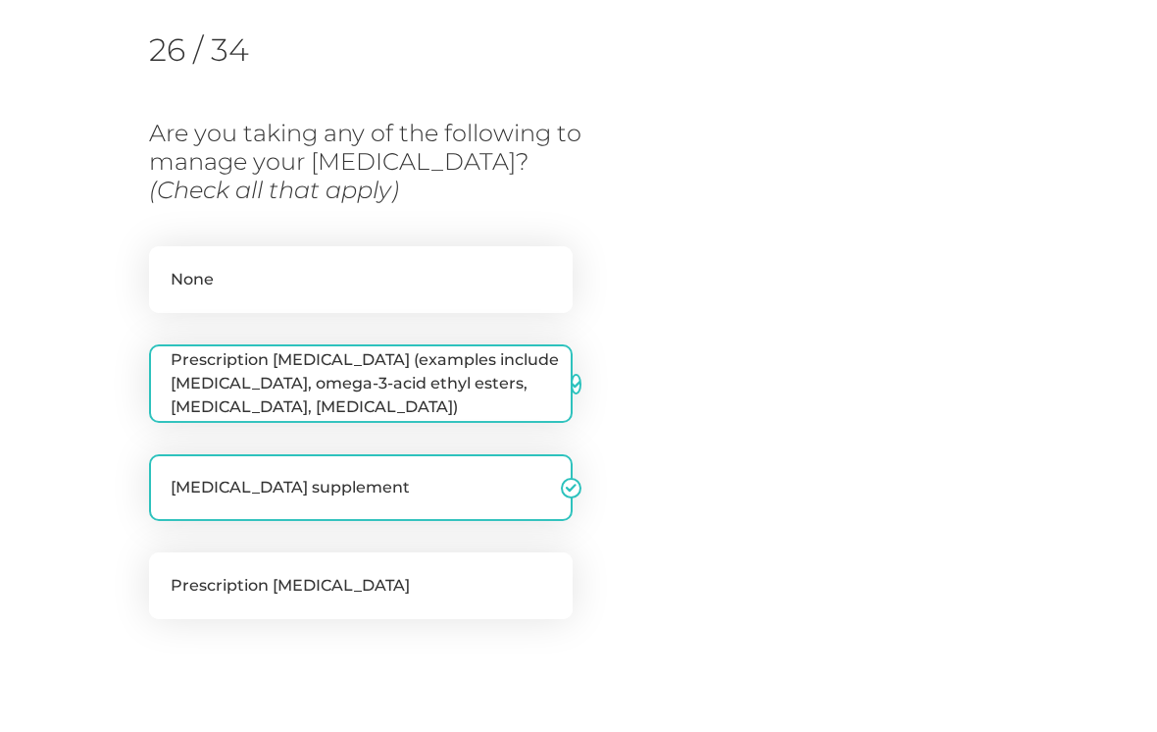
click at [169, 373] on label "Prescription fish oil (examples include lovaza, omega-3-acid ethyl esters, Omtr…" at bounding box center [361, 383] width 424 height 78
click at [165, 364] on input "Prescription fish oil (examples include lovaza, omega-3-acid ethyl esters, Omtr…" at bounding box center [157, 354] width 16 height 20
checkbox input "false"
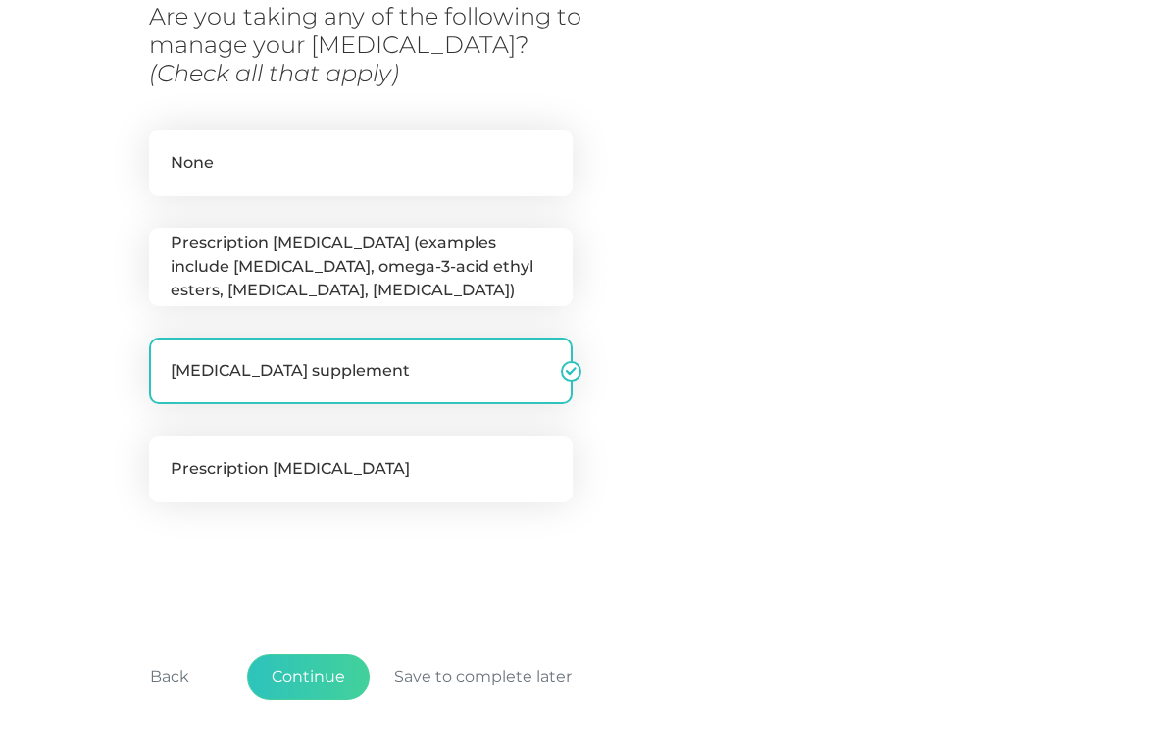
scroll to position [367, 0]
click at [325, 669] on button "Continue" at bounding box center [308, 676] width 123 height 45
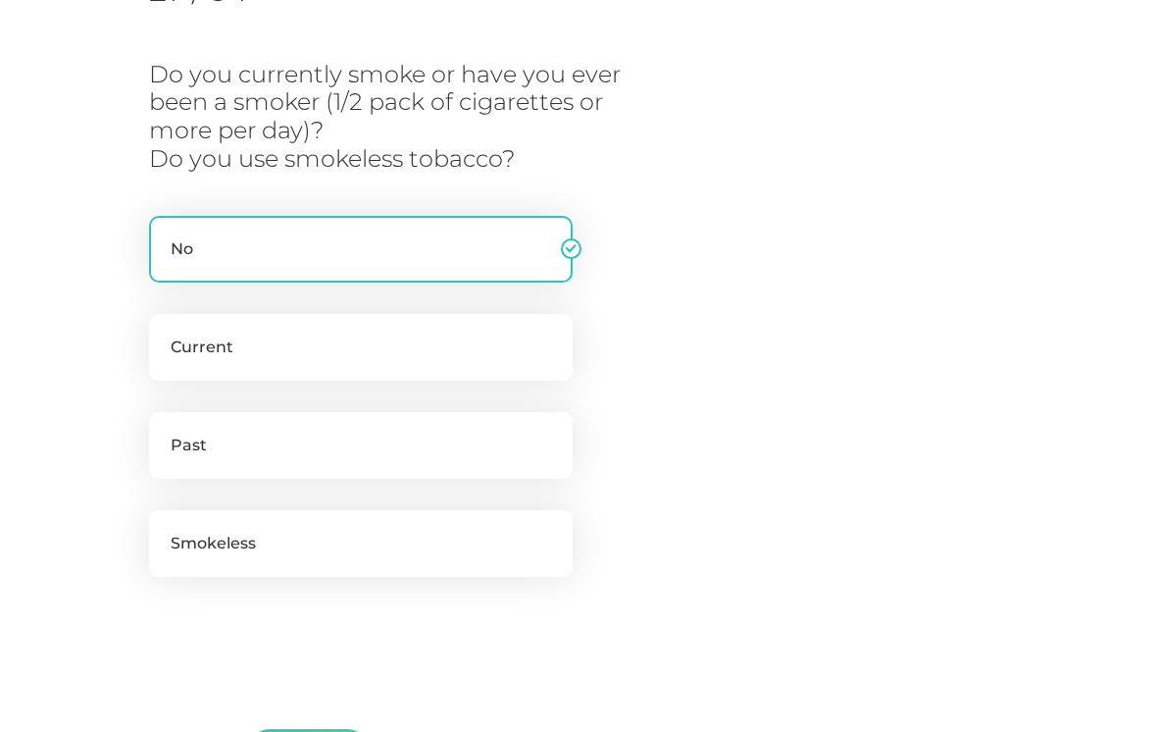
scroll to position [370, 0]
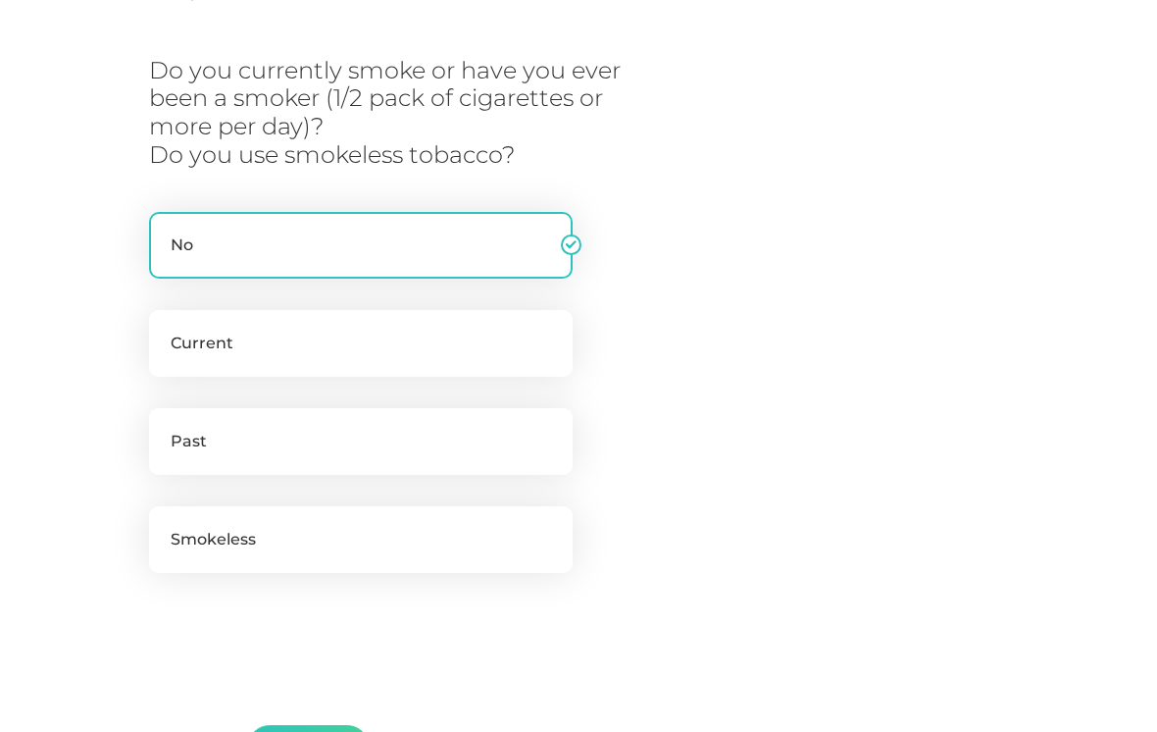
click at [189, 347] on label "Current" at bounding box center [361, 343] width 424 height 67
click at [165, 329] on input "Current" at bounding box center [157, 320] width 16 height 20
radio input "true"
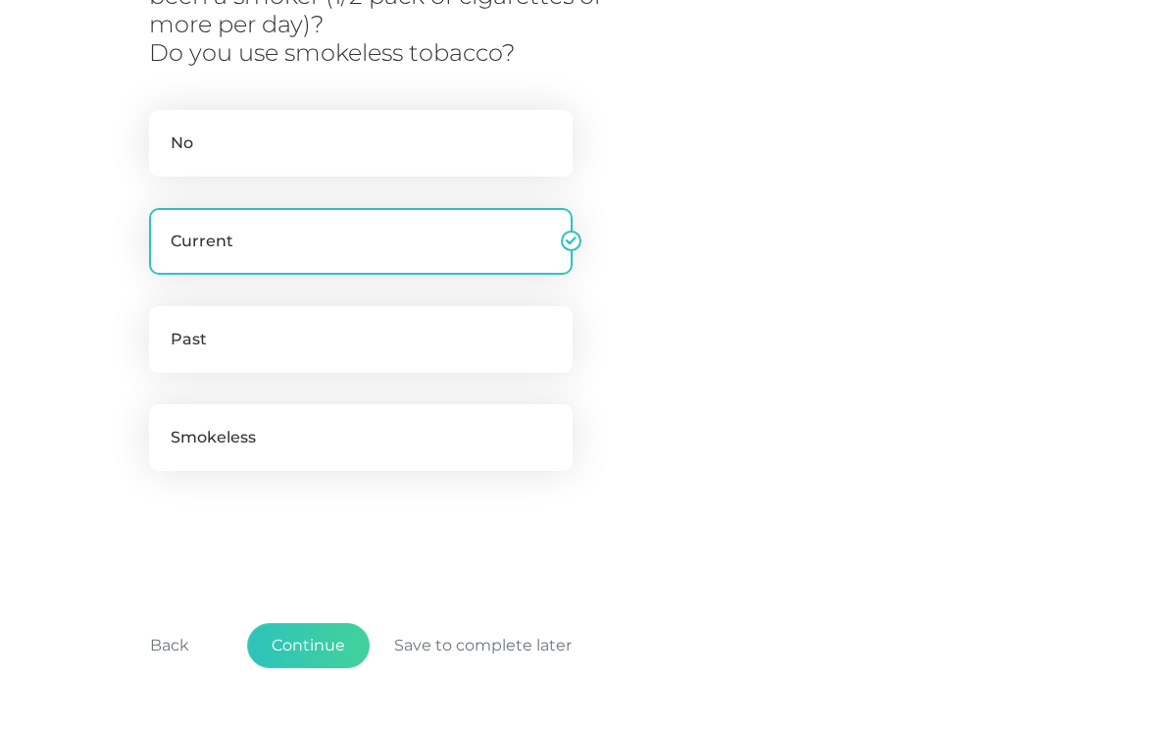
scroll to position [470, 0]
click at [328, 634] on button "Continue" at bounding box center [308, 647] width 123 height 45
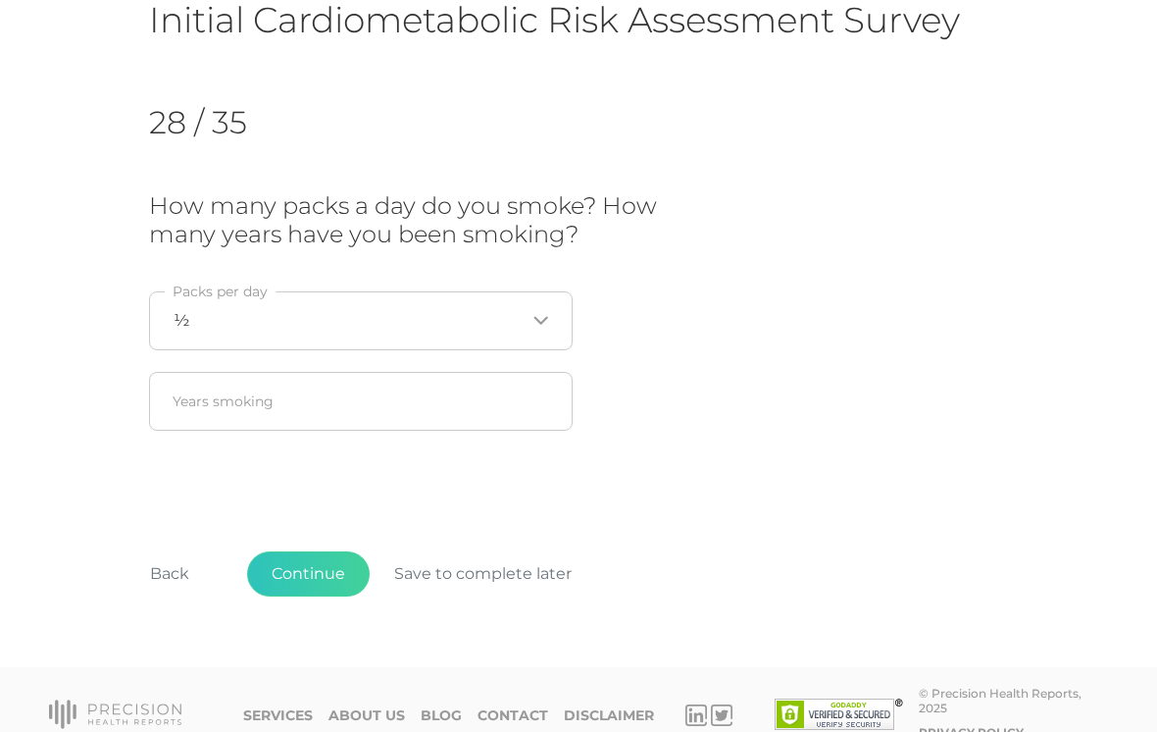
click at [198, 320] on input "Search for option" at bounding box center [357, 321] width 336 height 20
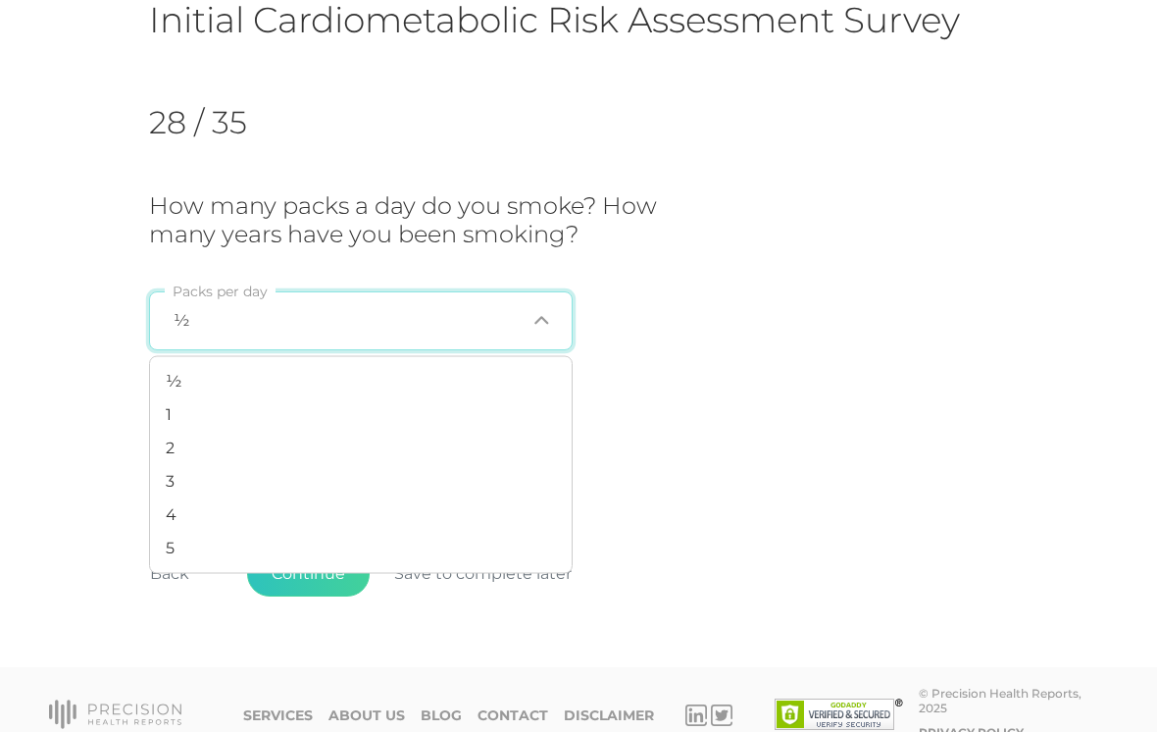
click at [164, 408] on li "1" at bounding box center [361, 414] width 422 height 33
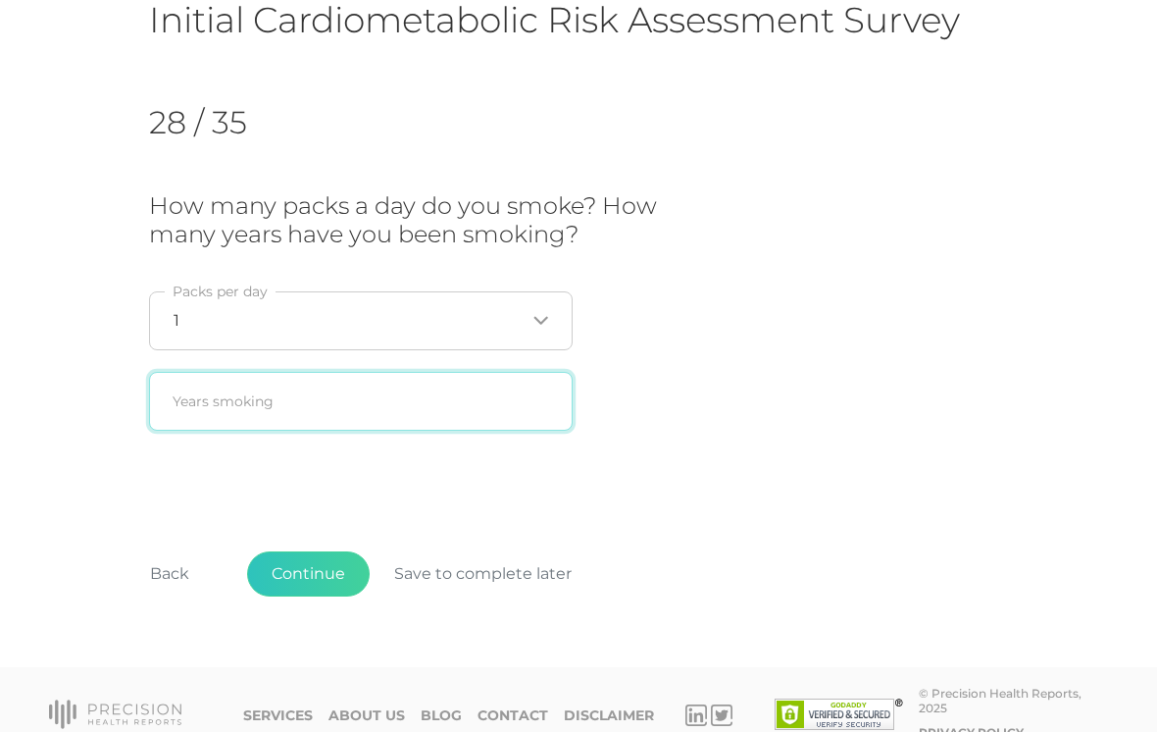
click at [184, 401] on input "text" at bounding box center [361, 401] width 424 height 59
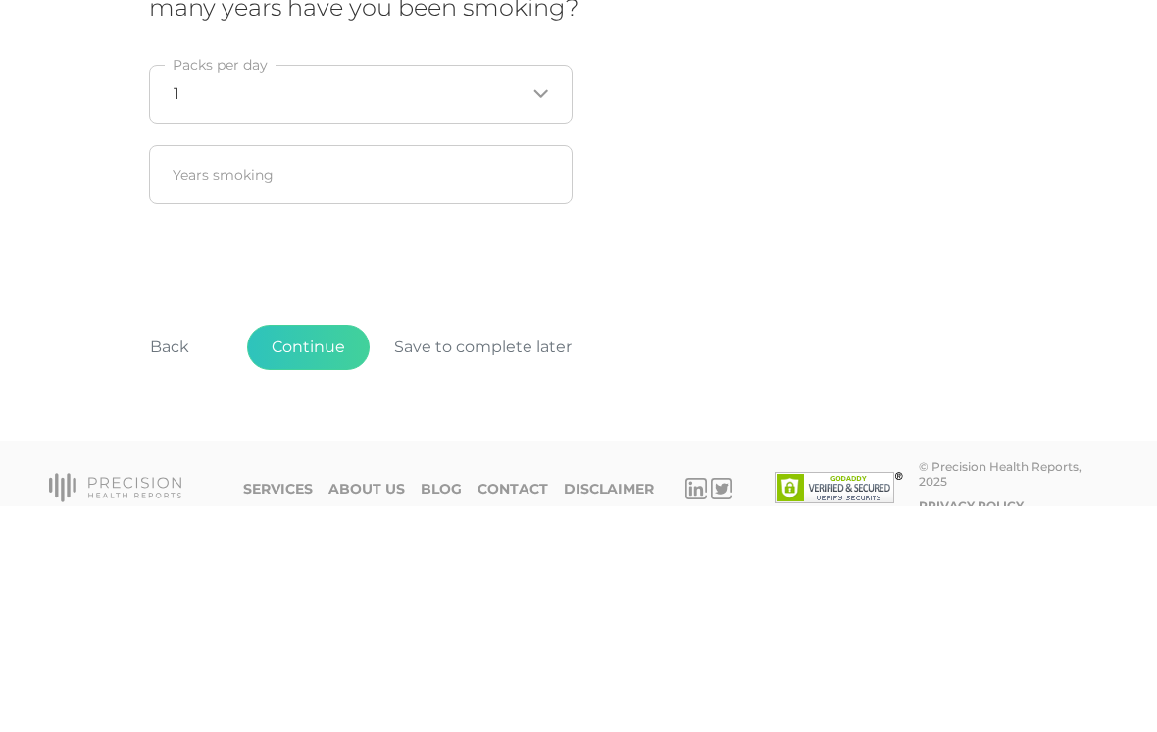
click at [182, 311] on input "Search for option" at bounding box center [352, 321] width 346 height 20
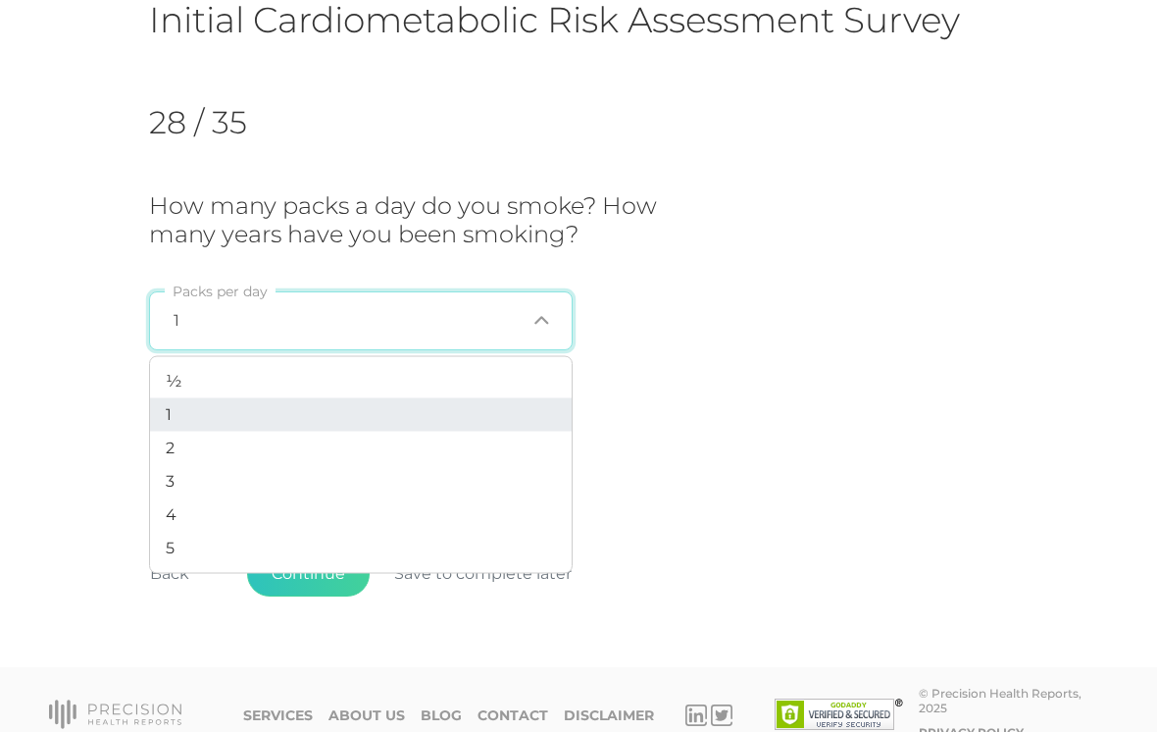
click at [170, 373] on span "½" at bounding box center [174, 380] width 16 height 19
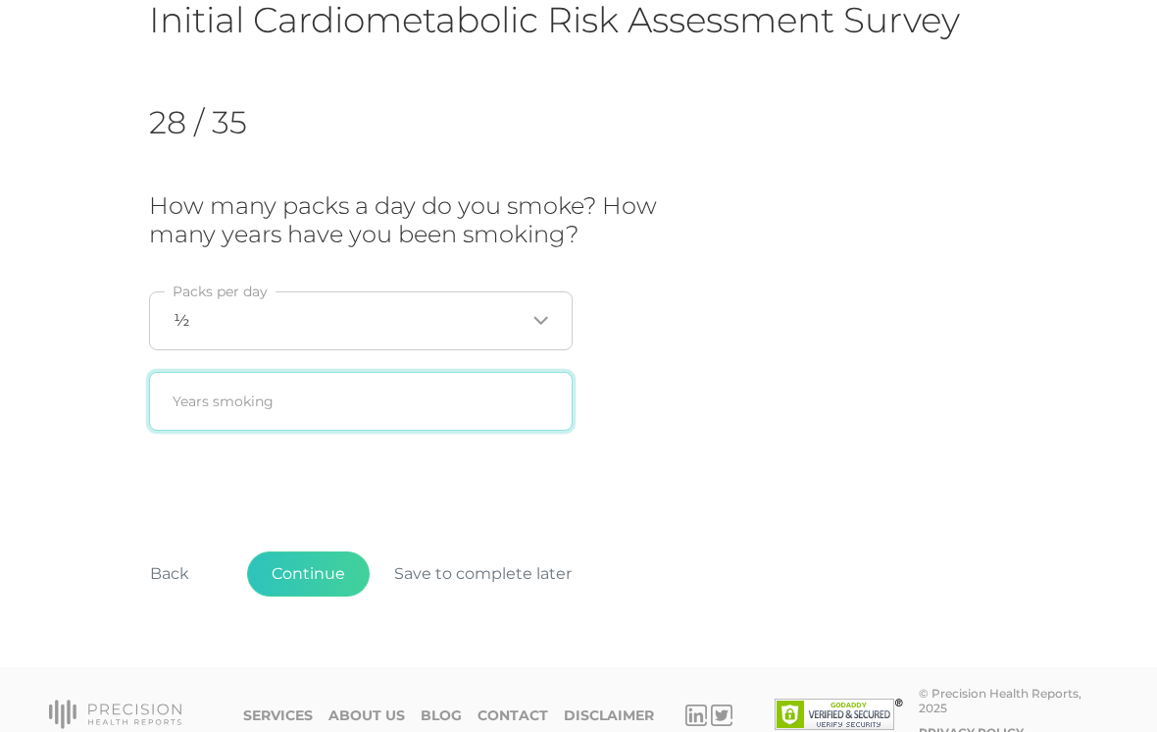
click at [184, 397] on input "text" at bounding box center [361, 401] width 424 height 59
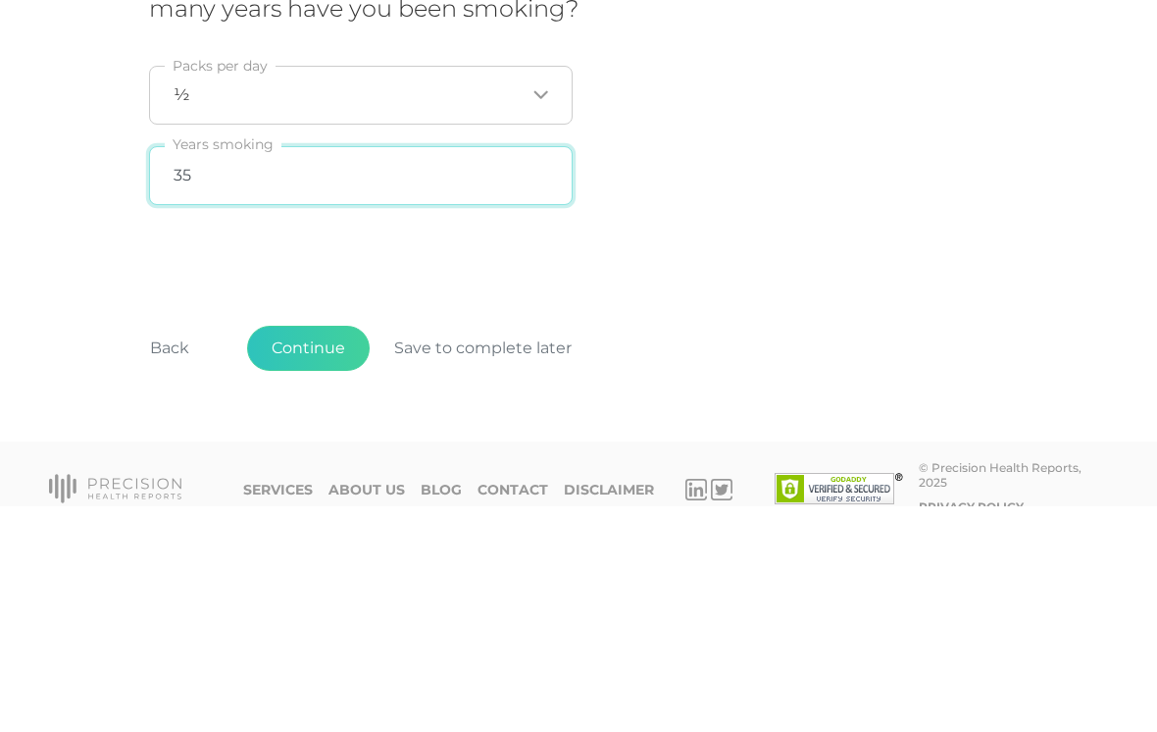
type input "35"
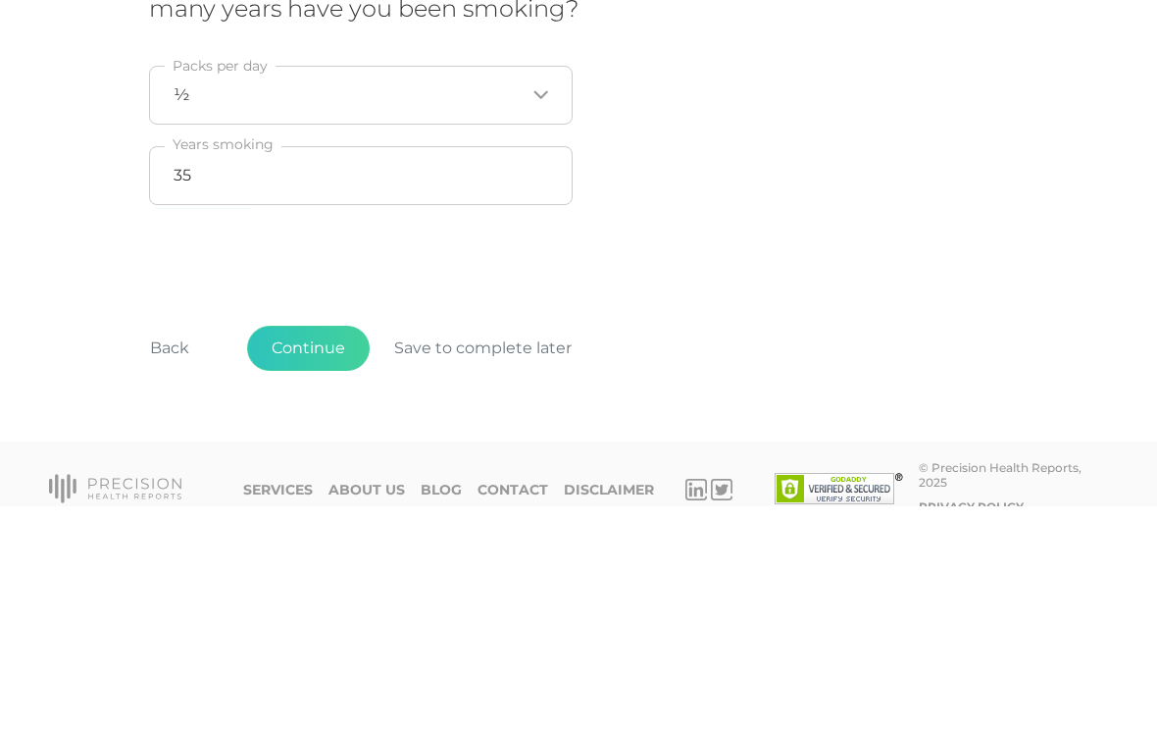
click at [54, 245] on div "Initial Cardiometabolic Risk Assessment Survey 28 / 35 How many packs a day do …" at bounding box center [578, 288] width 1157 height 757
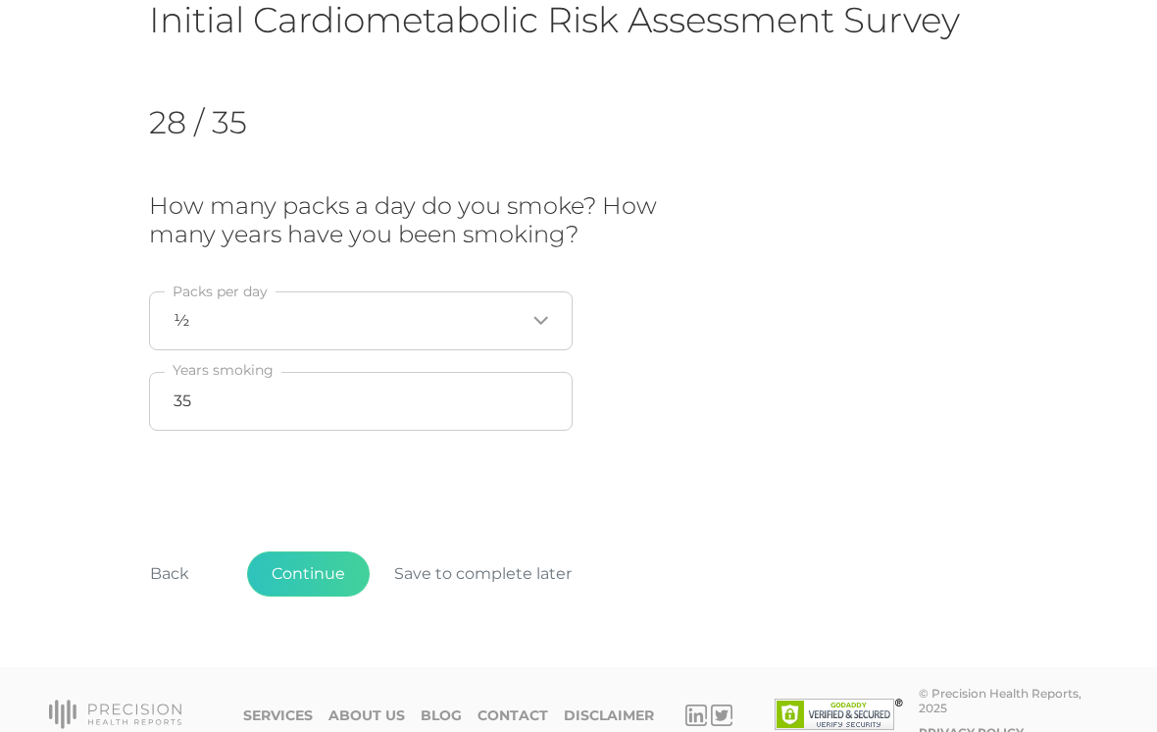
click at [305, 584] on button "Continue" at bounding box center [308, 573] width 123 height 45
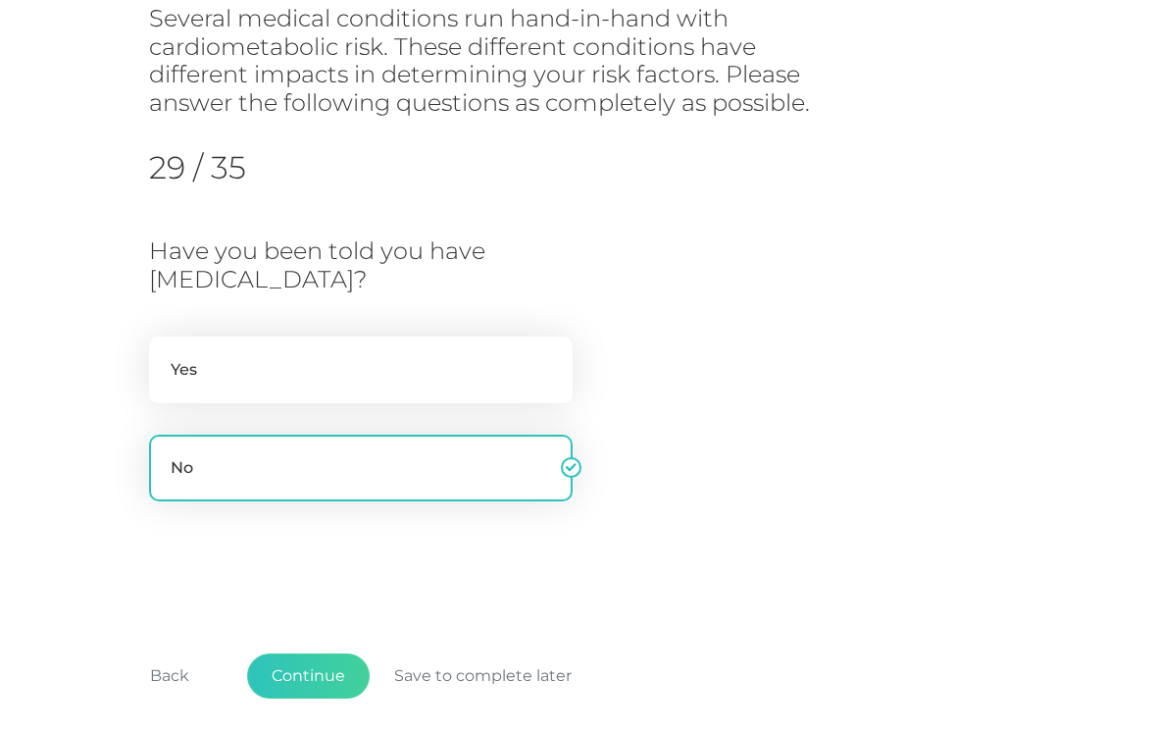
scroll to position [257, 0]
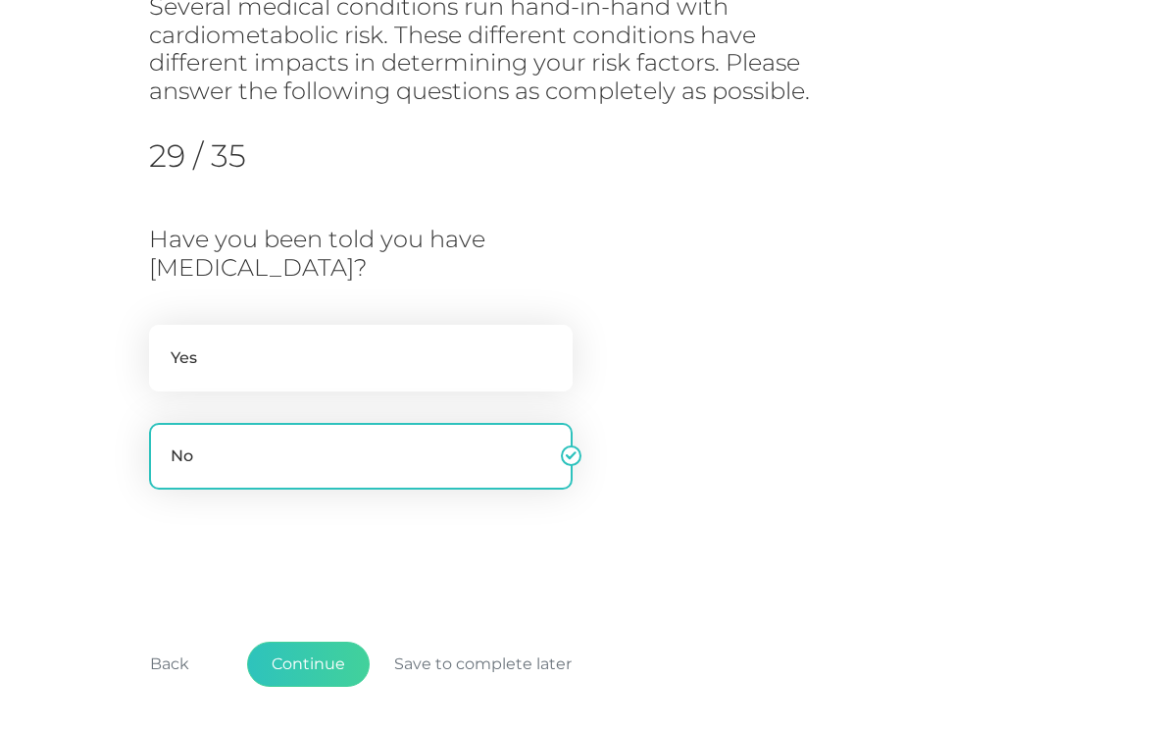
click at [324, 653] on button "Continue" at bounding box center [308, 663] width 123 height 45
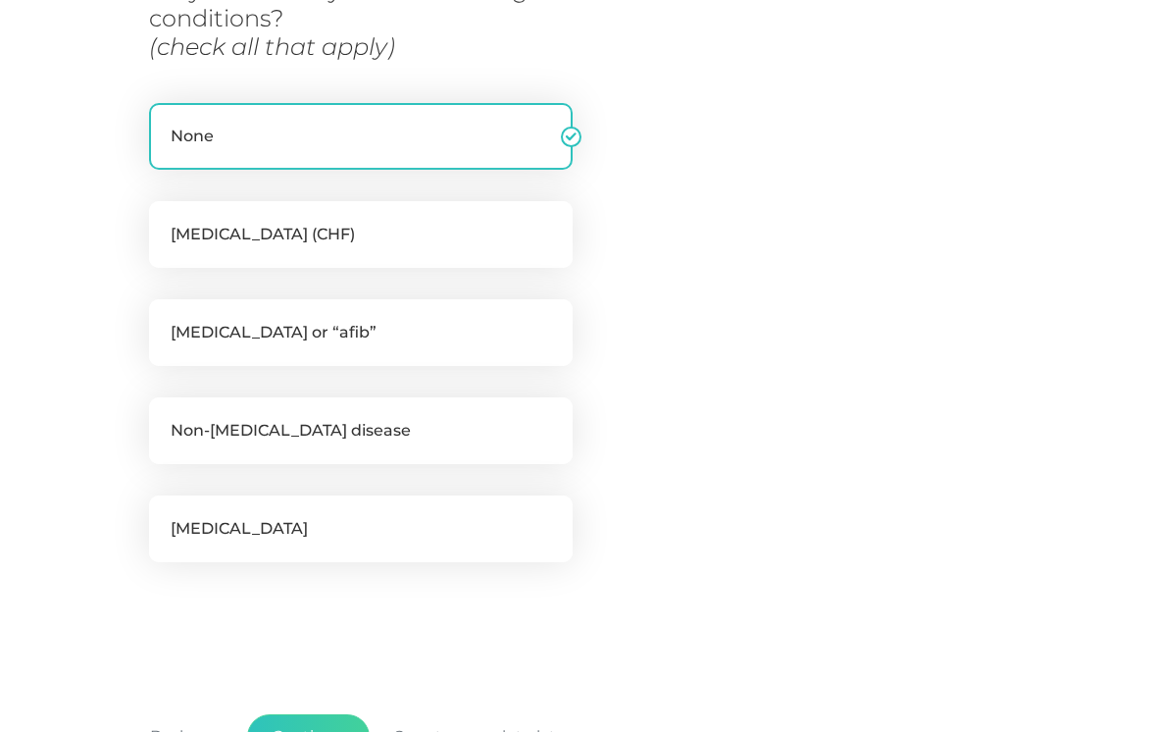
scroll to position [399, 0]
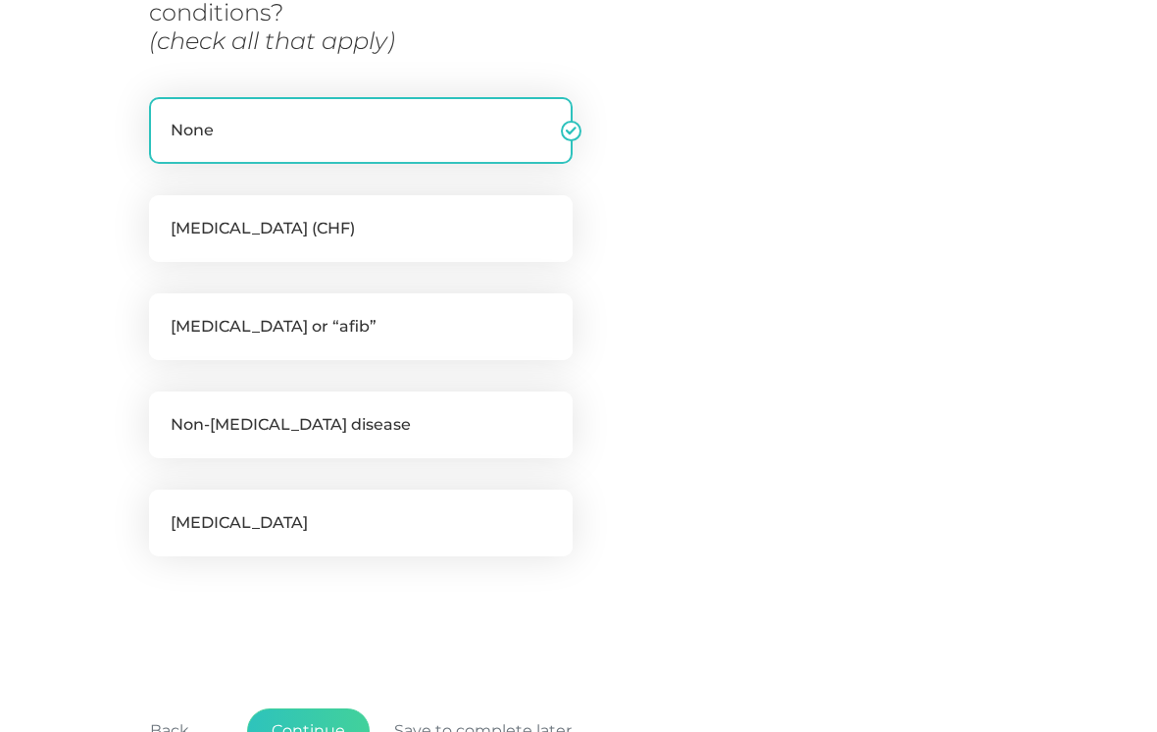
click at [284, 724] on button "Continue" at bounding box center [308, 730] width 123 height 45
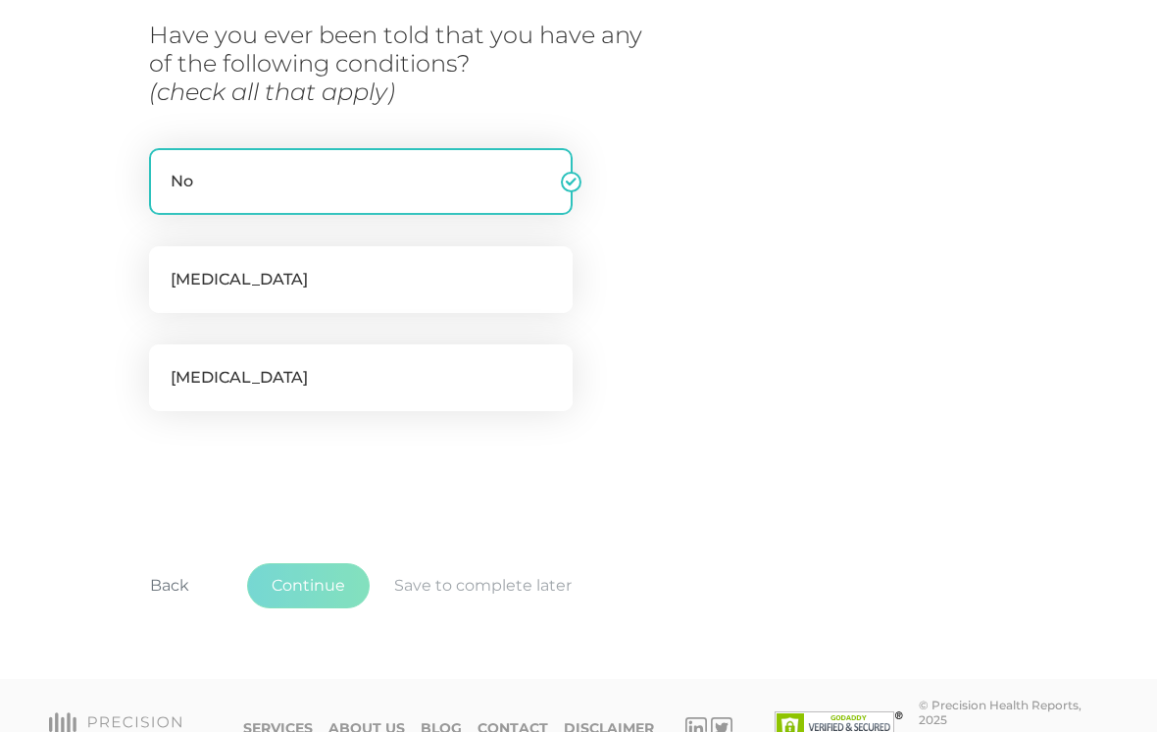
scroll to position [250, 0]
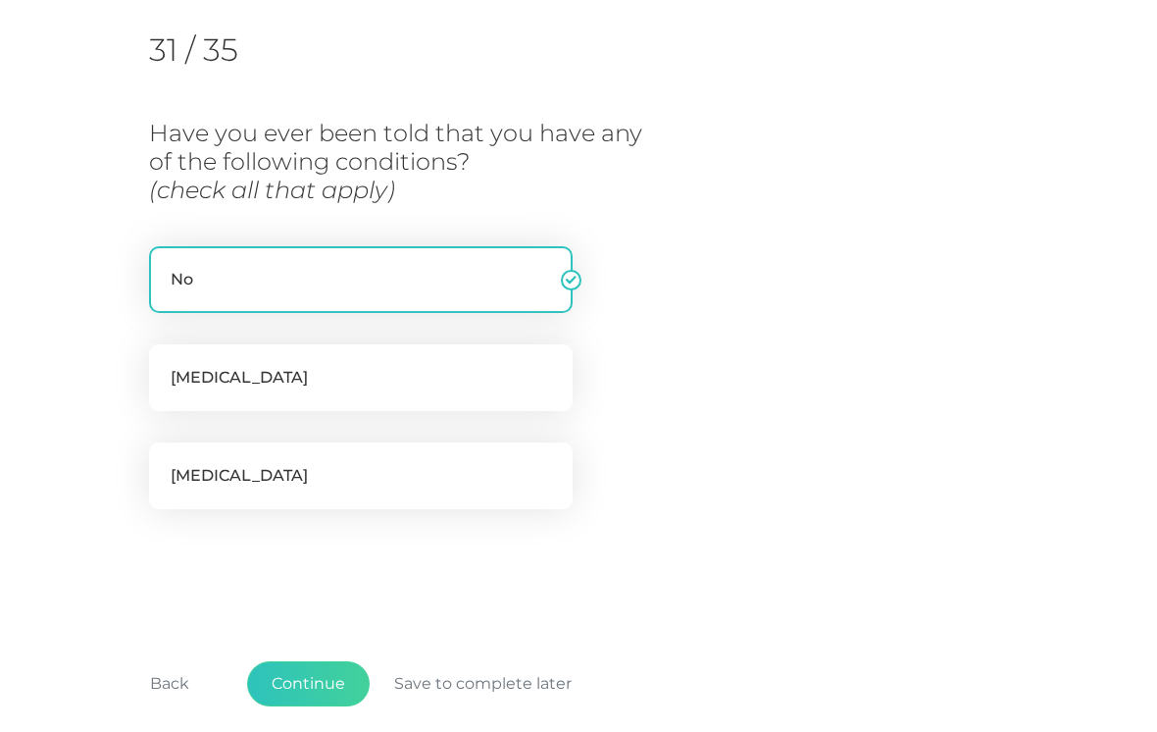
click at [103, 382] on div "Initial Cardiometabolic Risk Assessment Survey 31 / 35 Have you ever been told …" at bounding box center [578, 307] width 1157 height 940
click at [284, 679] on button "Continue" at bounding box center [308, 683] width 123 height 45
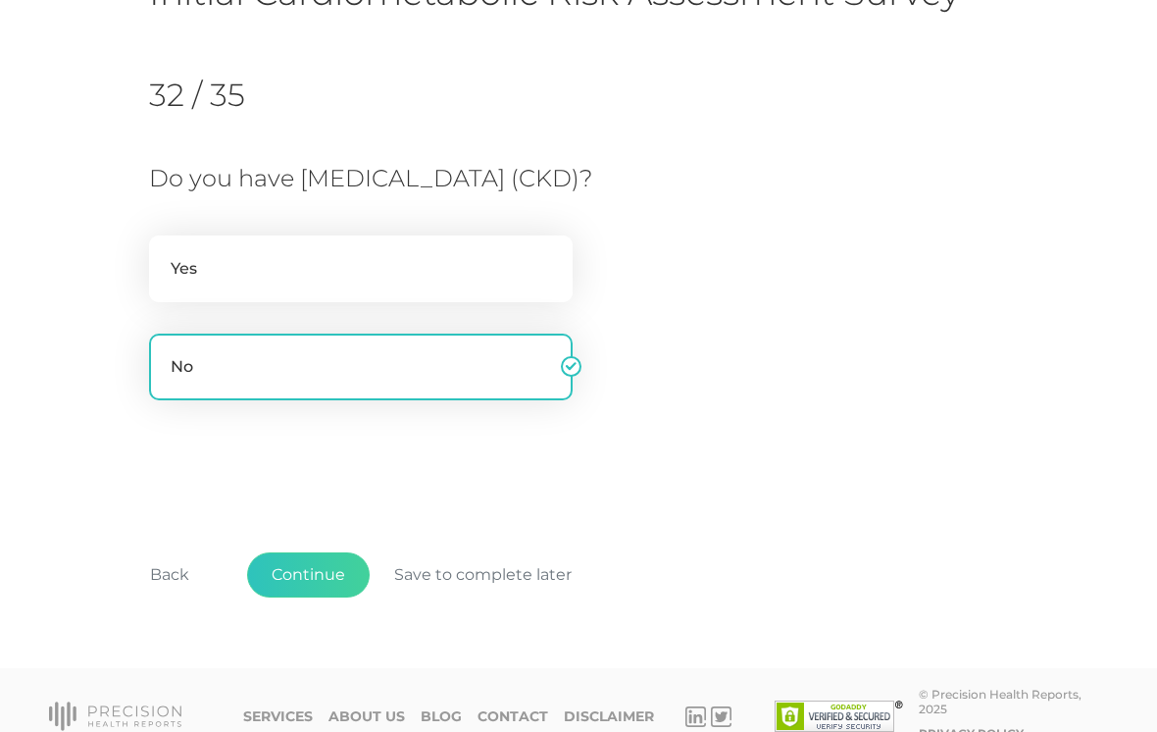
click at [288, 578] on button "Continue" at bounding box center [308, 574] width 123 height 45
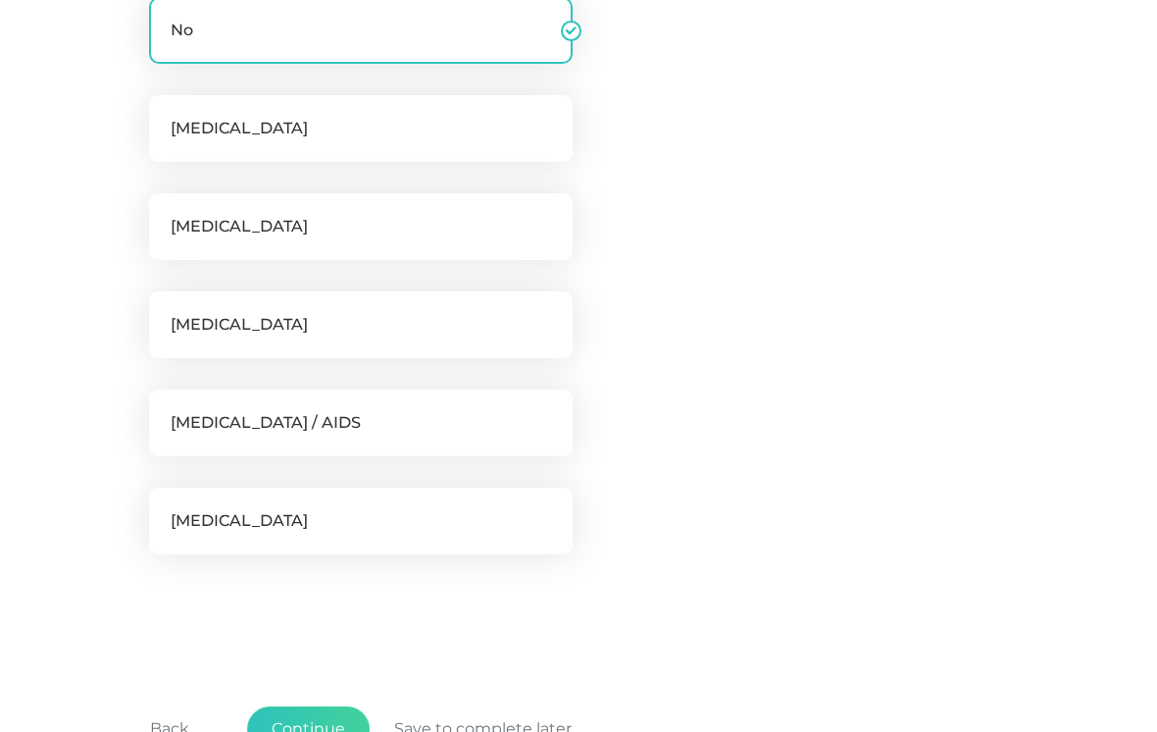
scroll to position [506, 0]
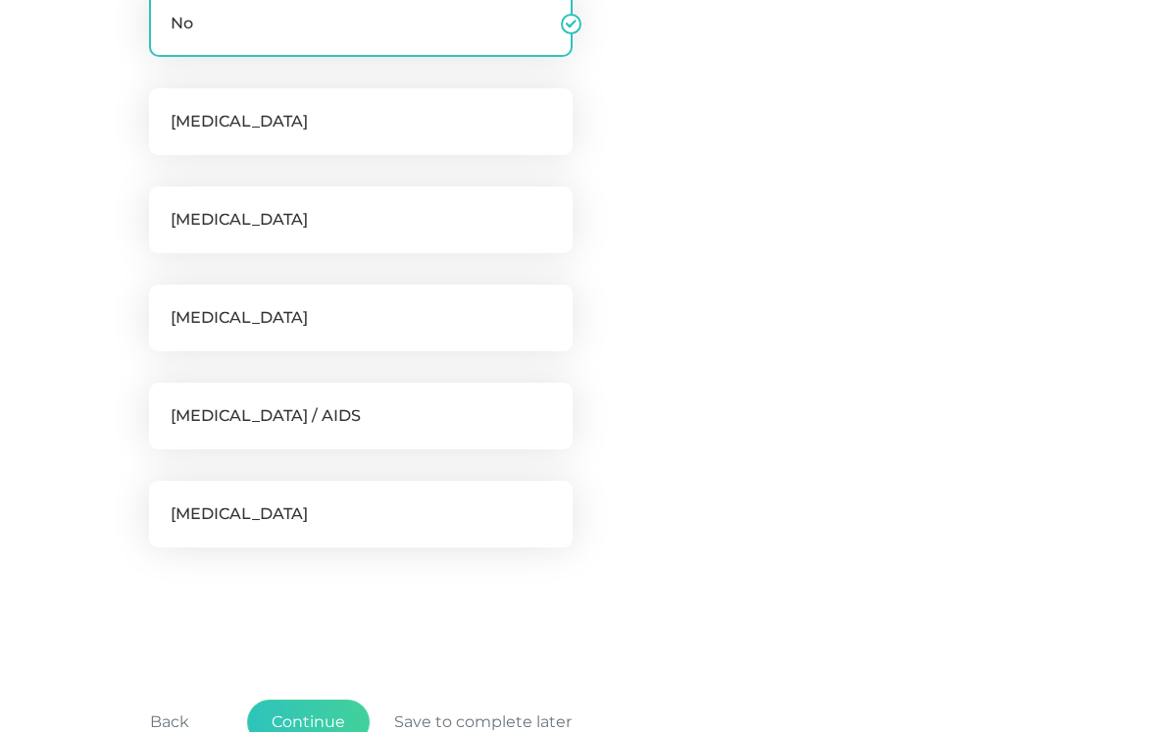
click at [327, 704] on button "Continue" at bounding box center [308, 721] width 123 height 45
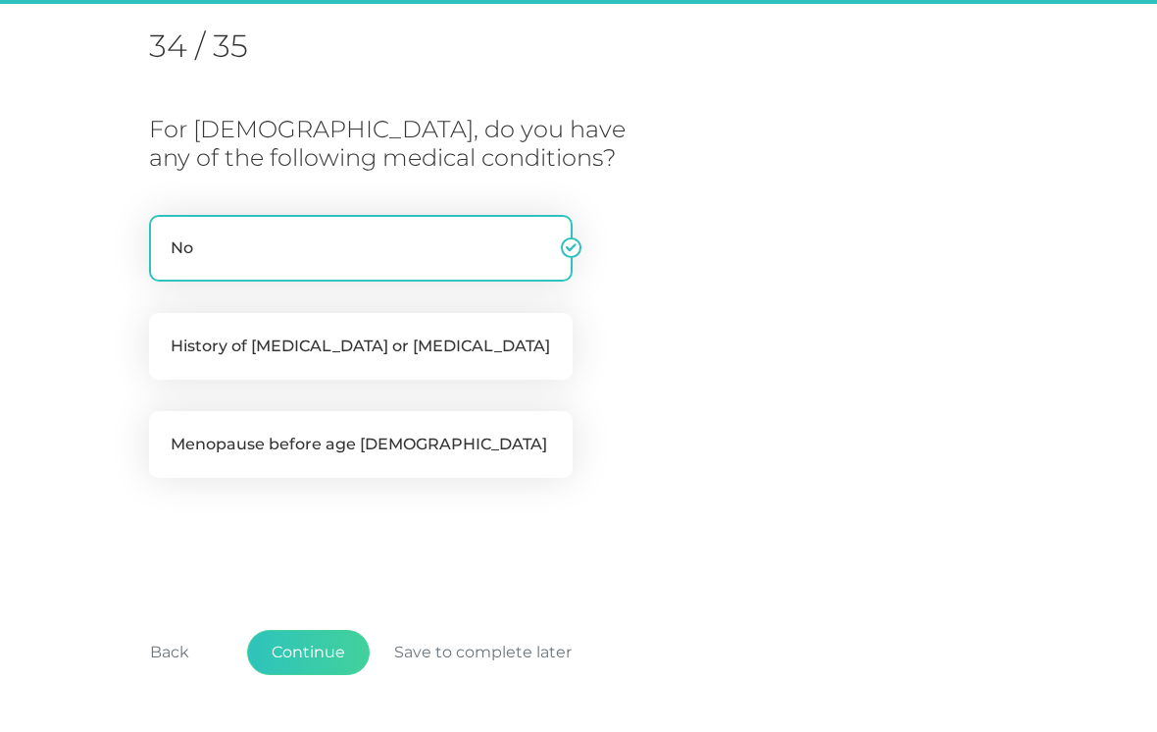
scroll to position [250, 0]
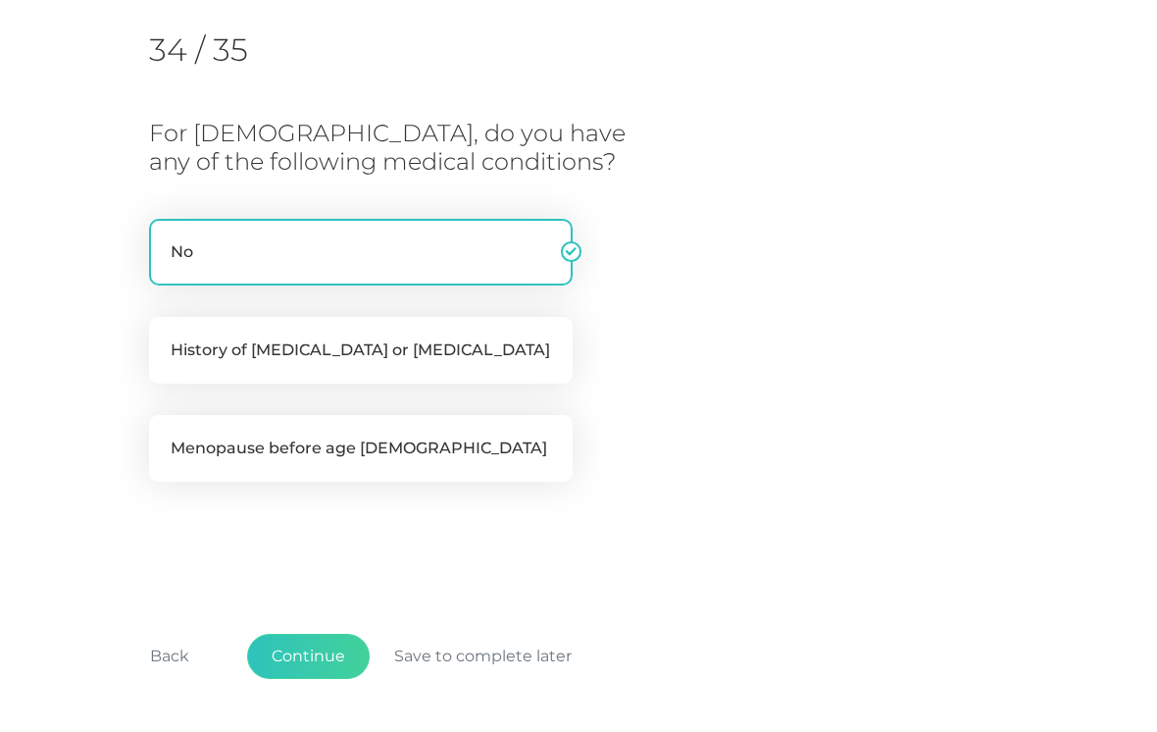
click at [298, 656] on button "Continue" at bounding box center [308, 655] width 123 height 45
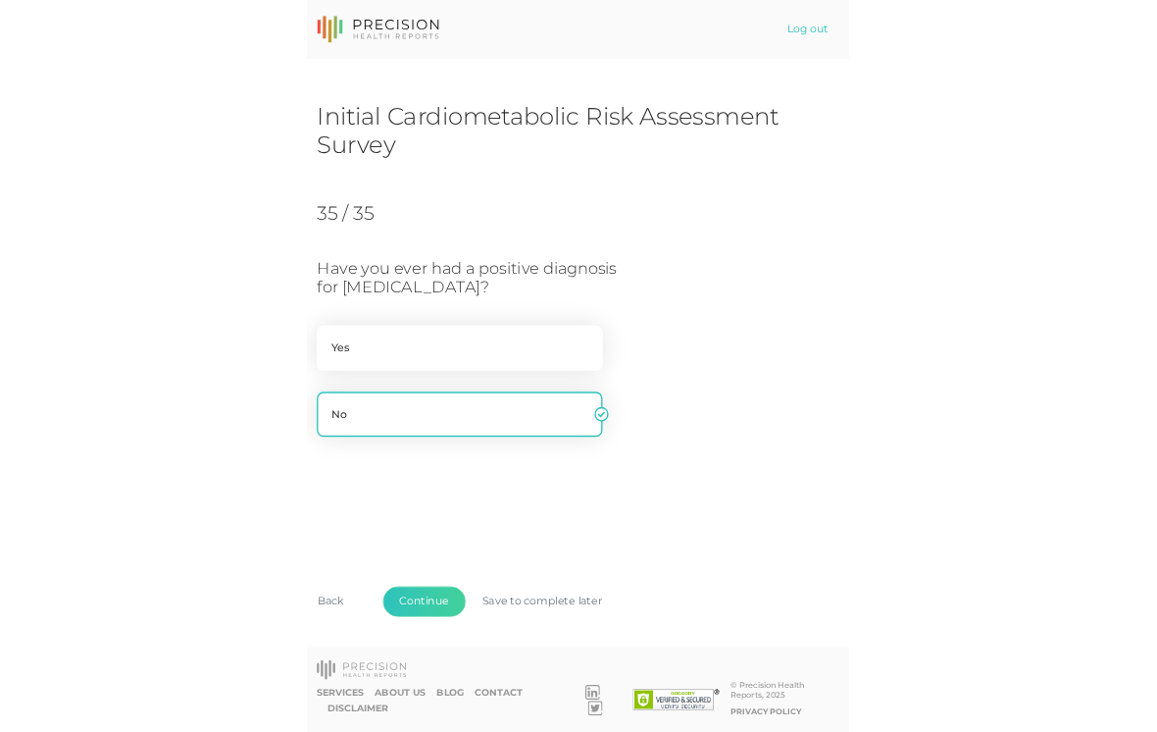
scroll to position [232, 0]
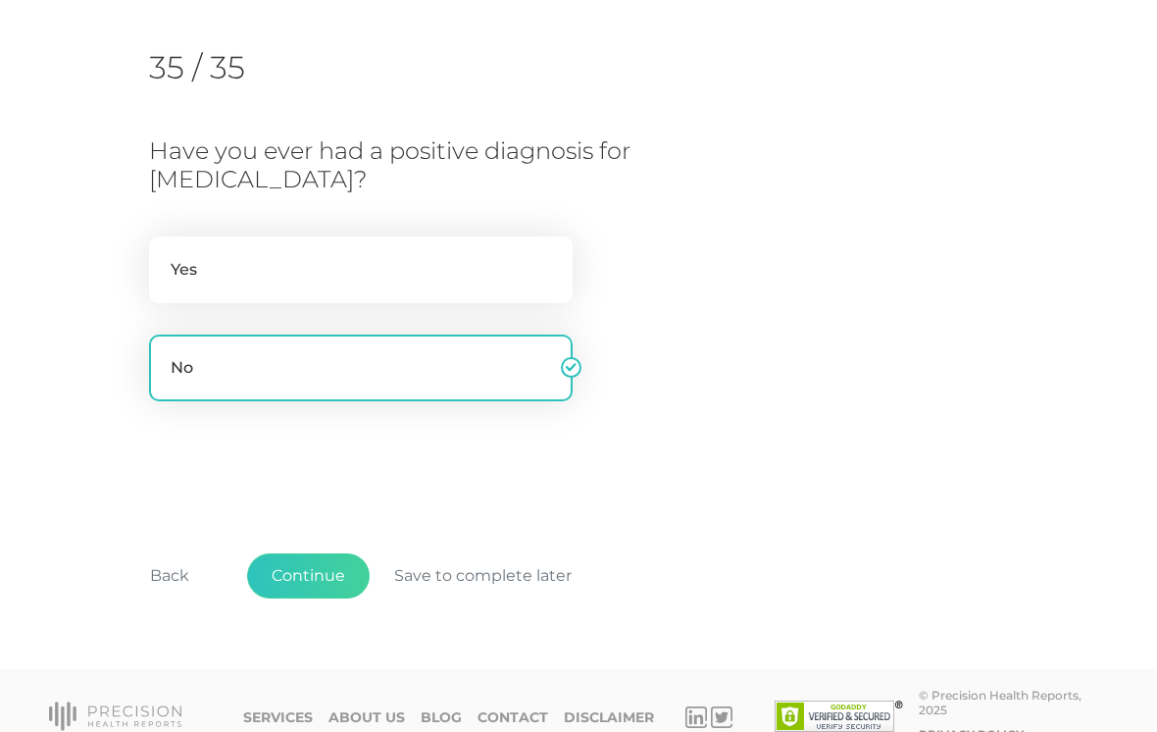
click at [165, 575] on button "Back" at bounding box center [170, 575] width 88 height 45
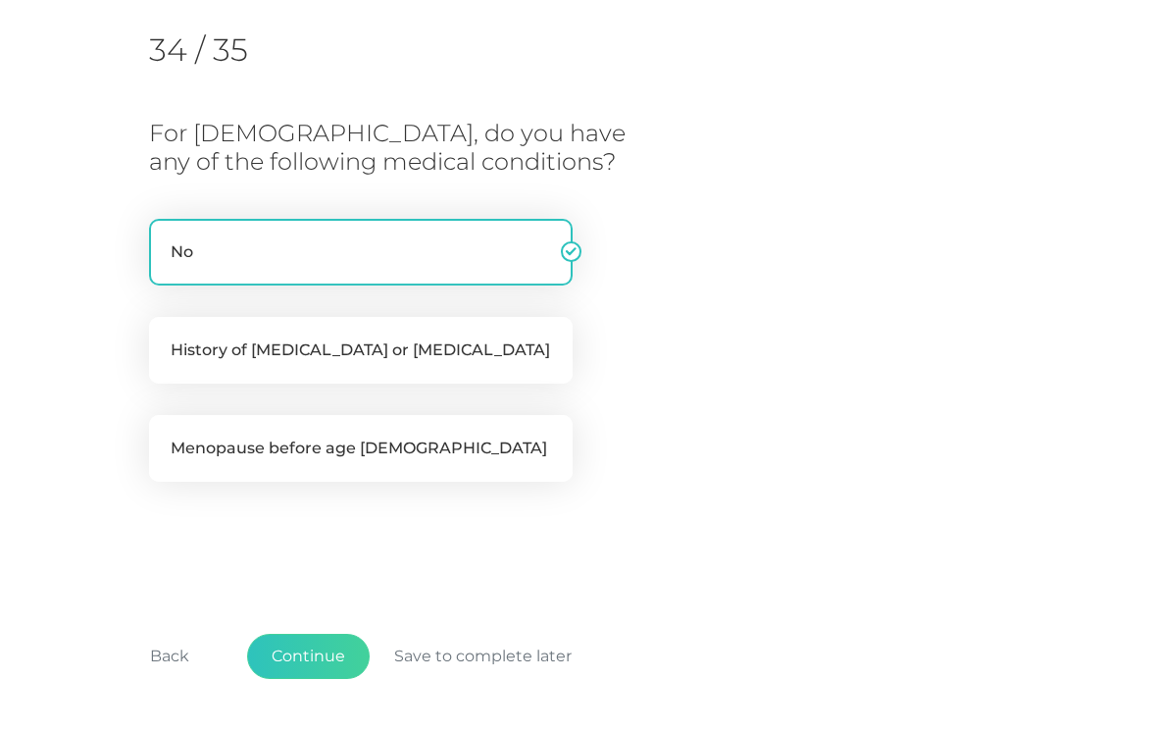
click at [180, 645] on button "Back" at bounding box center [170, 656] width 88 height 45
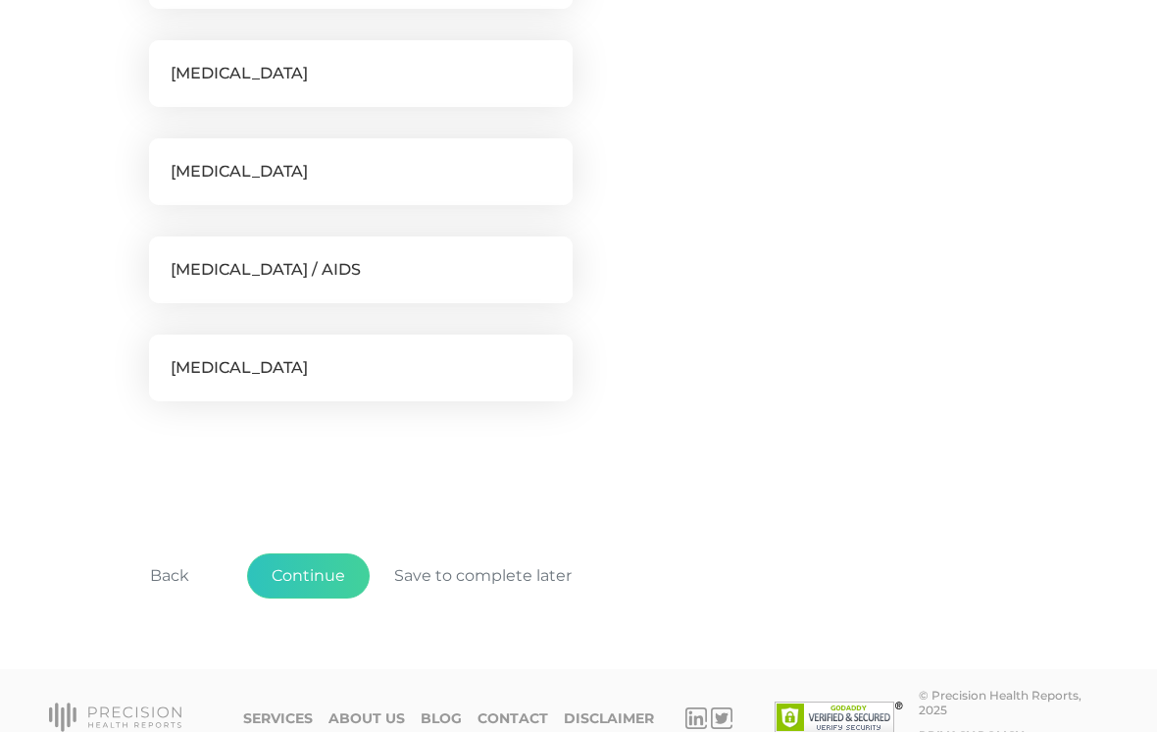
click at [175, 565] on button "Back" at bounding box center [170, 575] width 88 height 45
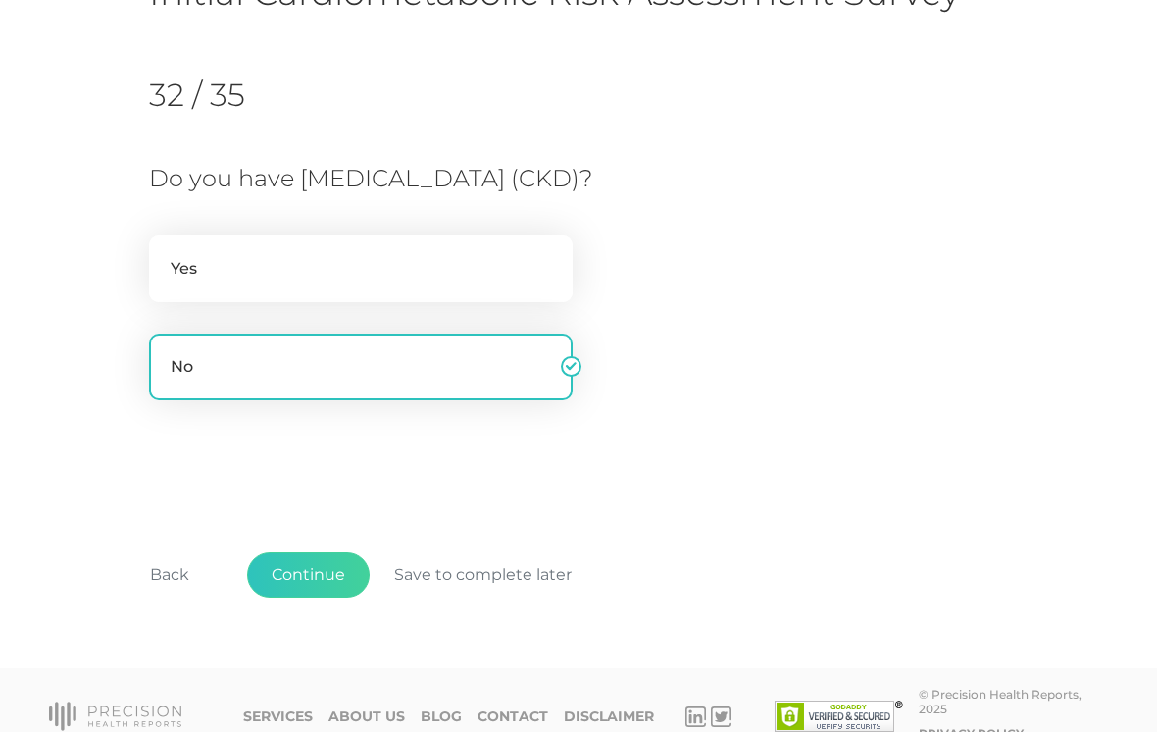
click at [173, 569] on button "Back" at bounding box center [170, 574] width 88 height 45
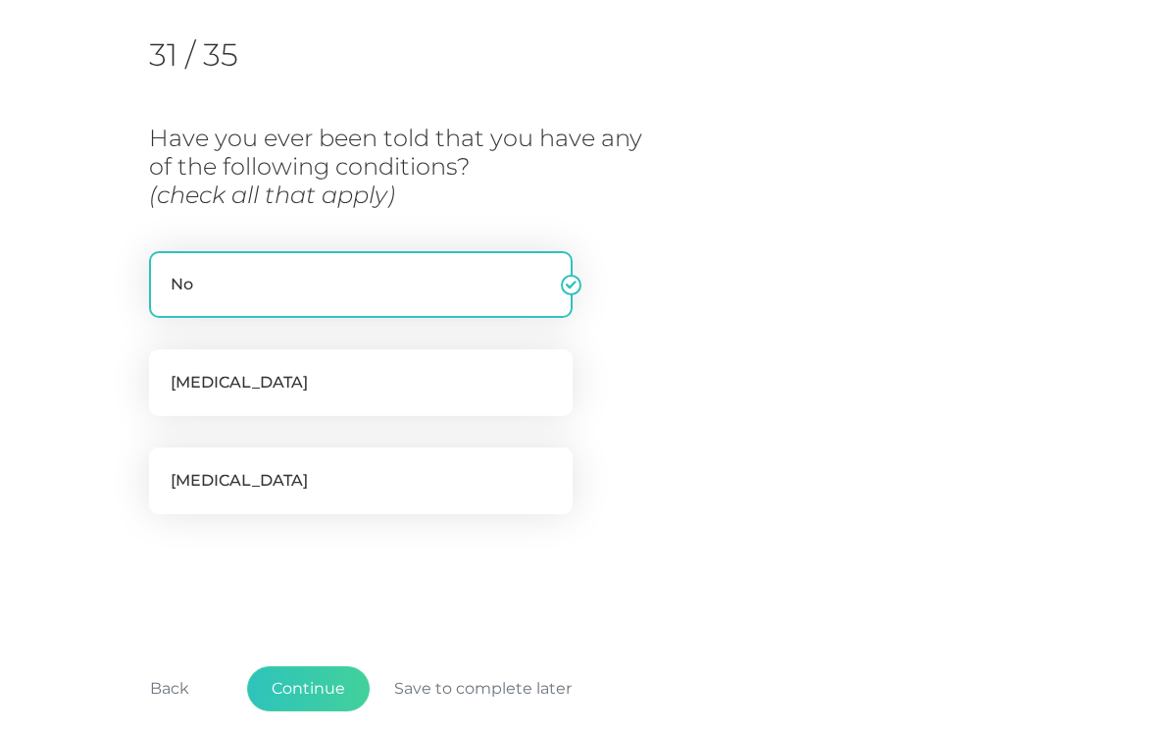
scroll to position [250, 0]
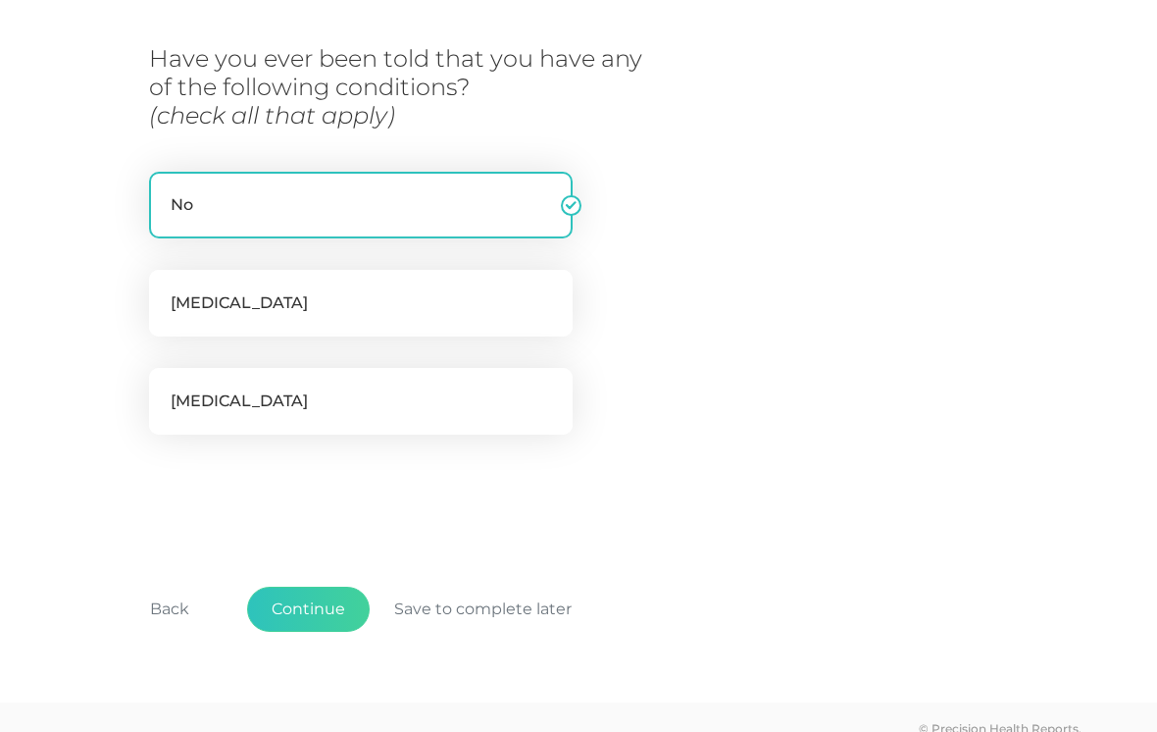
click at [173, 608] on button "Back" at bounding box center [170, 608] width 88 height 45
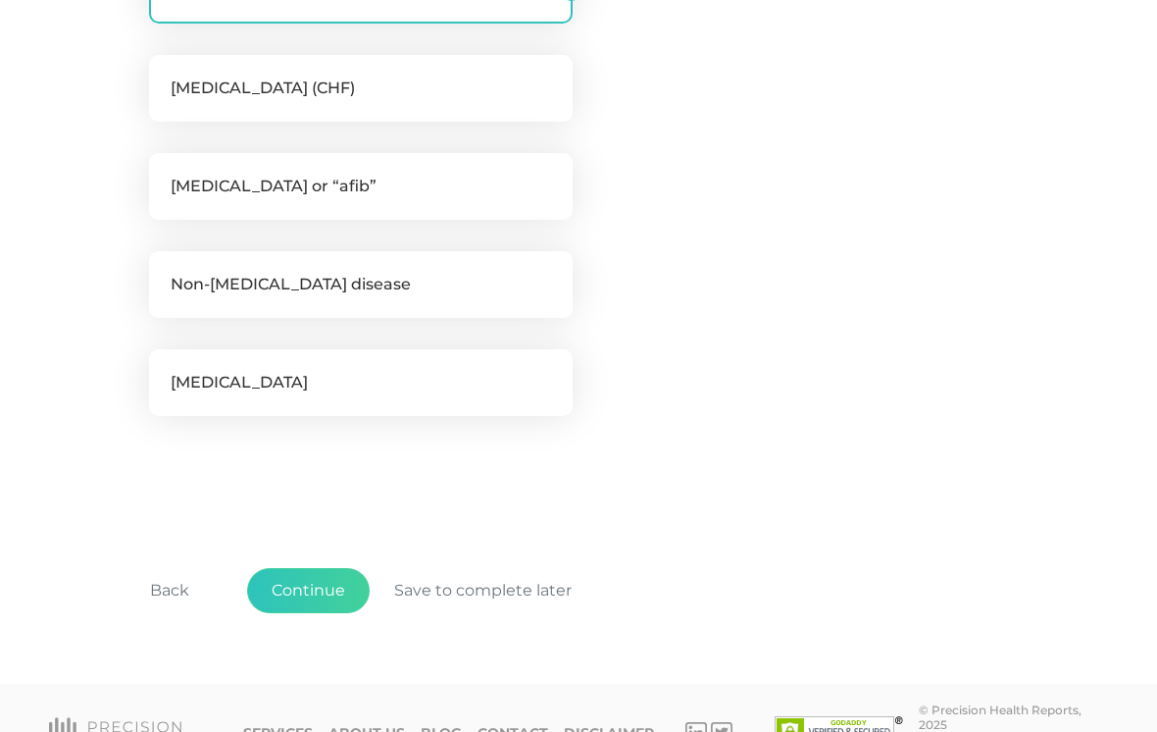
click at [170, 583] on button "Back" at bounding box center [170, 590] width 88 height 45
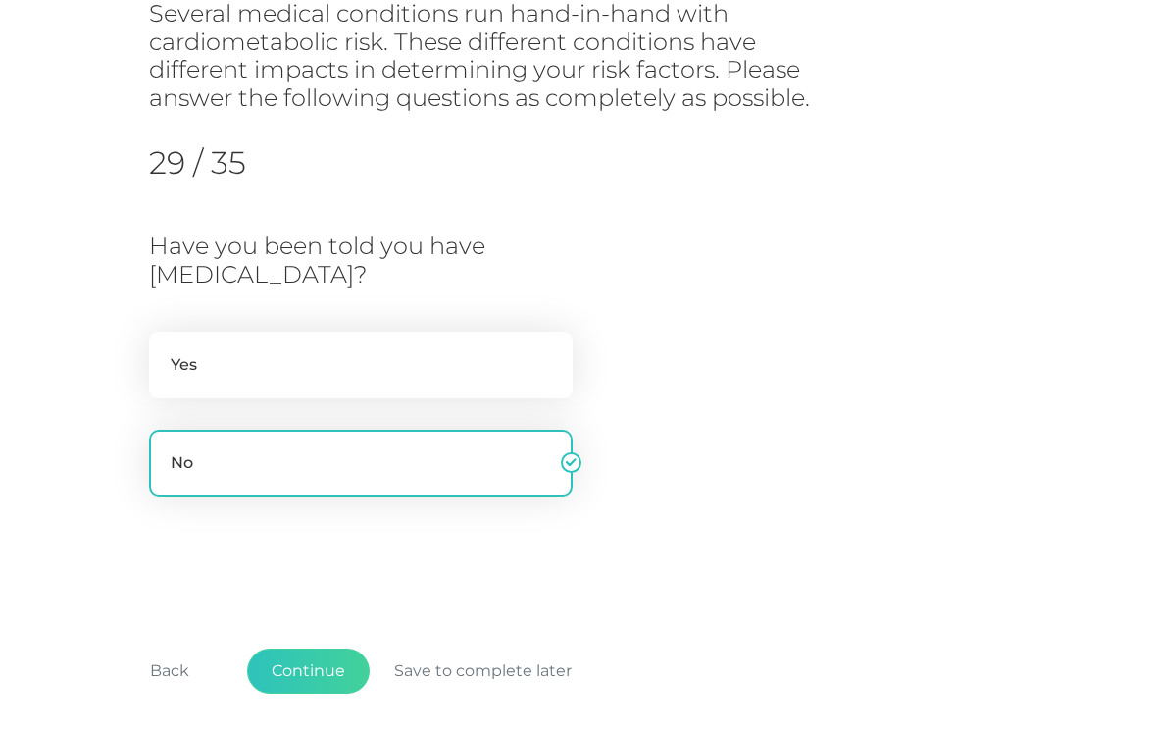
click at [168, 669] on button "Back" at bounding box center [170, 670] width 88 height 45
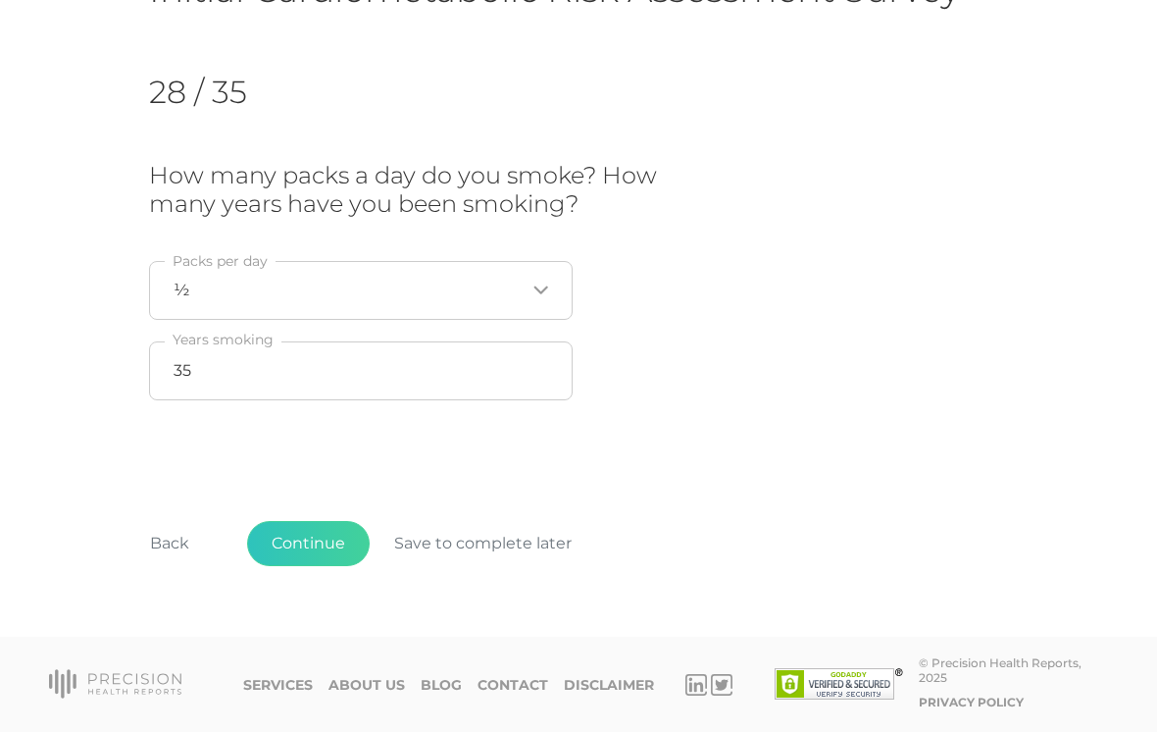
scroll to position [177, 0]
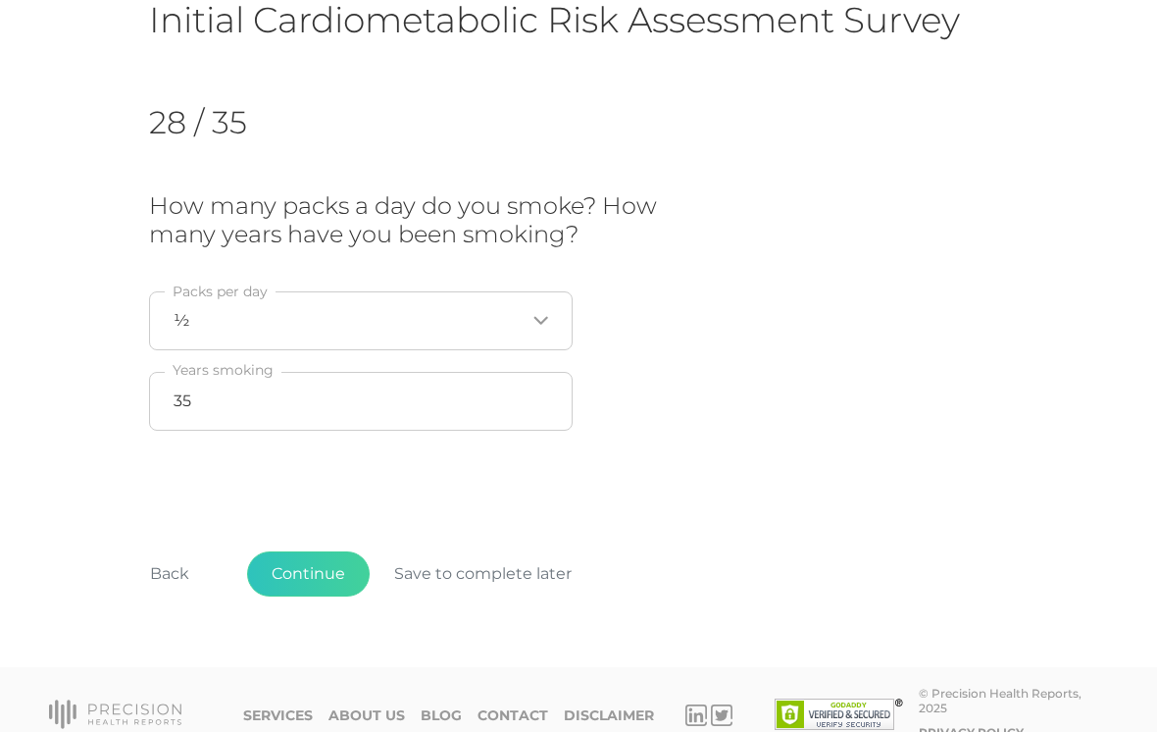
click at [185, 577] on button "Back" at bounding box center [170, 573] width 88 height 45
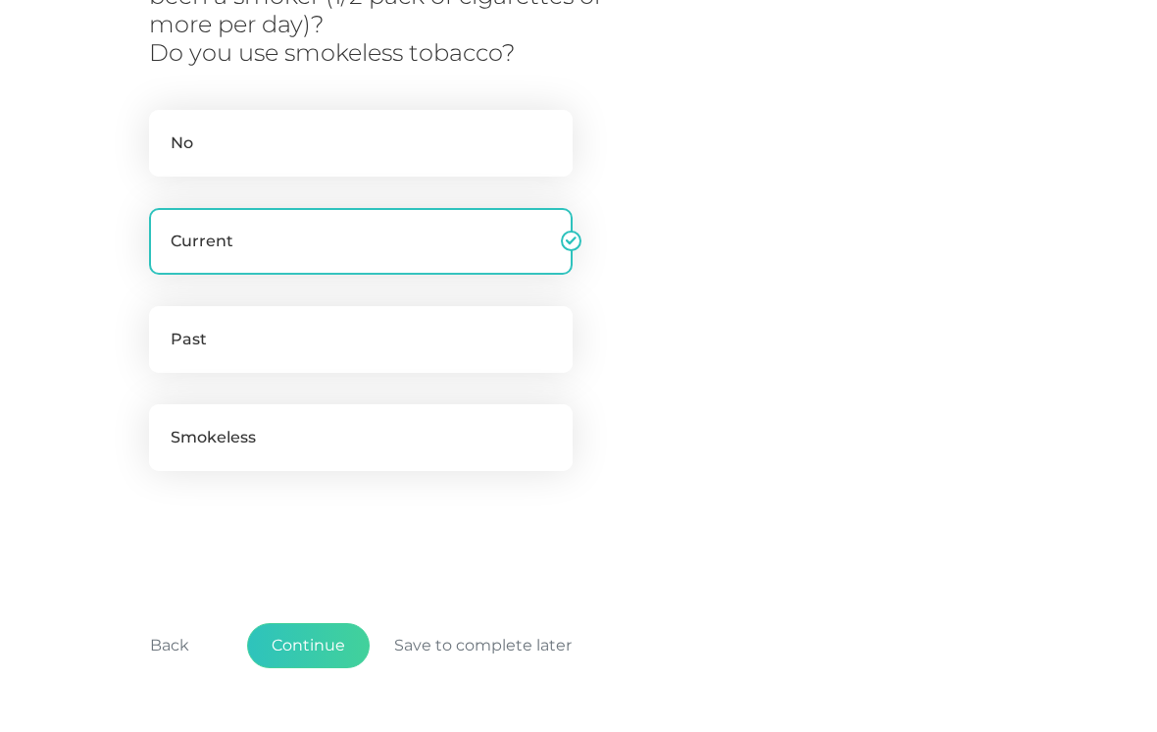
click at [180, 628] on button "Back" at bounding box center [170, 645] width 88 height 45
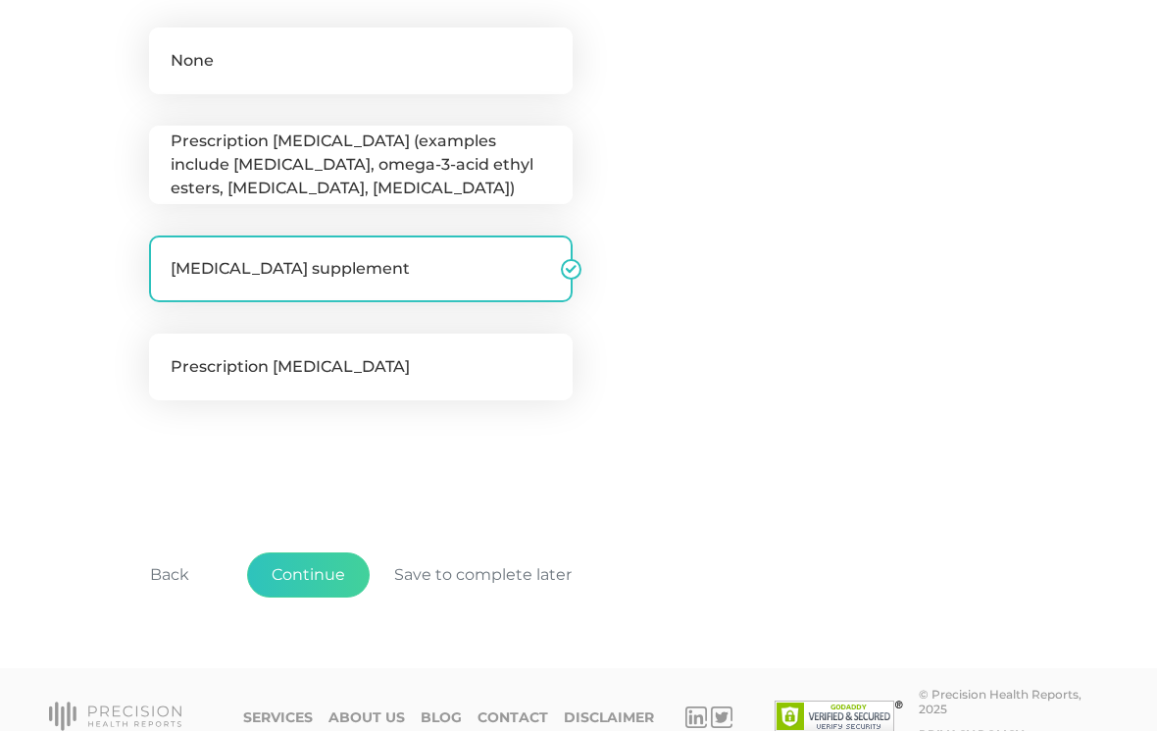
click at [176, 567] on button "Back" at bounding box center [170, 575] width 88 height 45
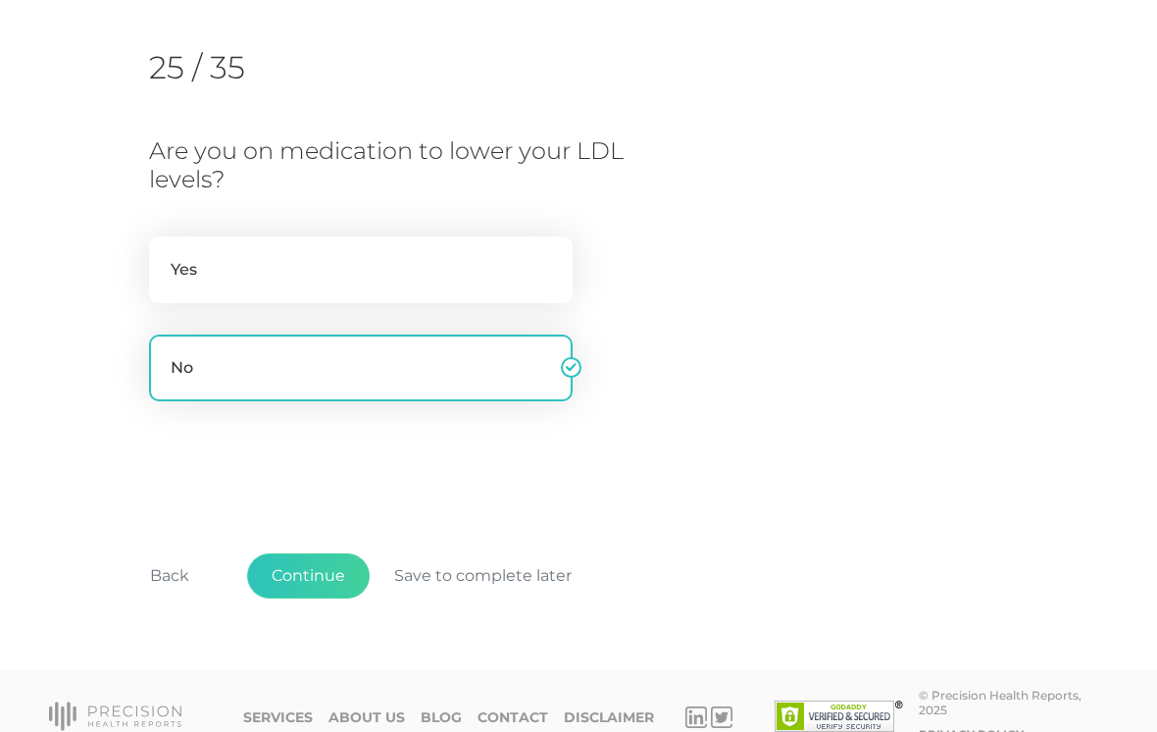
click at [470, 261] on label "Yes" at bounding box center [361, 269] width 424 height 67
click at [165, 256] on input "Yes" at bounding box center [157, 246] width 16 height 20
radio input "true"
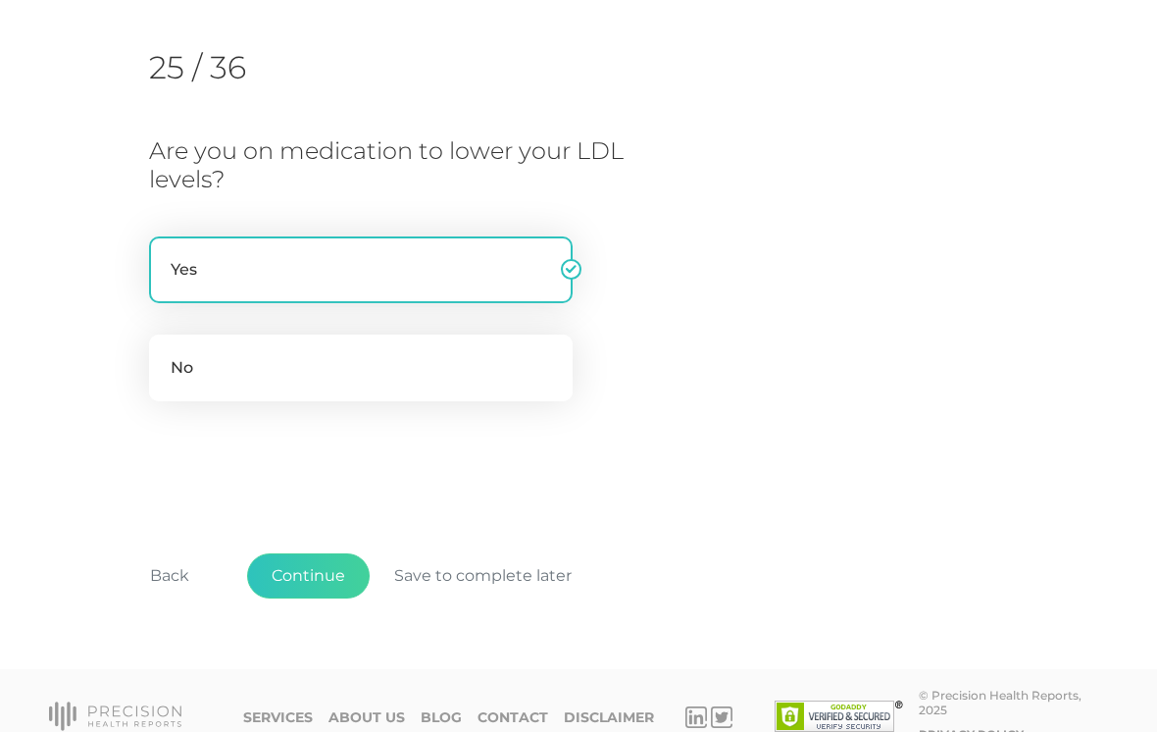
click at [174, 568] on button "Back" at bounding box center [170, 575] width 88 height 45
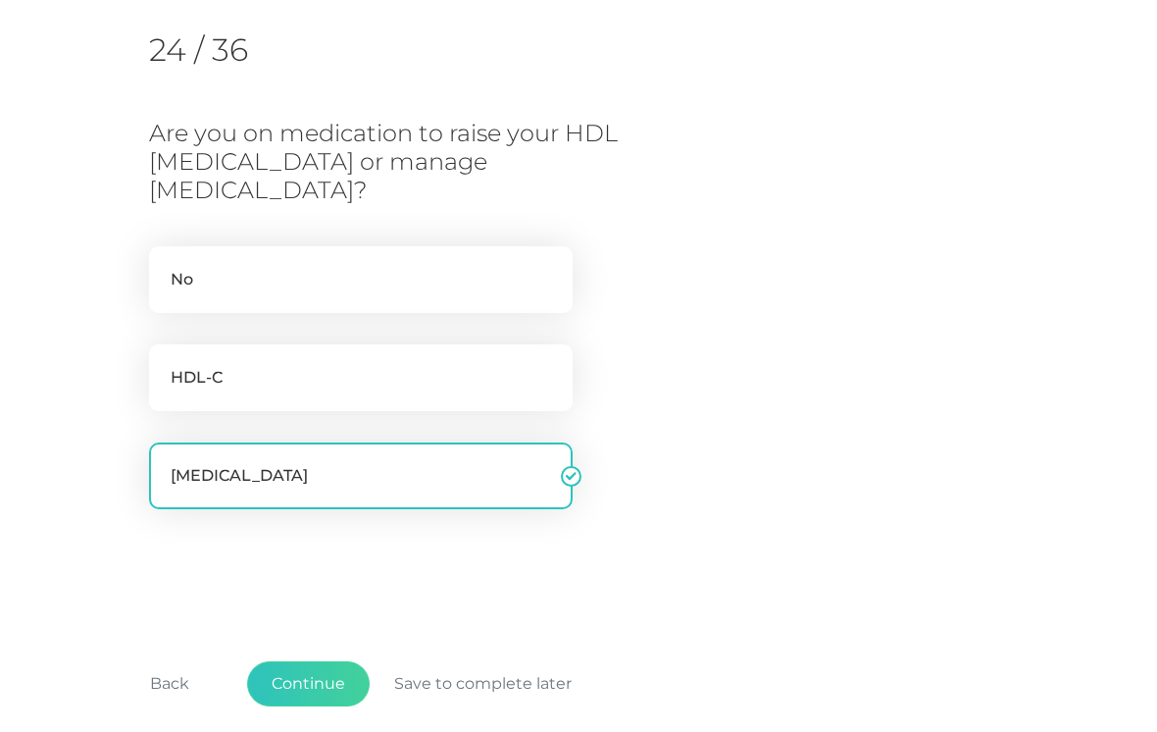
scroll to position [250, 0]
click at [472, 246] on label "No" at bounding box center [361, 279] width 424 height 67
click at [165, 246] on input "No" at bounding box center [157, 256] width 16 height 20
checkbox input "true"
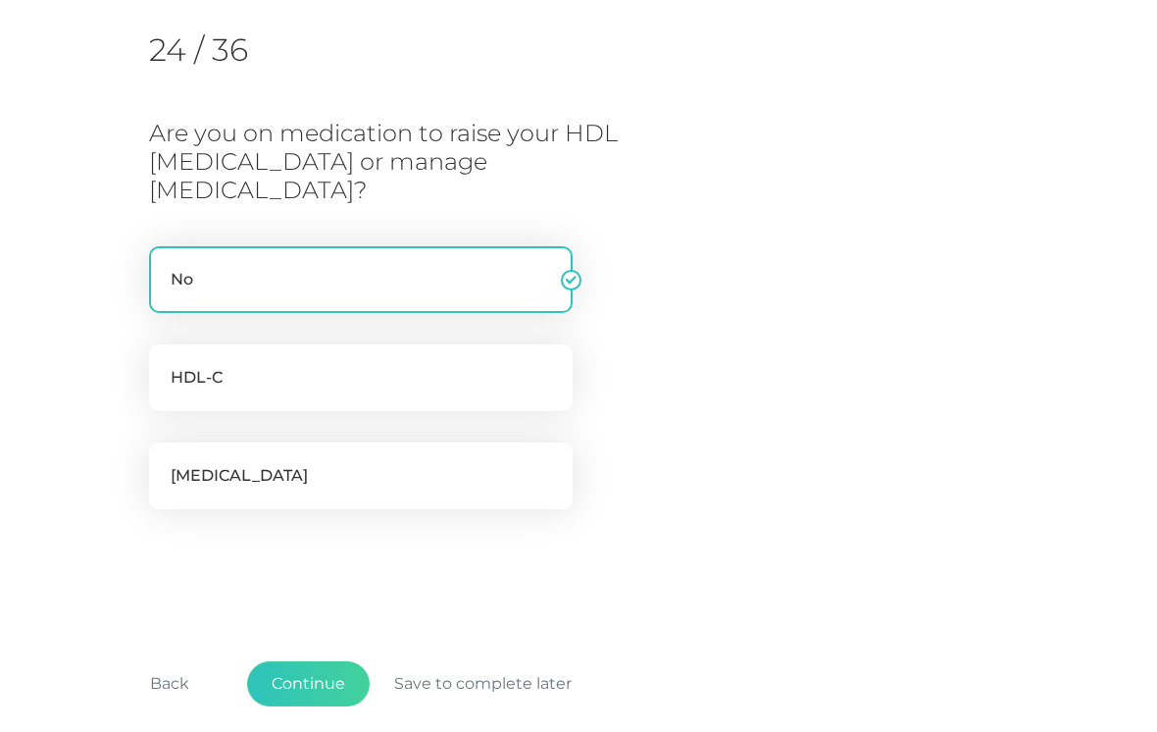
checkbox input "false"
click at [313, 661] on button "Continue" at bounding box center [308, 683] width 123 height 45
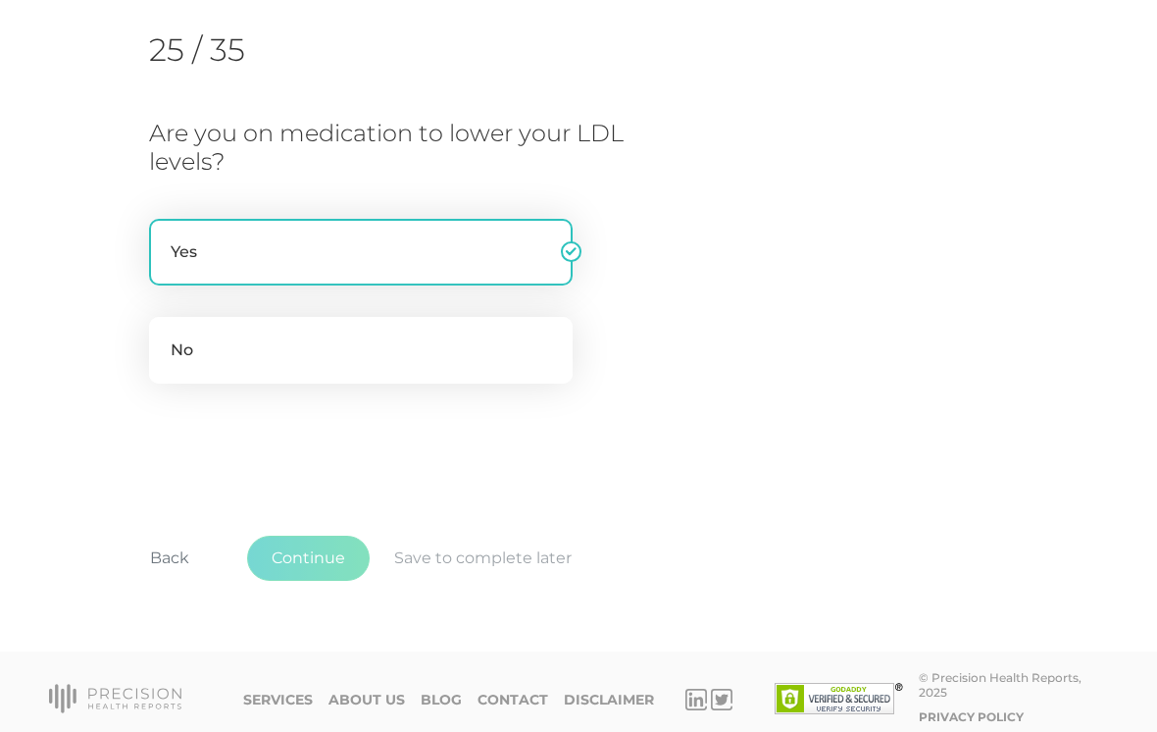
scroll to position [232, 0]
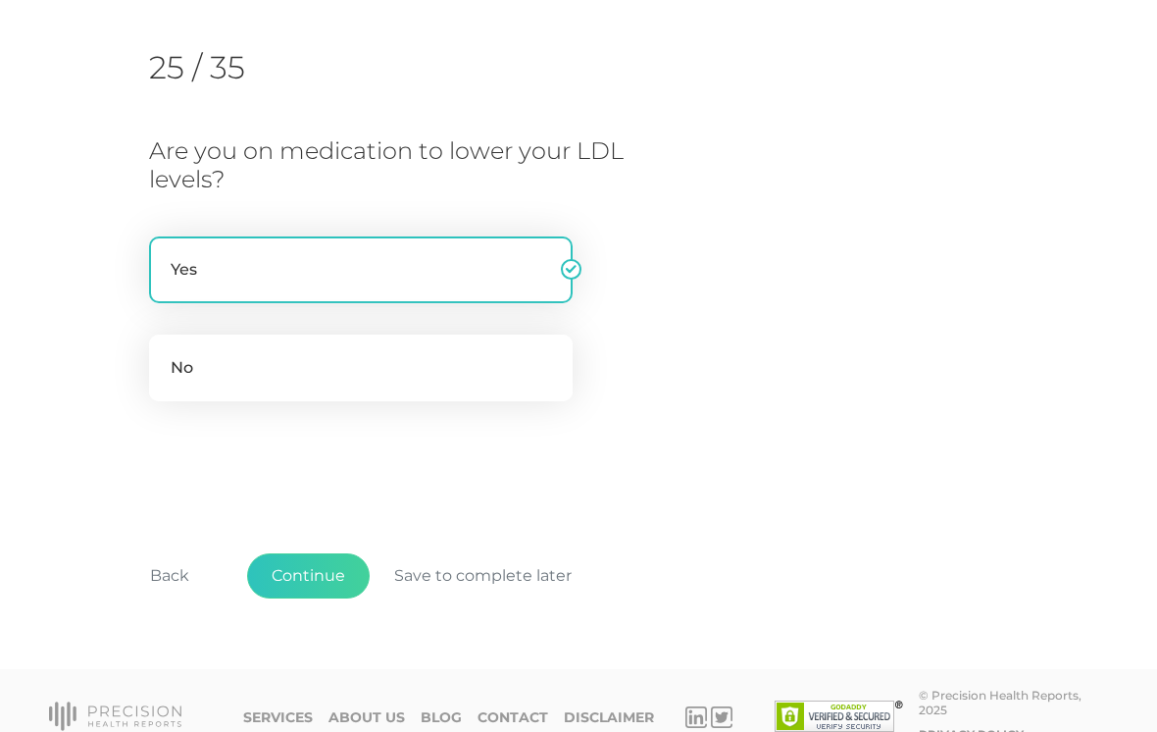
click at [321, 564] on button "Continue" at bounding box center [308, 575] width 123 height 45
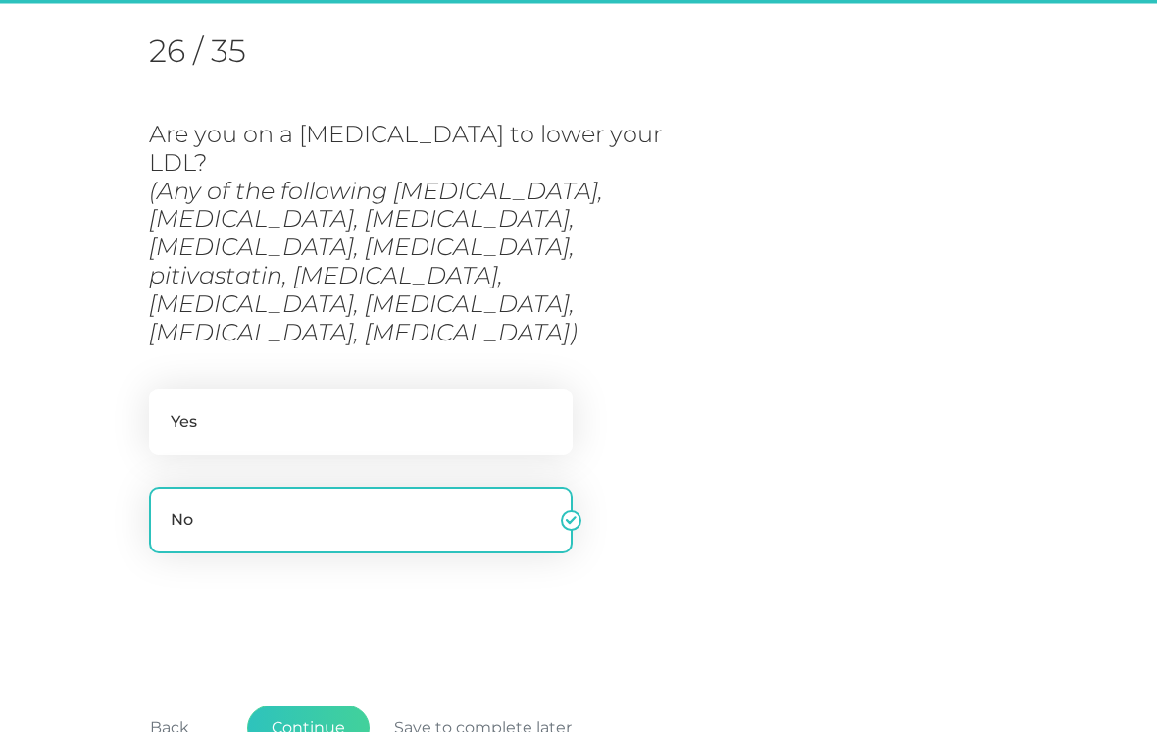
scroll to position [250, 0]
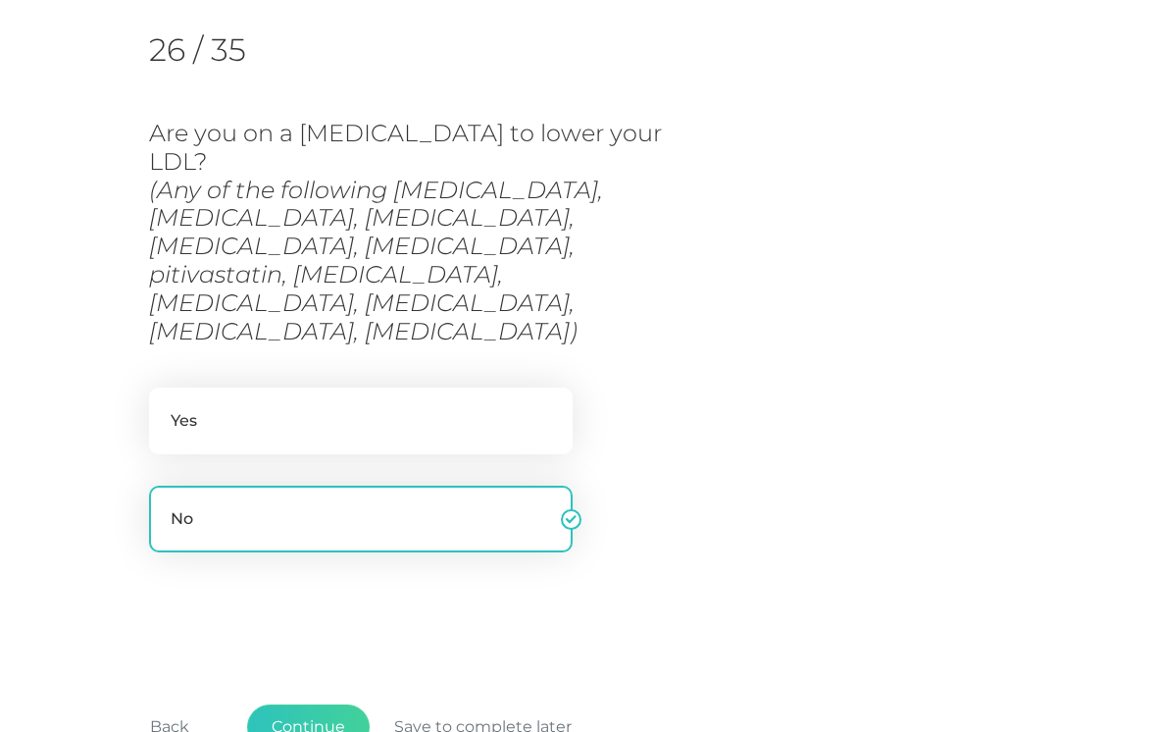
click at [461, 387] on label "Yes" at bounding box center [361, 420] width 424 height 67
click at [165, 387] on input "Yes" at bounding box center [157, 397] width 16 height 20
radio input "true"
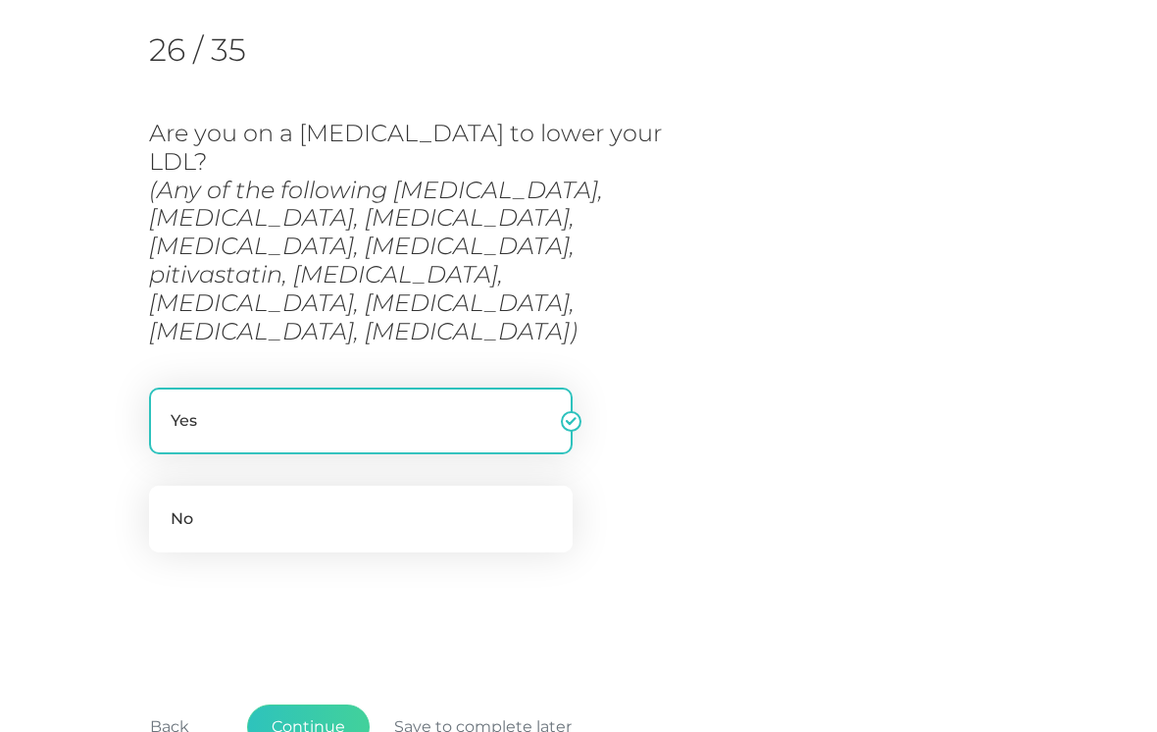
click at [313, 704] on button "Continue" at bounding box center [308, 726] width 123 height 45
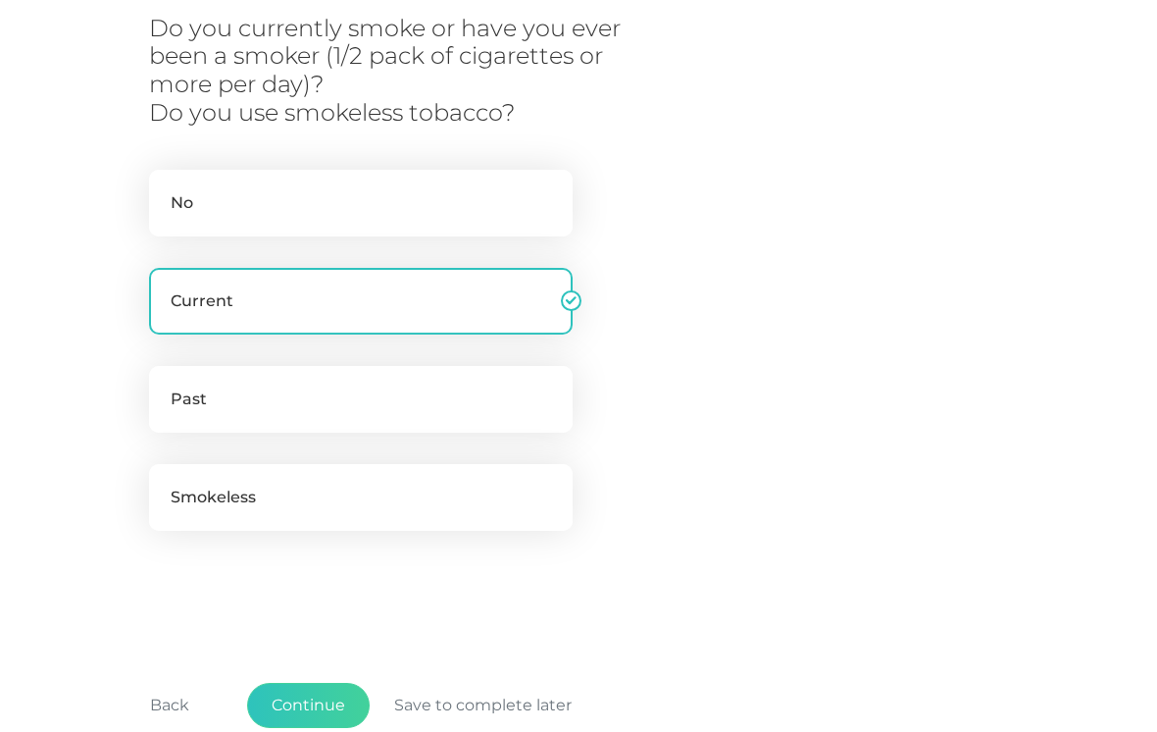
click at [310, 683] on button "Continue" at bounding box center [308, 705] width 123 height 45
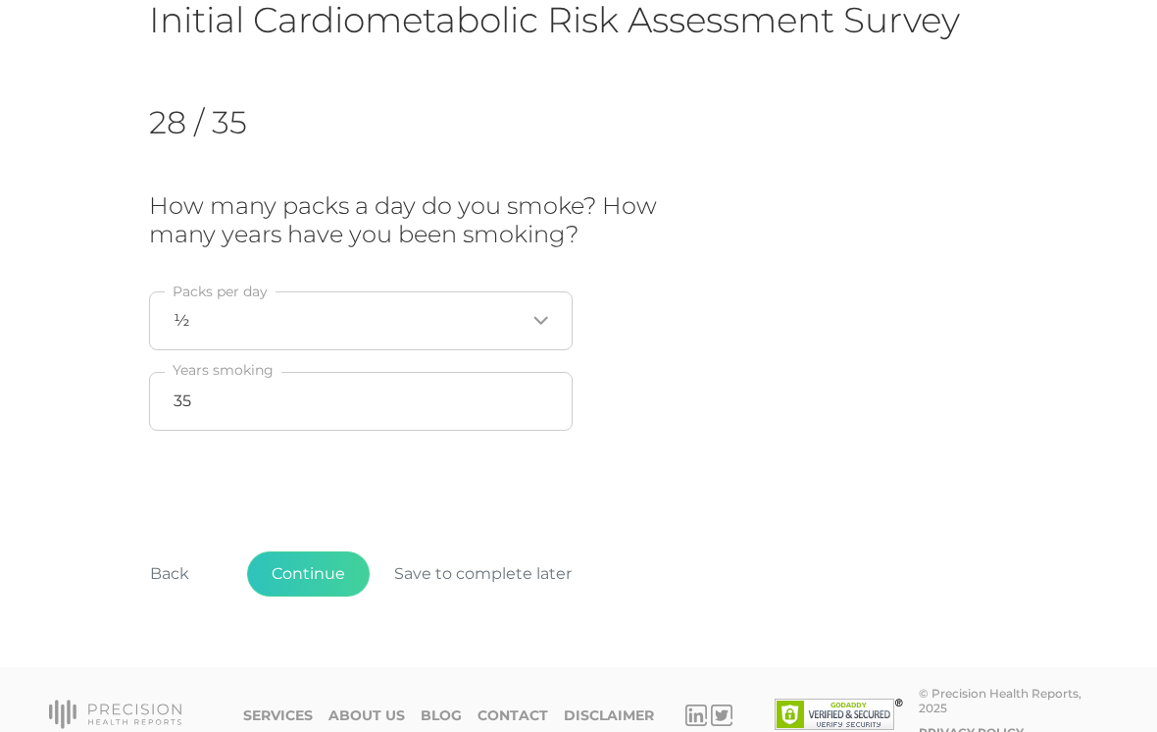
click at [326, 581] on button "Continue" at bounding box center [308, 573] width 123 height 45
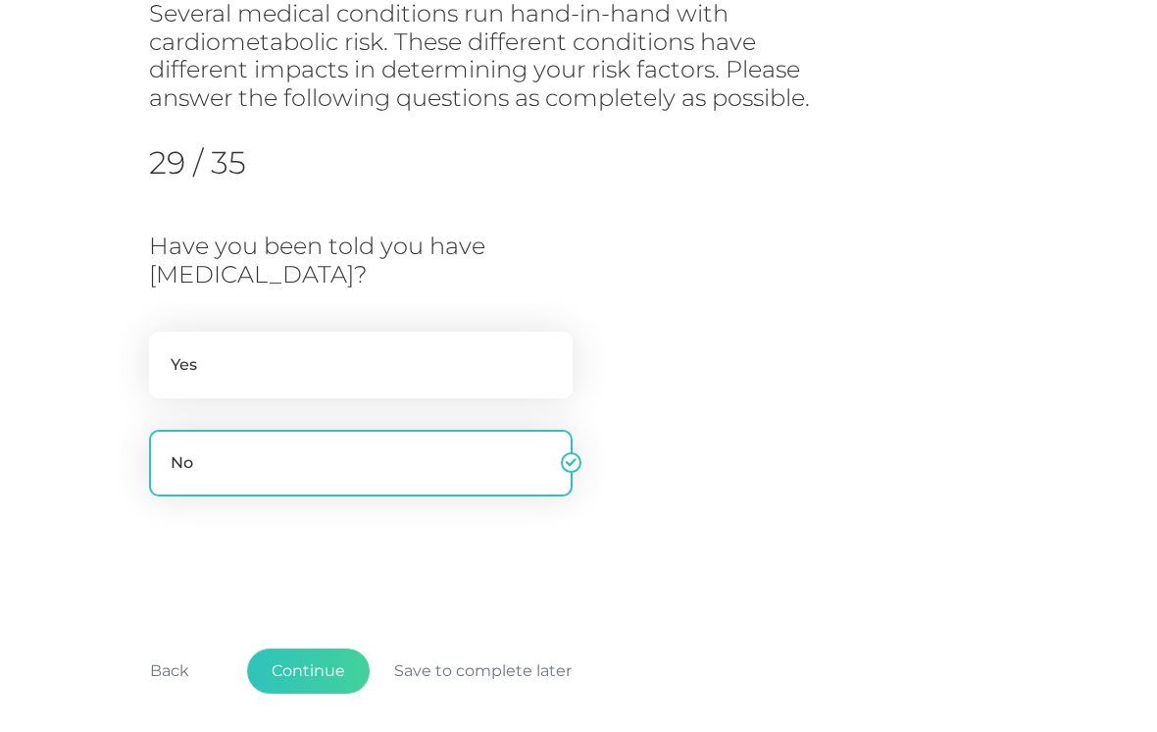
click at [318, 657] on button "Continue" at bounding box center [308, 670] width 123 height 45
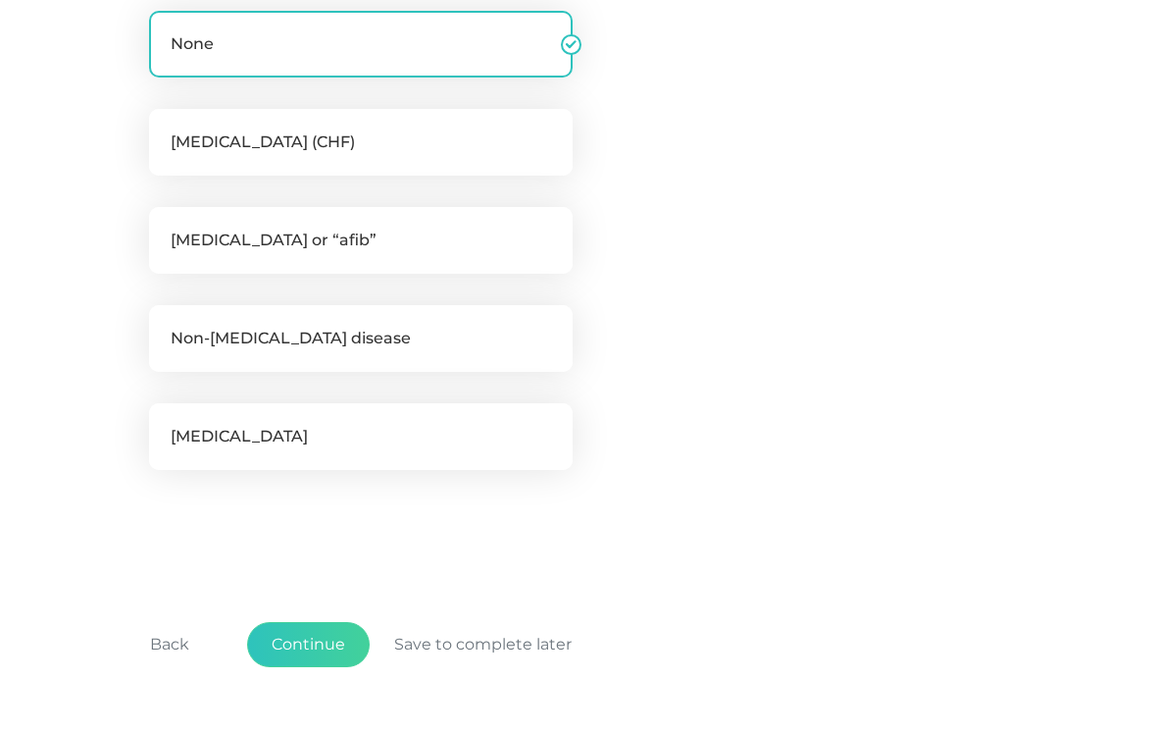
click at [307, 636] on button "Continue" at bounding box center [308, 644] width 123 height 45
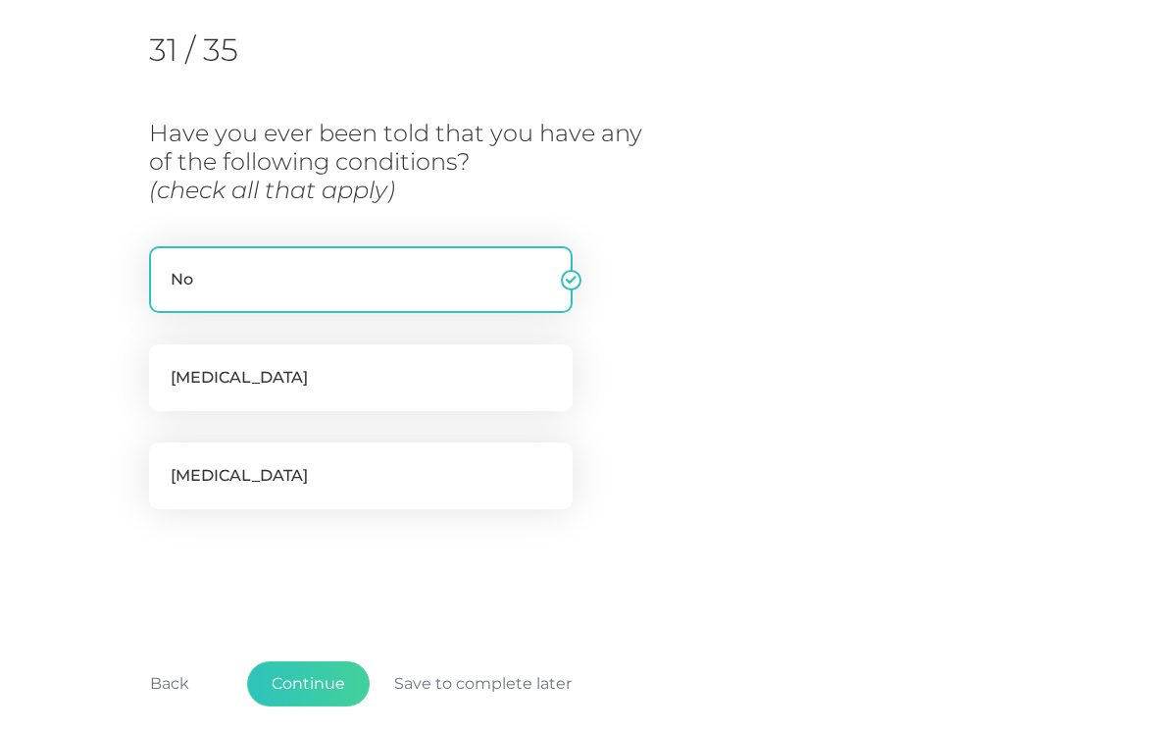
click at [314, 675] on button "Continue" at bounding box center [308, 683] width 123 height 45
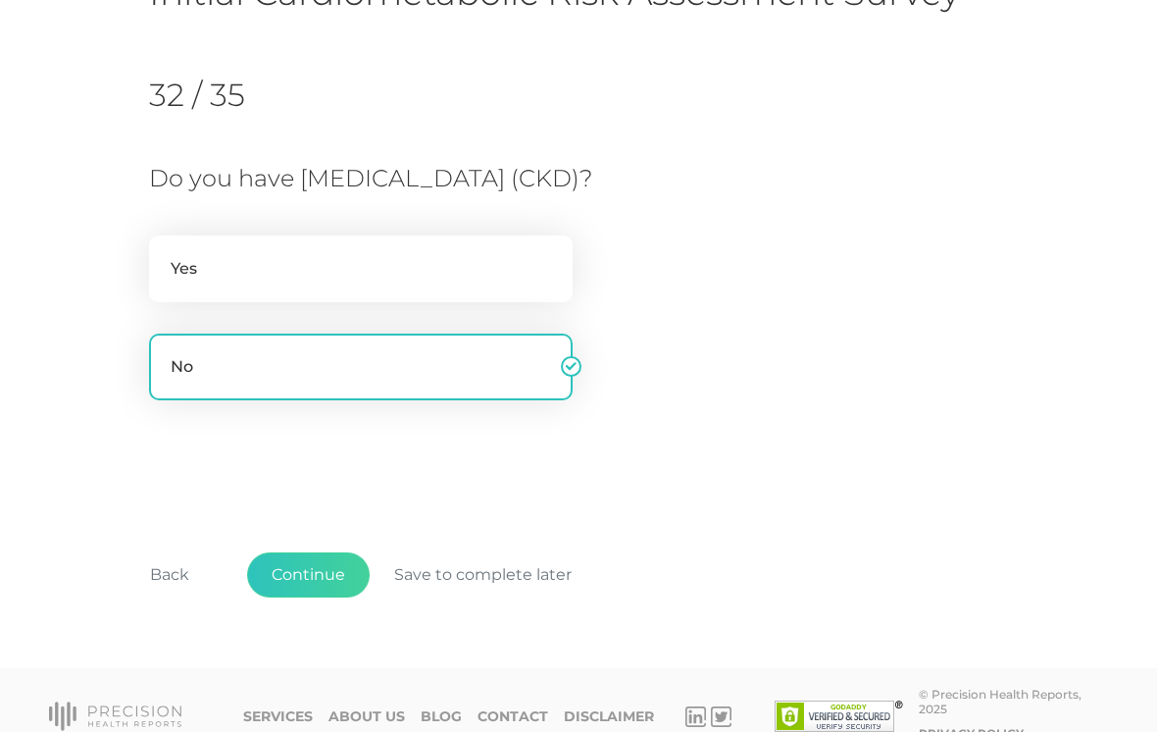
click at [328, 573] on button "Continue" at bounding box center [308, 574] width 123 height 45
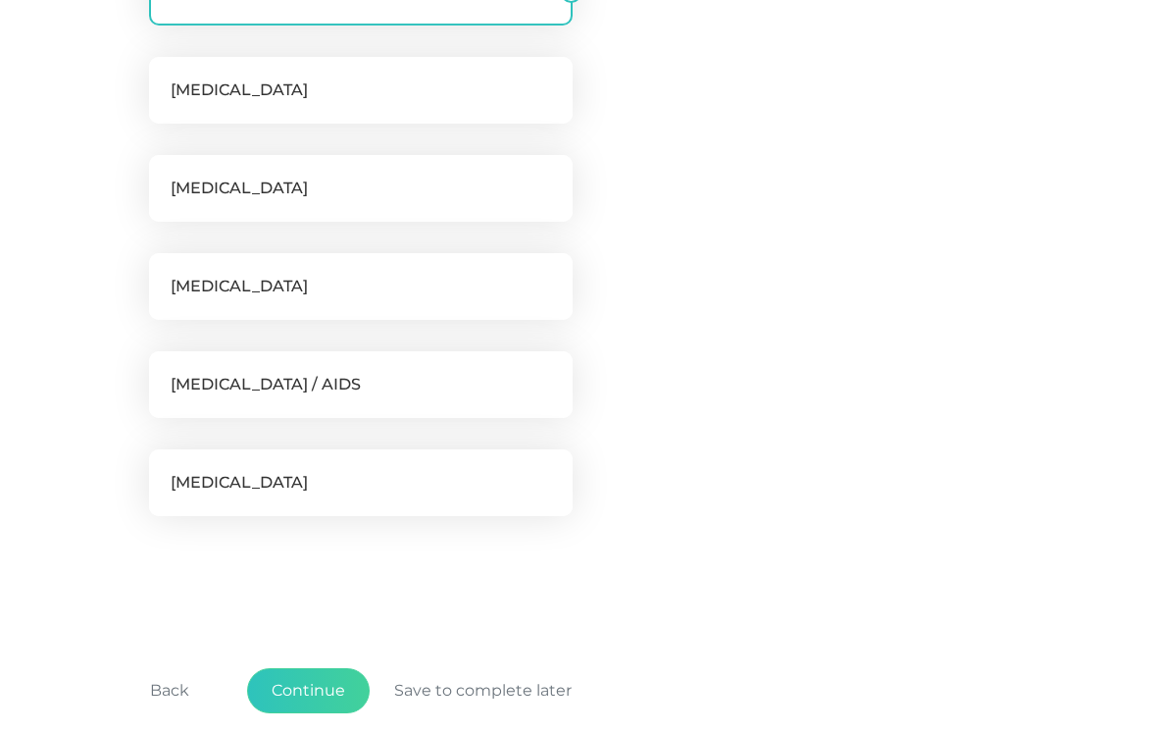
click at [309, 675] on button "Continue" at bounding box center [308, 690] width 123 height 45
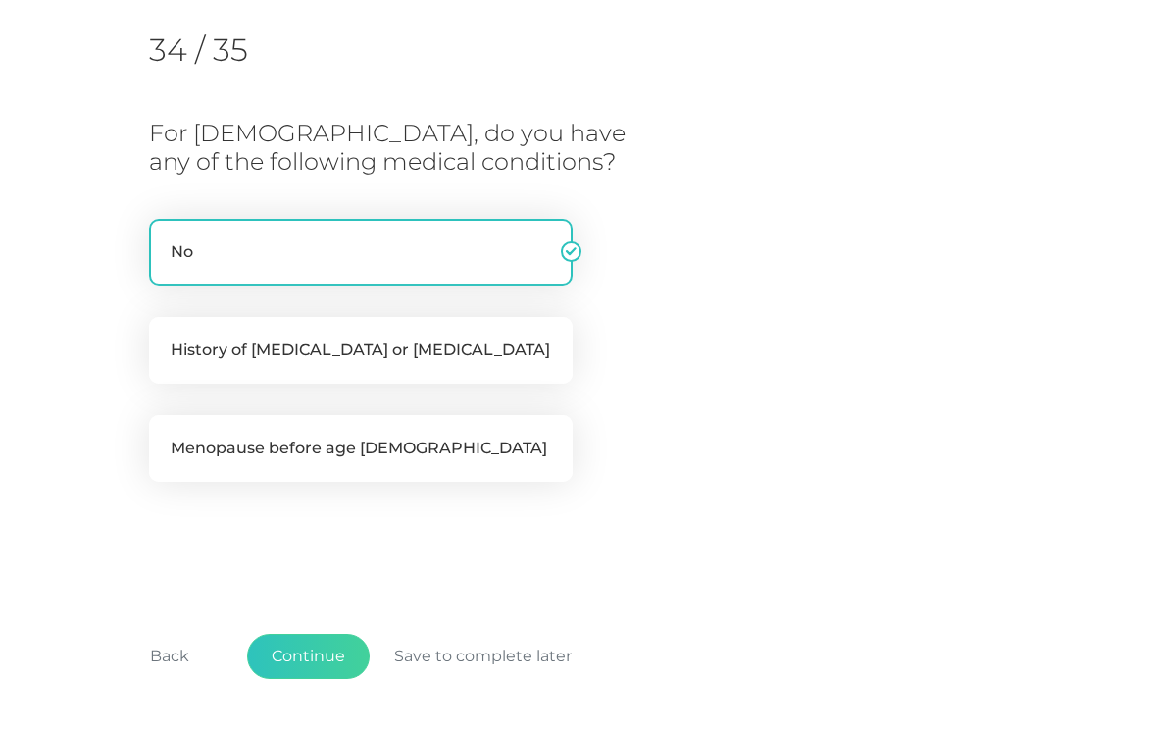
click at [318, 654] on button "Continue" at bounding box center [308, 655] width 123 height 45
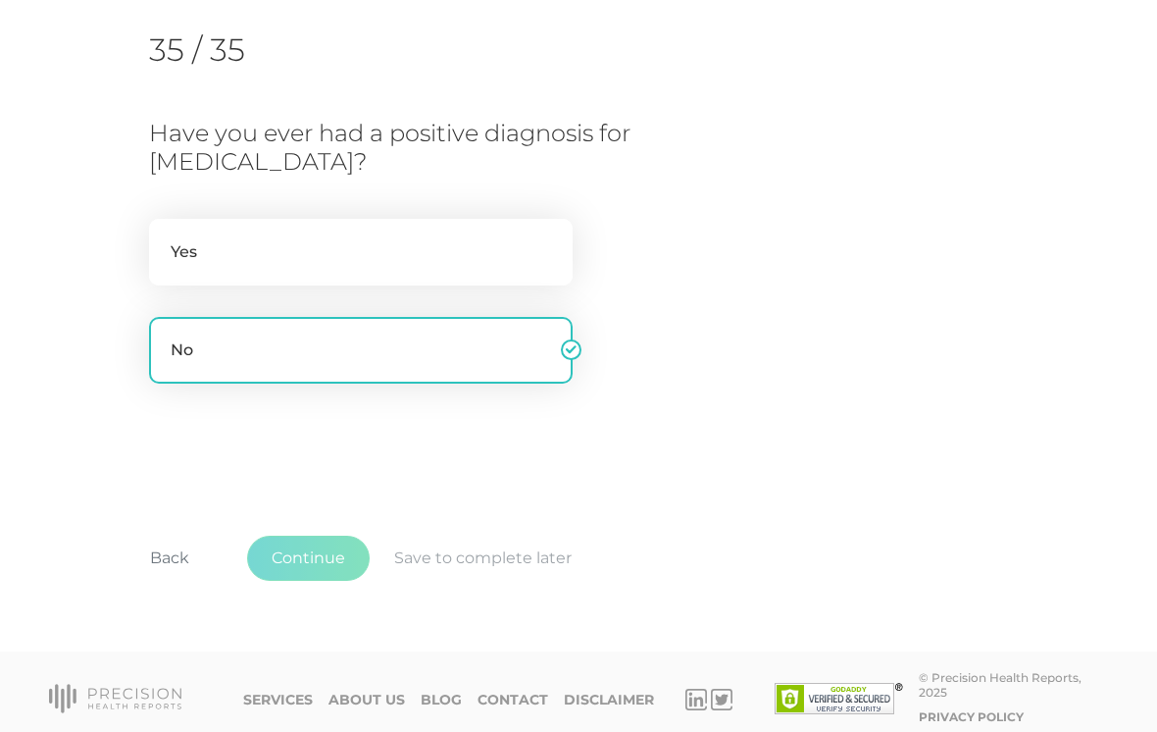
scroll to position [232, 0]
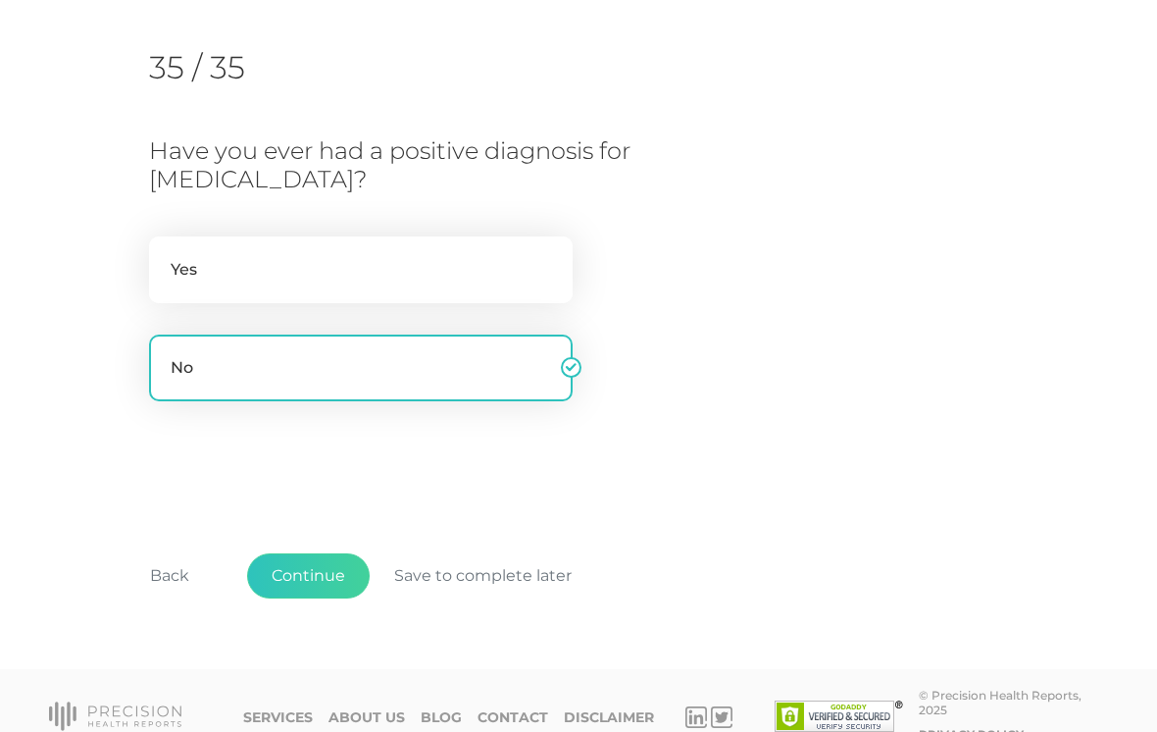
click at [326, 577] on button "Continue" at bounding box center [308, 575] width 123 height 45
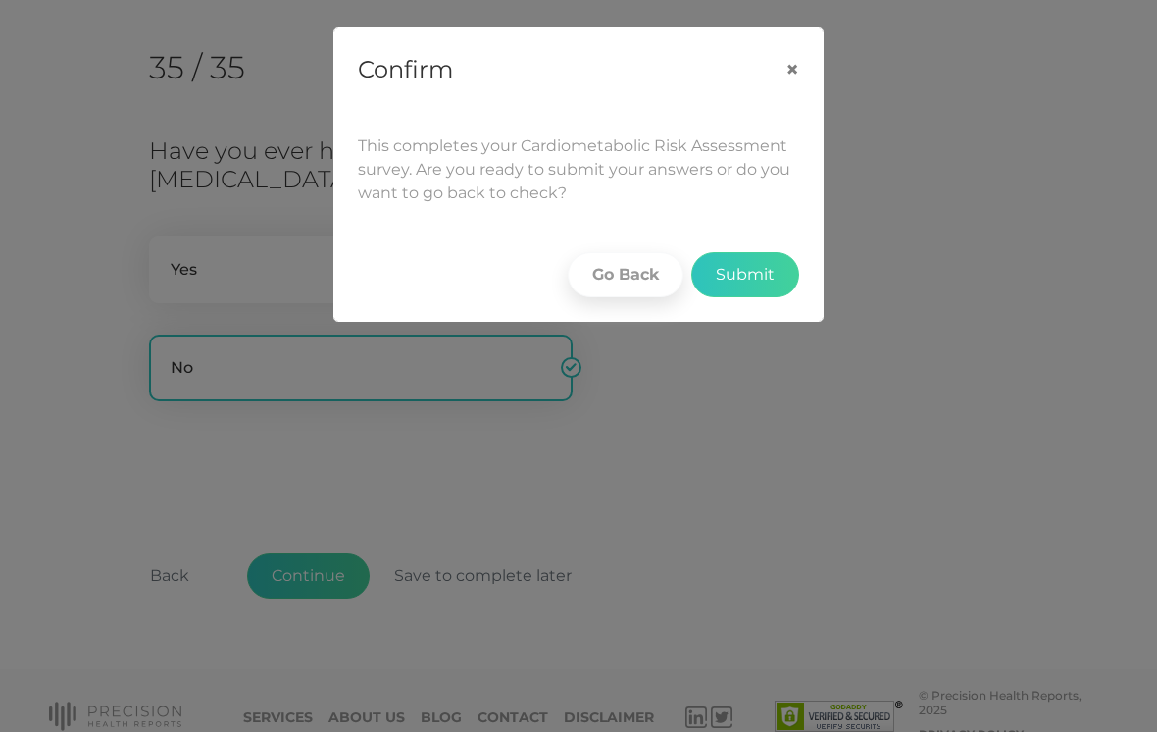
click at [746, 265] on button "Submit" at bounding box center [745, 274] width 108 height 45
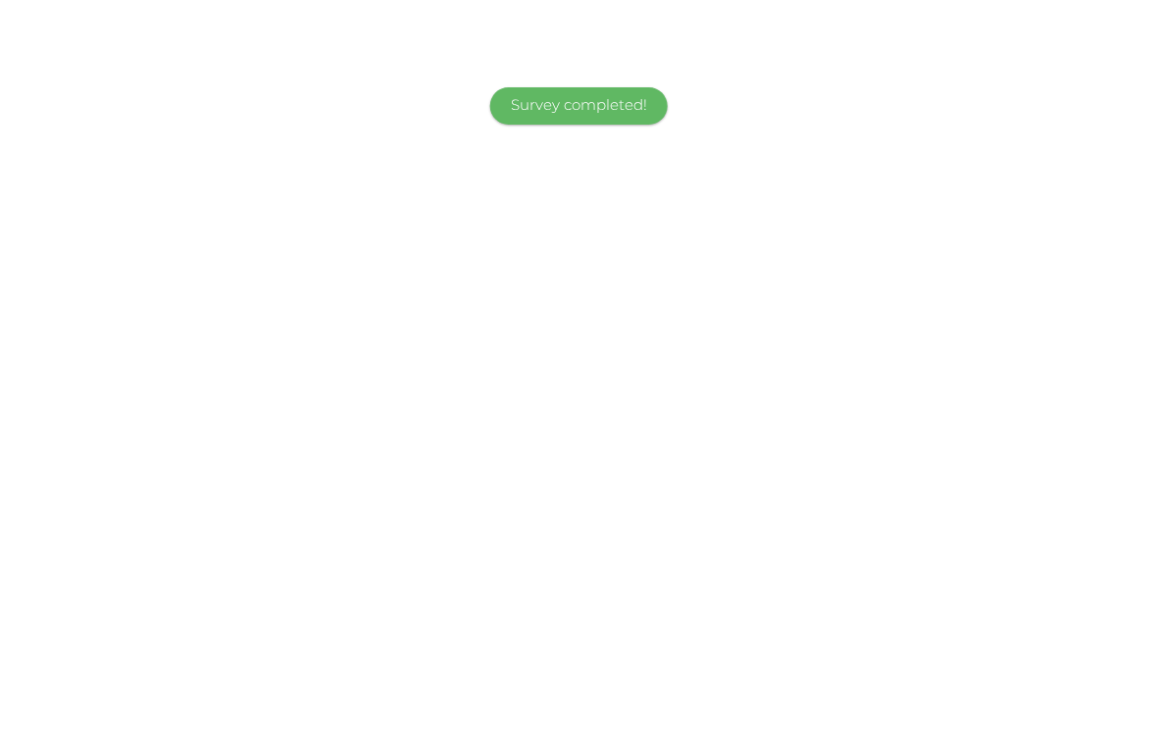
scroll to position [0, 0]
